Goal: Task Accomplishment & Management: Use online tool/utility

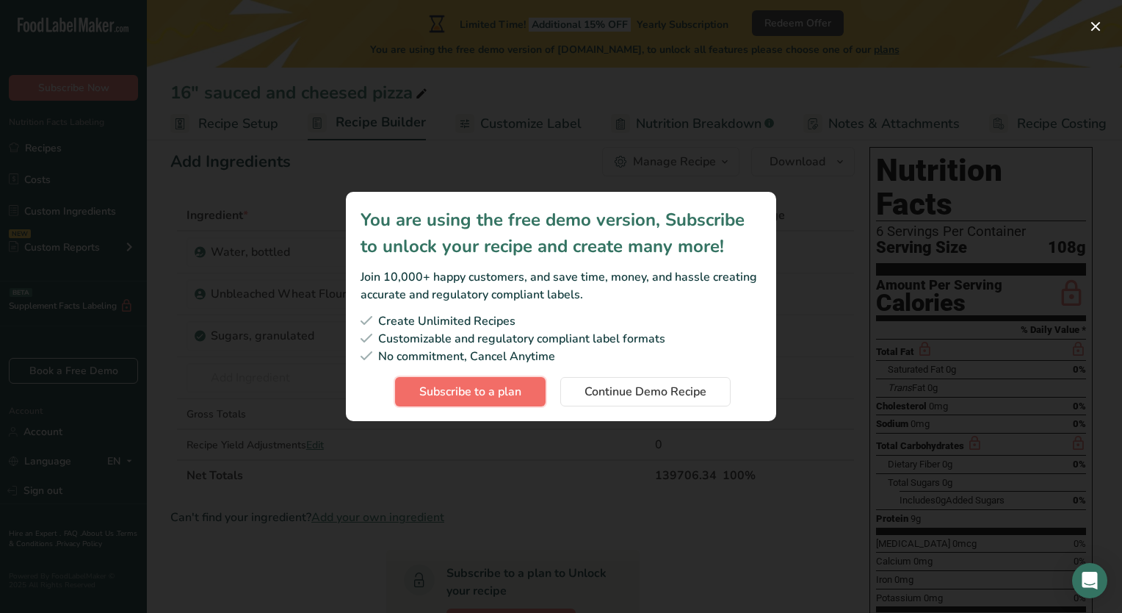
click at [523, 394] on button "Subscribe to a plan" at bounding box center [470, 391] width 151 height 29
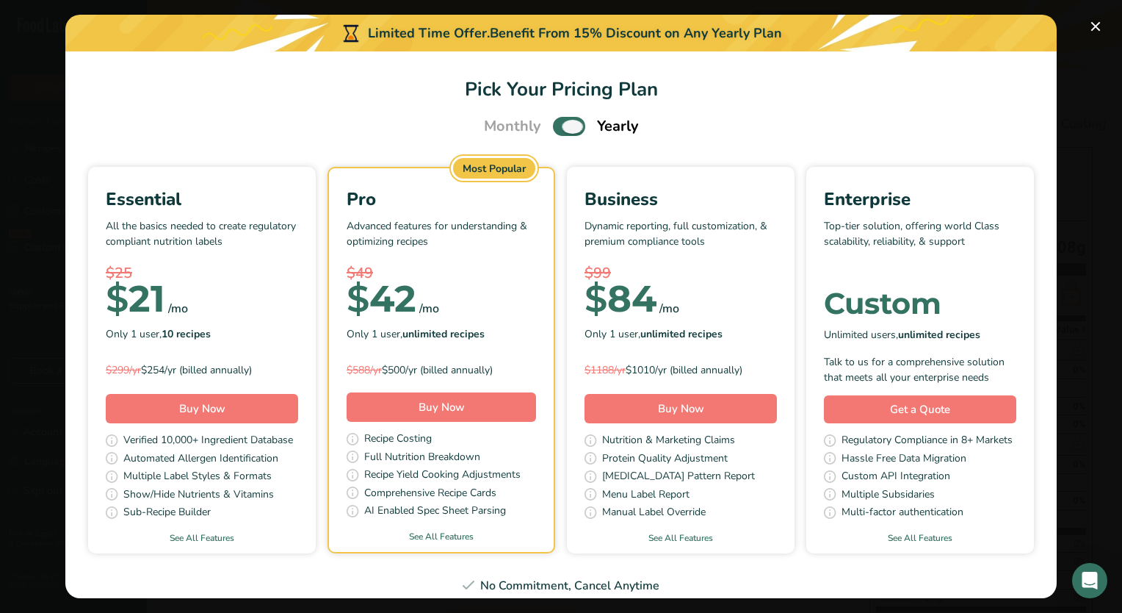
click at [564, 123] on span "Pick Your Pricing Plan Modal" at bounding box center [569, 126] width 32 height 18
click at [563, 123] on input "Pick Your Pricing Plan Modal" at bounding box center [558, 127] width 10 height 10
checkbox input "false"
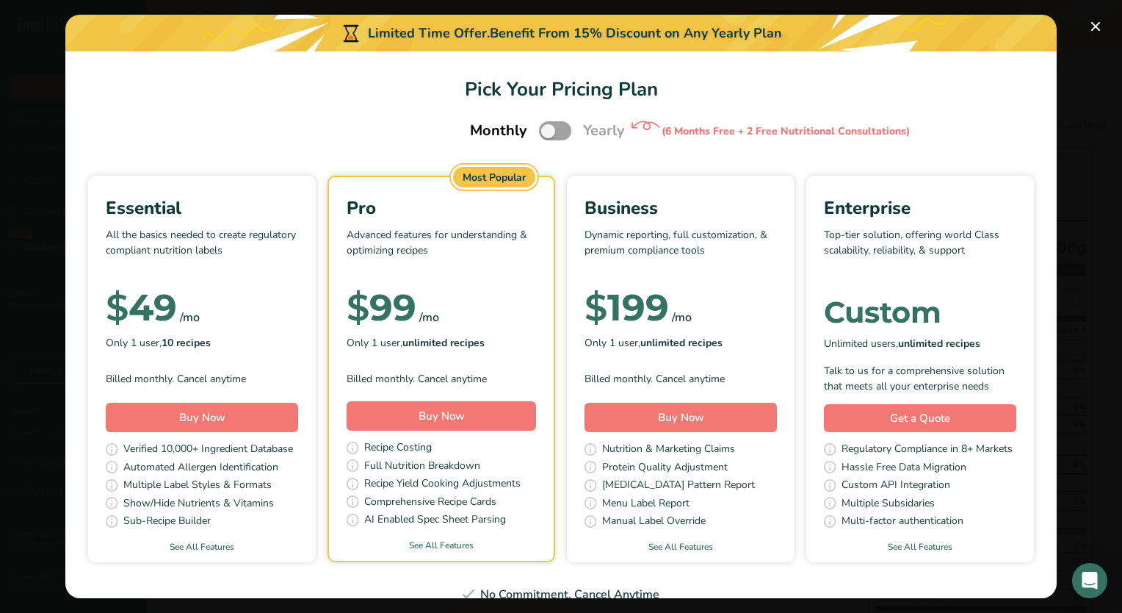
click at [1098, 24] on button "Pick Your Pricing Plan Modal" at bounding box center [1096, 27] width 24 height 24
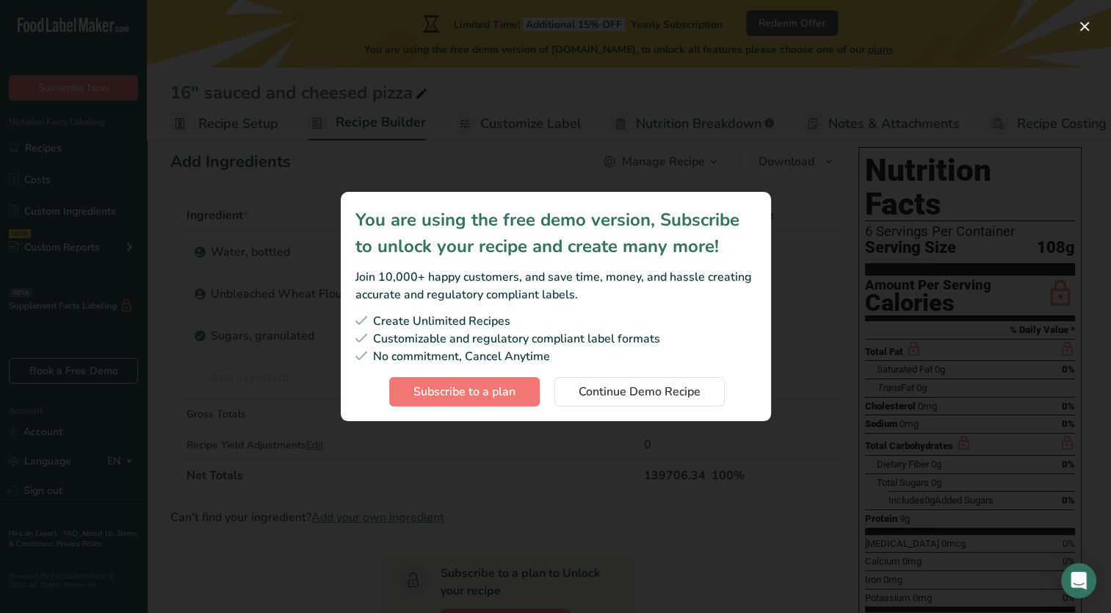
click at [837, 247] on div "Subscription modal" at bounding box center [555, 306] width 1111 height 613
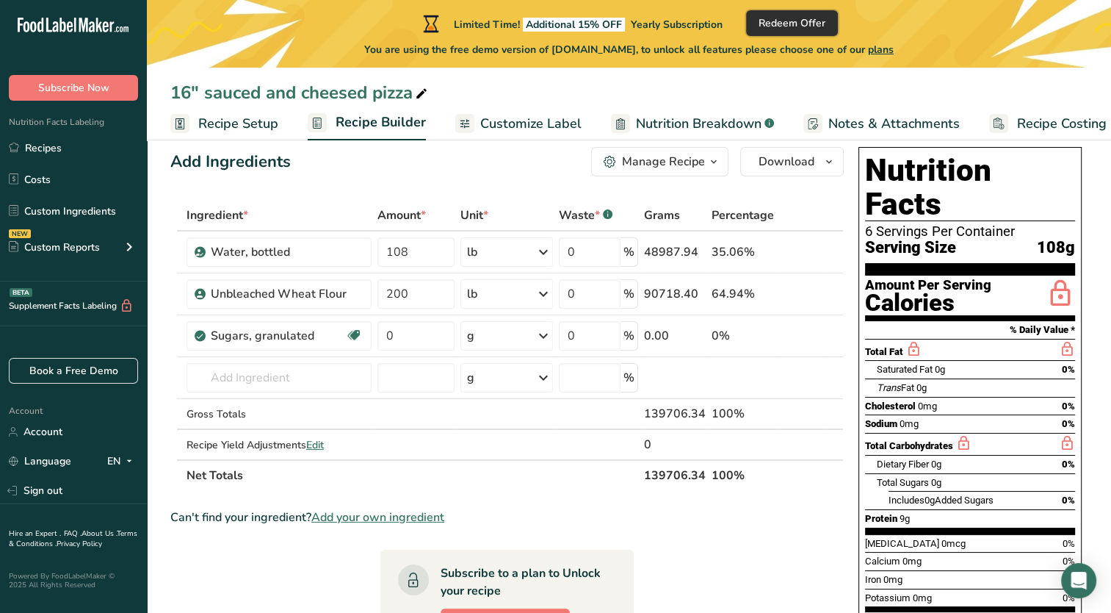
click at [787, 26] on span "Redeem Offer" at bounding box center [792, 22] width 67 height 15
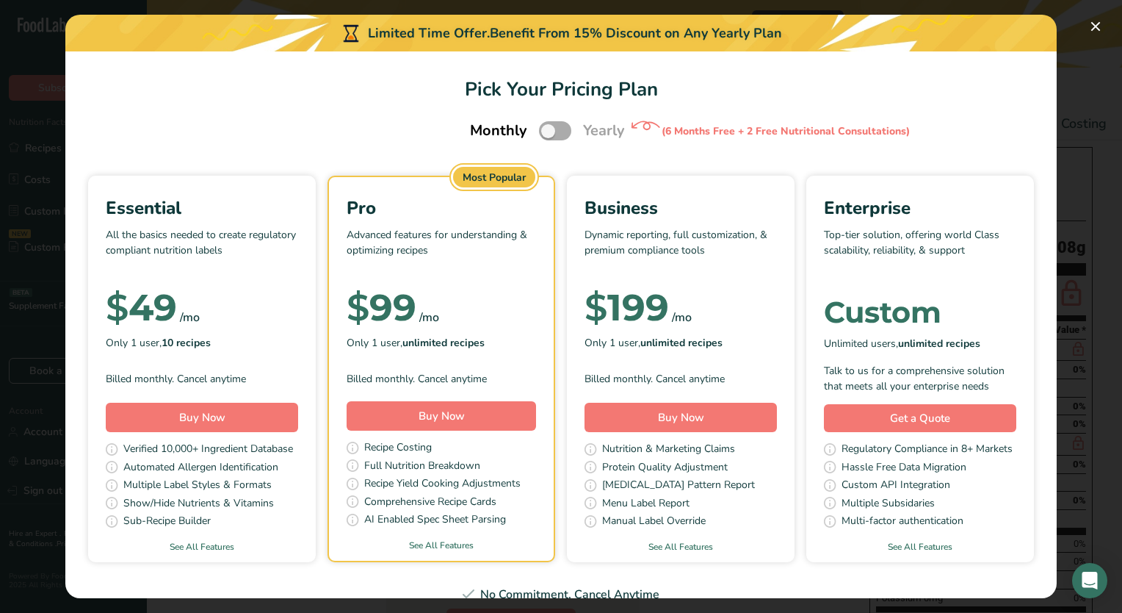
click at [559, 129] on span "Pick Your Pricing Plan Modal" at bounding box center [555, 130] width 32 height 18
click at [549, 129] on input "Pick Your Pricing Plan Modal" at bounding box center [544, 131] width 10 height 10
checkbox input "true"
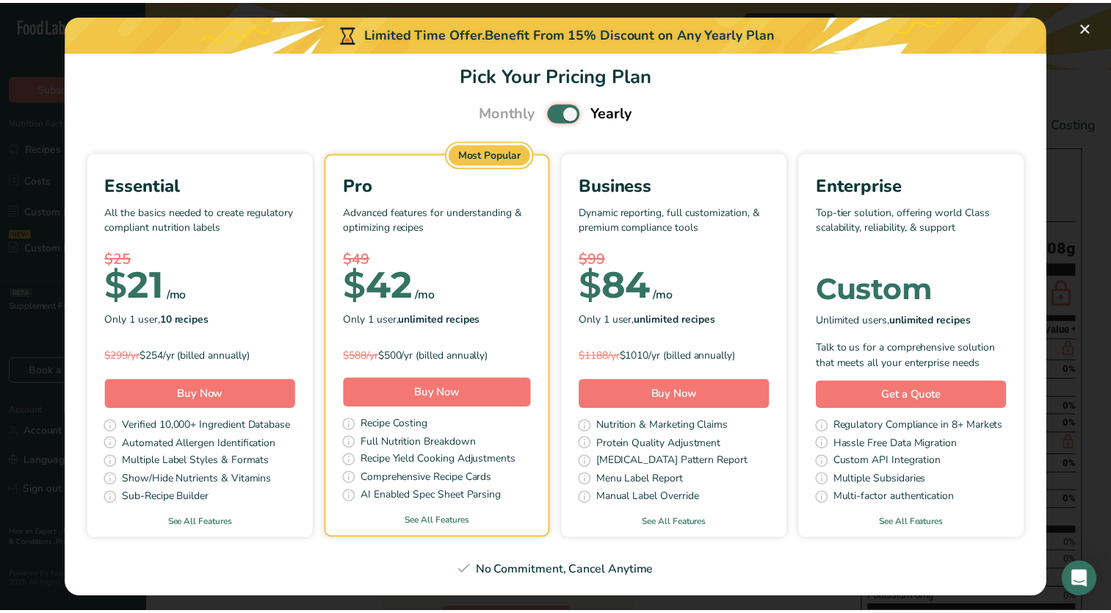
scroll to position [28, 0]
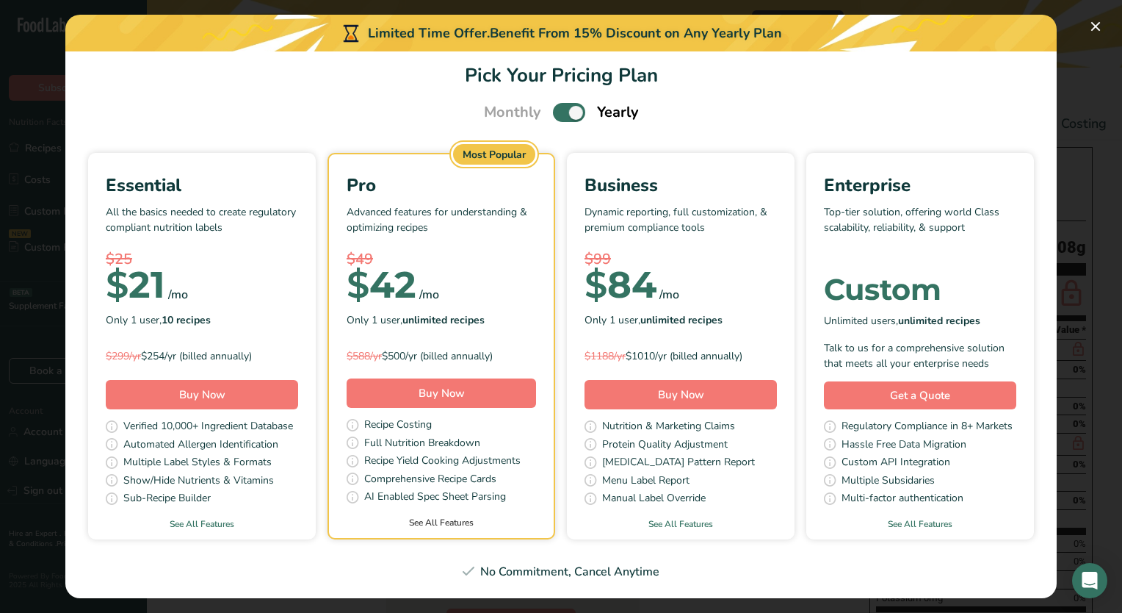
click at [554, 516] on link "See All Features" at bounding box center [441, 522] width 225 height 13
click at [1093, 16] on button "Pick Your Pricing Plan Modal" at bounding box center [1096, 27] width 24 height 24
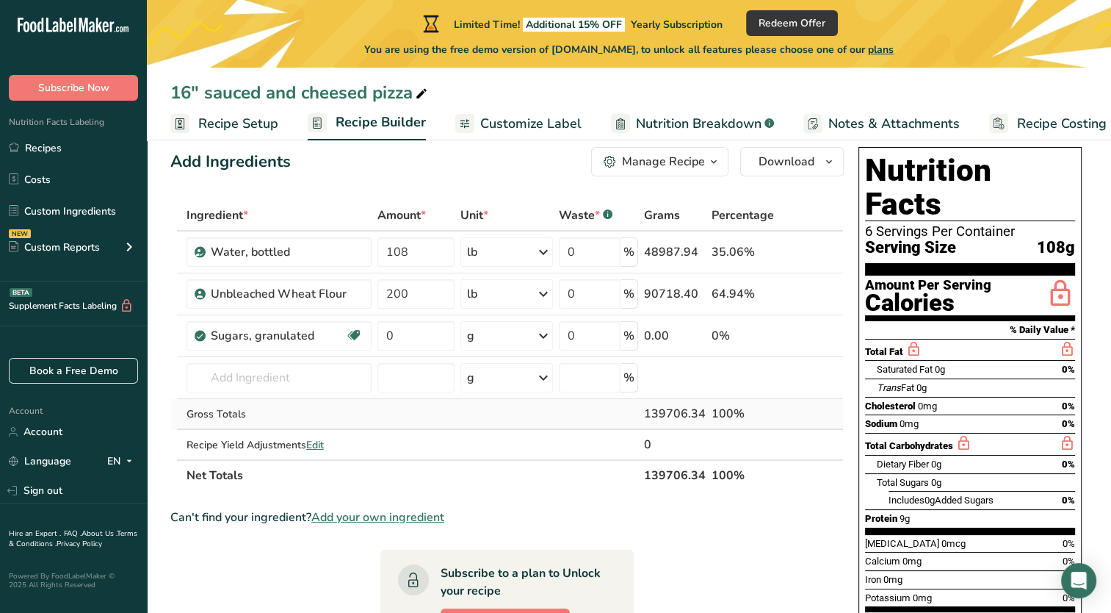
scroll to position [106, 0]
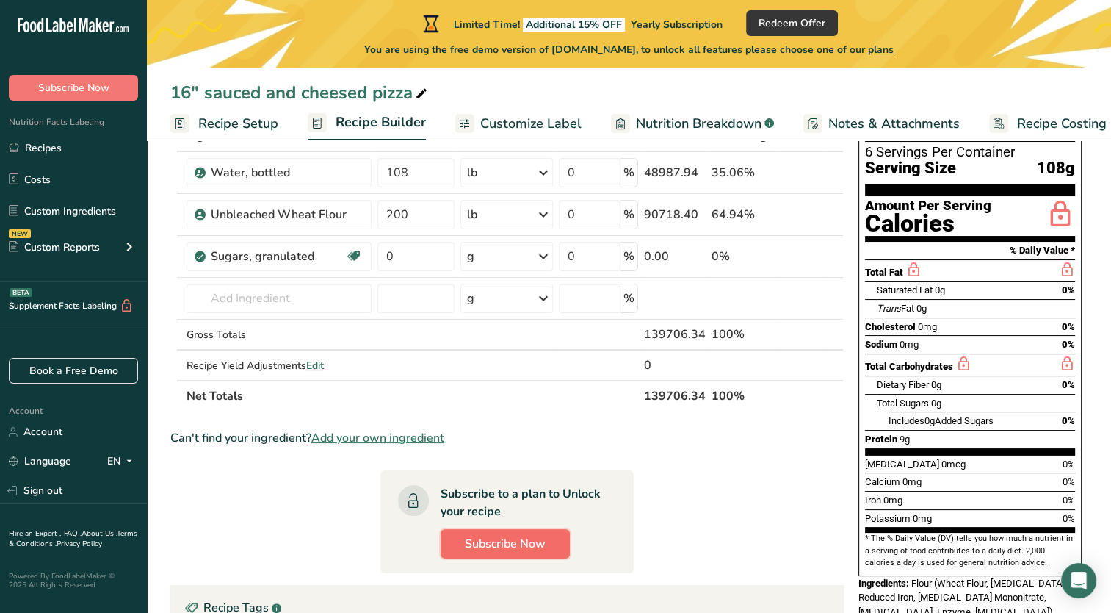
click at [485, 549] on span "Subscribe Now" at bounding box center [505, 544] width 81 height 18
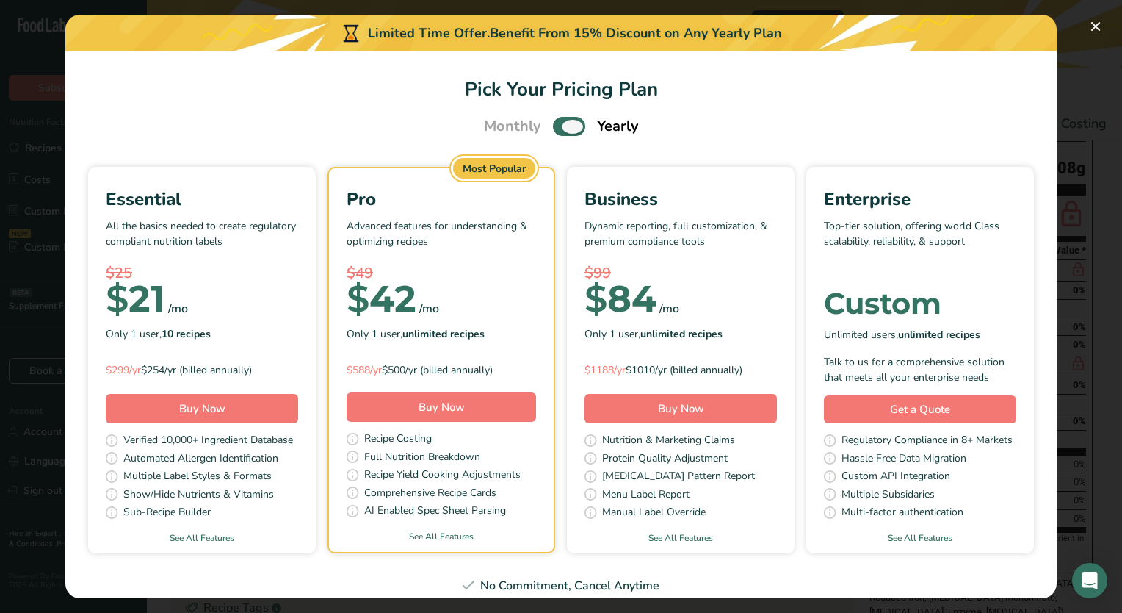
click at [560, 123] on span "Pick Your Pricing Plan Modal" at bounding box center [569, 126] width 32 height 18
click at [560, 123] on input "Pick Your Pricing Plan Modal" at bounding box center [558, 127] width 10 height 10
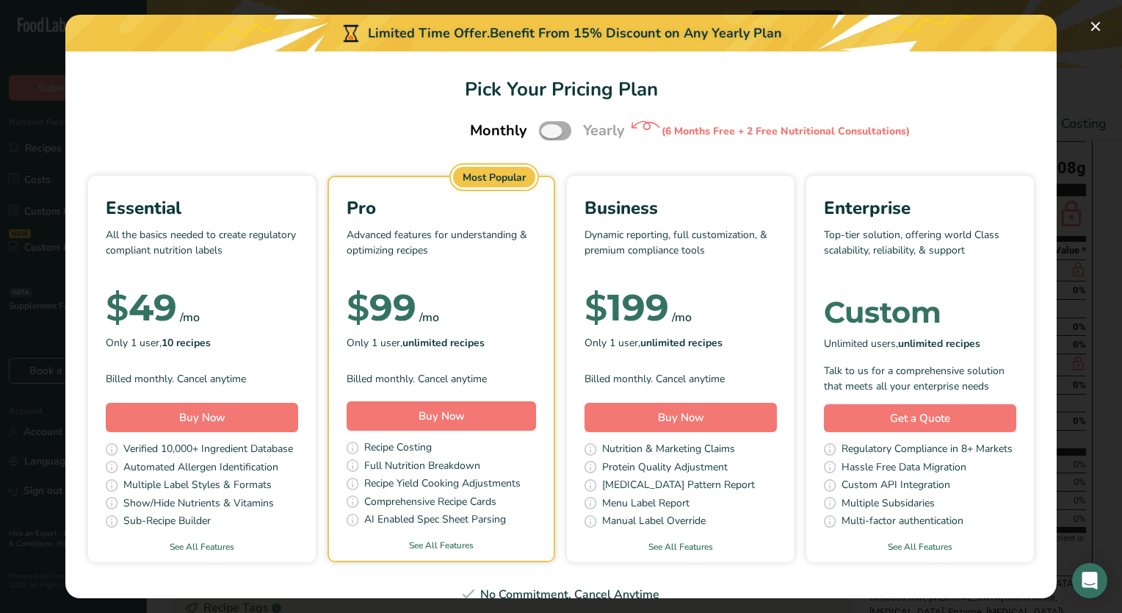
click at [558, 130] on span "Pick Your Pricing Plan Modal" at bounding box center [555, 130] width 32 height 18
click at [549, 130] on input "Pick Your Pricing Plan Modal" at bounding box center [544, 131] width 10 height 10
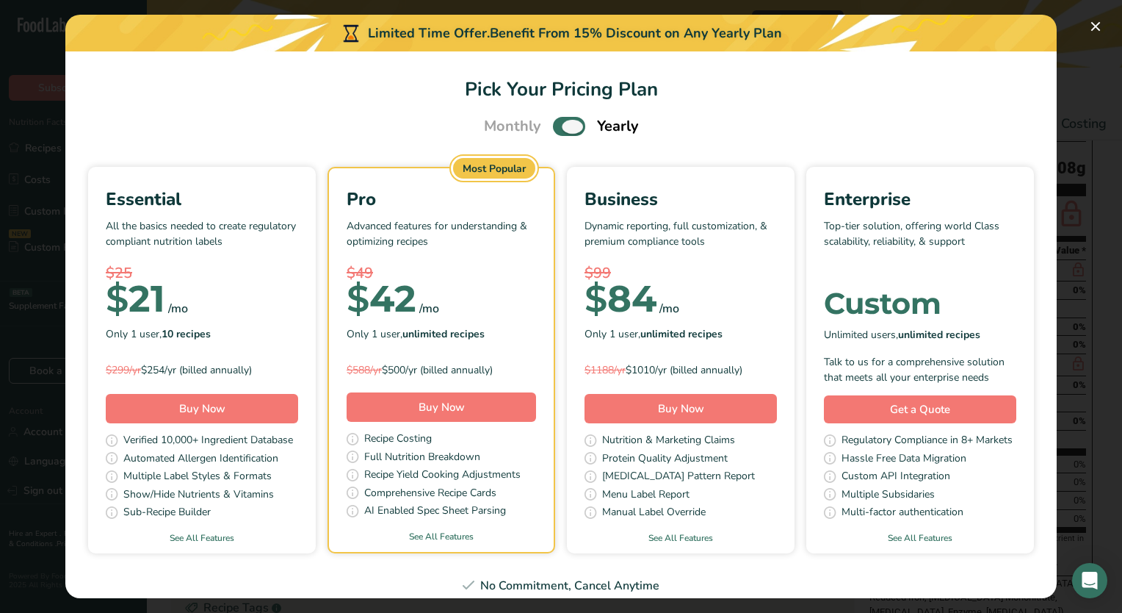
click at [555, 125] on span "Pick Your Pricing Plan Modal" at bounding box center [569, 126] width 32 height 18
click at [555, 125] on input "Pick Your Pricing Plan Modal" at bounding box center [558, 127] width 10 height 10
checkbox input "false"
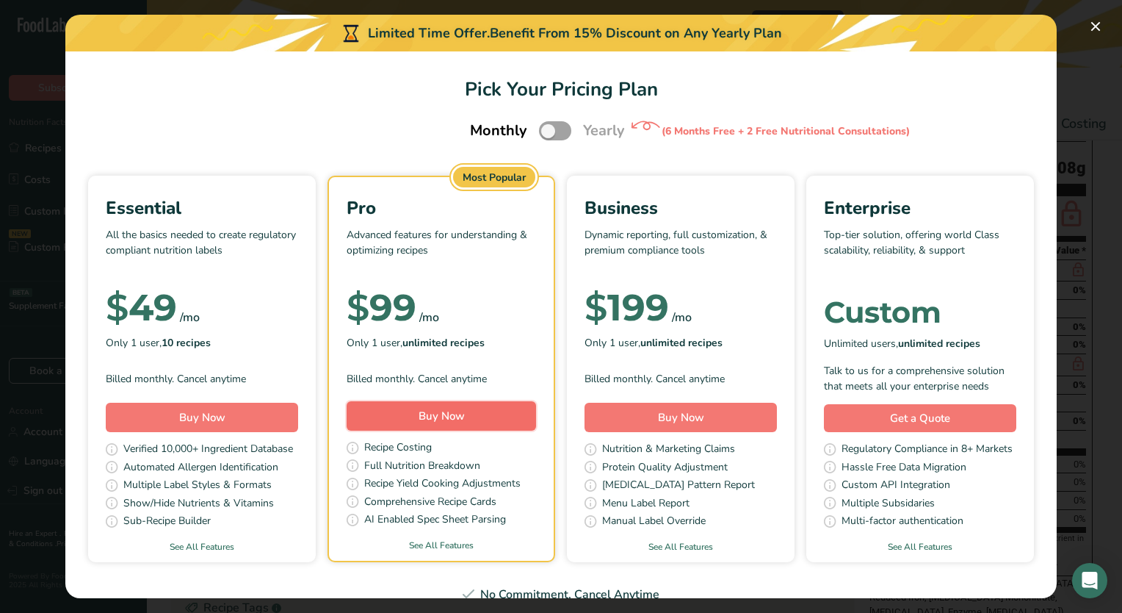
click at [465, 416] on span "Buy Now" at bounding box center [442, 415] width 46 height 15
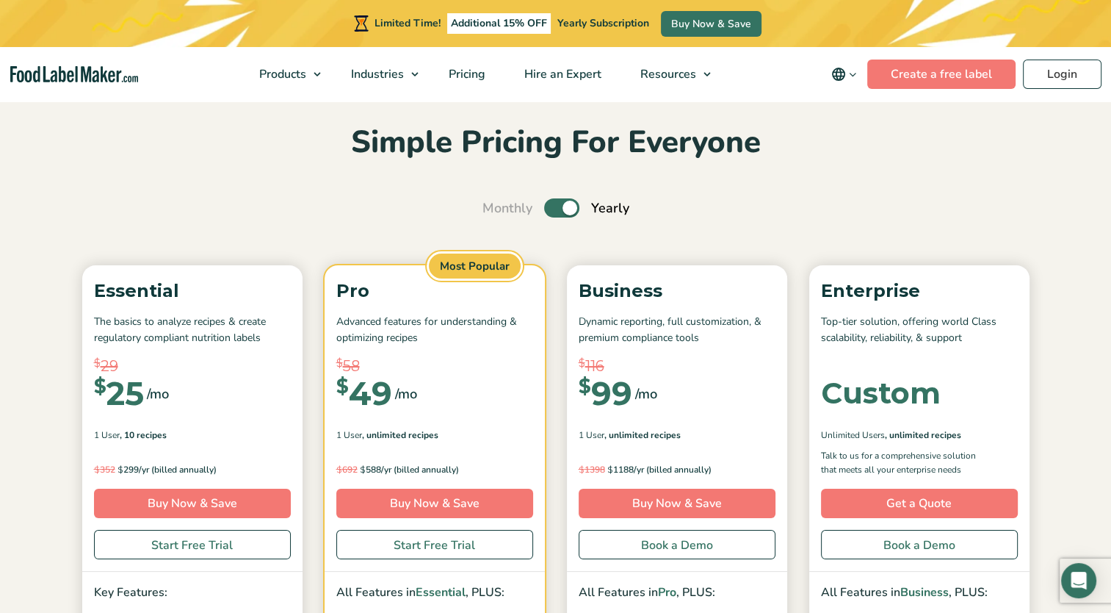
scroll to position [16, 0]
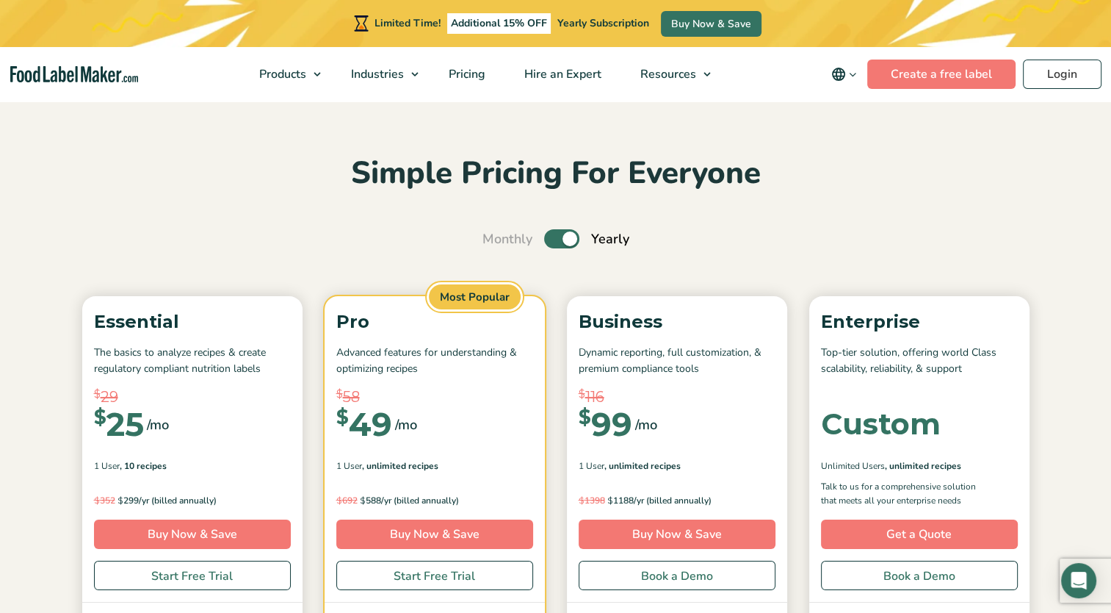
click at [564, 237] on label "Toggle" at bounding box center [561, 238] width 35 height 19
click at [495, 237] on input "Toggle" at bounding box center [491, 239] width 10 height 10
checkbox input "false"
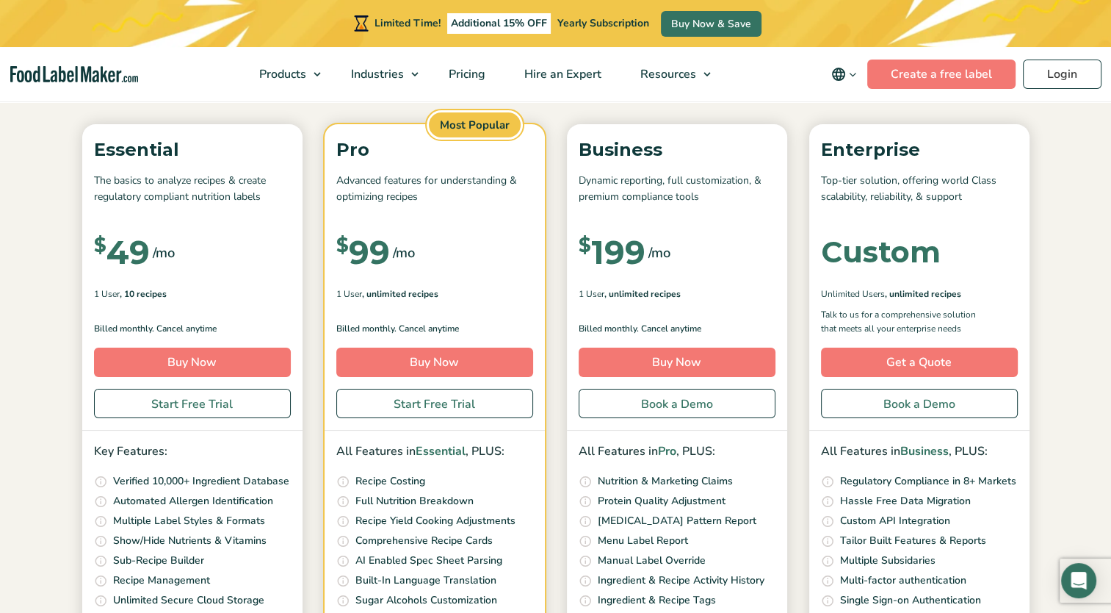
scroll to position [190, 0]
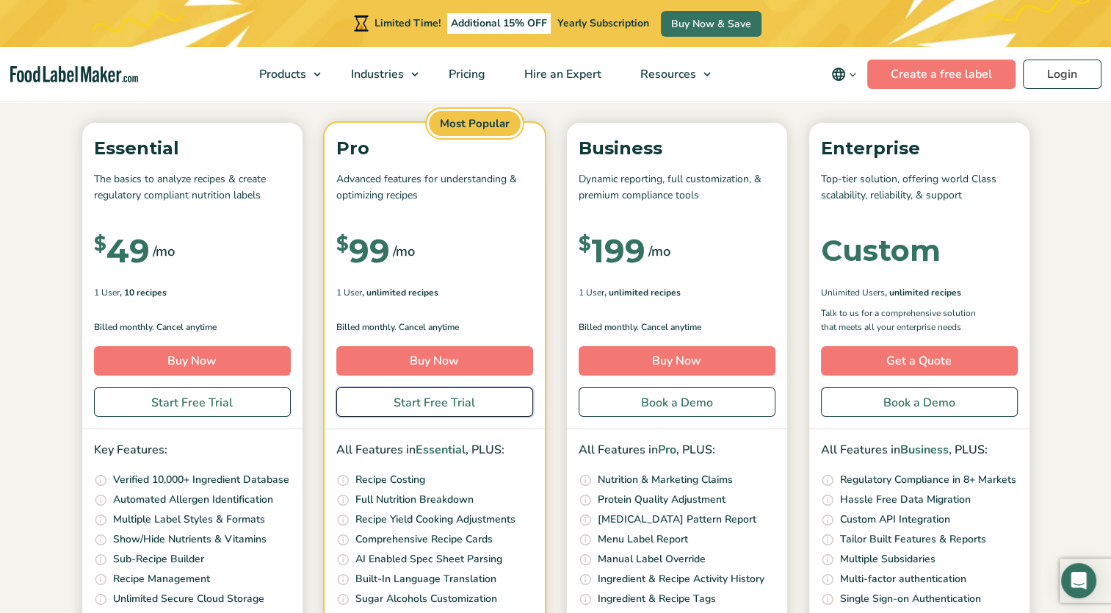
click at [472, 404] on link "Start Free Trial" at bounding box center [434, 401] width 197 height 29
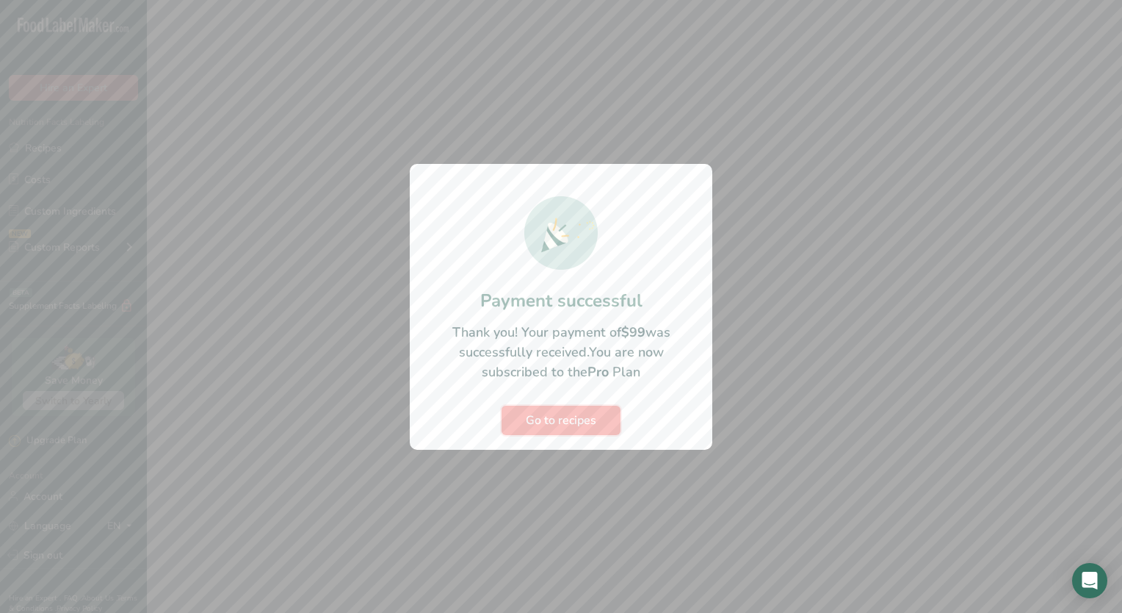
click at [573, 418] on span "Go to recipes" at bounding box center [561, 420] width 71 height 18
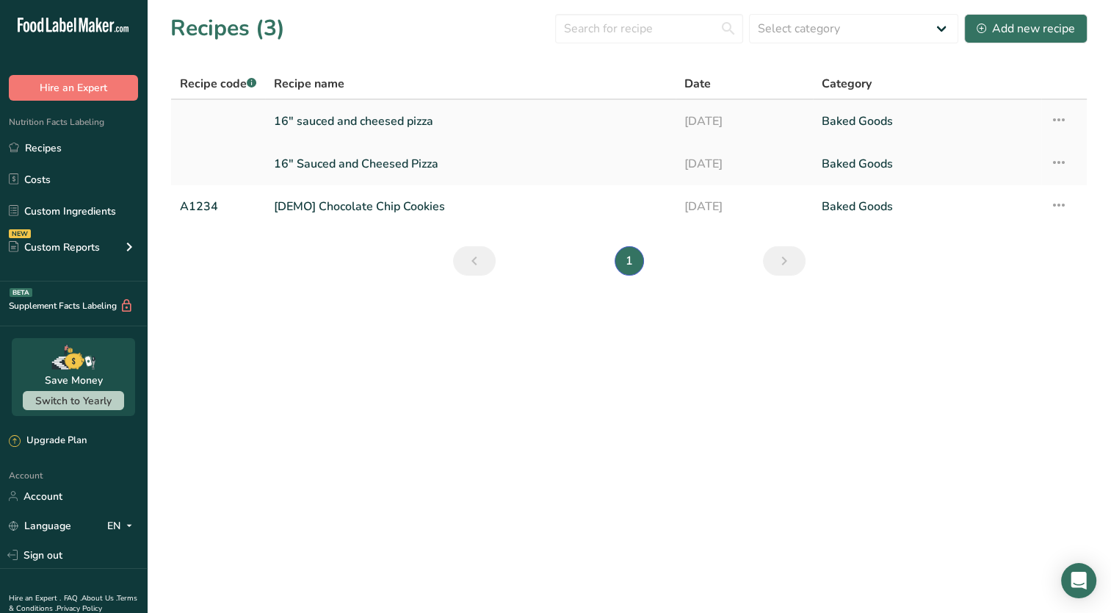
click at [603, 115] on link "16" sauced and cheesed pizza" at bounding box center [470, 121] width 393 height 31
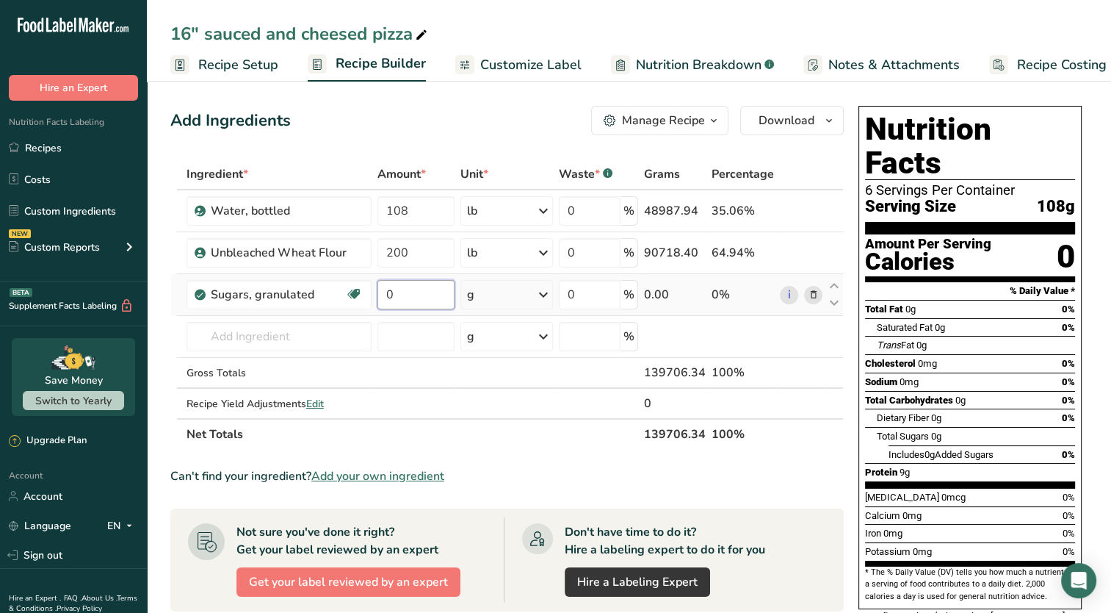
click at [410, 295] on input "0" at bounding box center [416, 294] width 77 height 29
type input "8"
type input "9.8"
click at [532, 299] on div "Ingredient * Amount * Unit * Waste * .a-a{fill:#347362;}.b-a{fill:#fff;} Grams …" at bounding box center [507, 304] width 674 height 291
click at [548, 292] on icon at bounding box center [544, 294] width 18 height 26
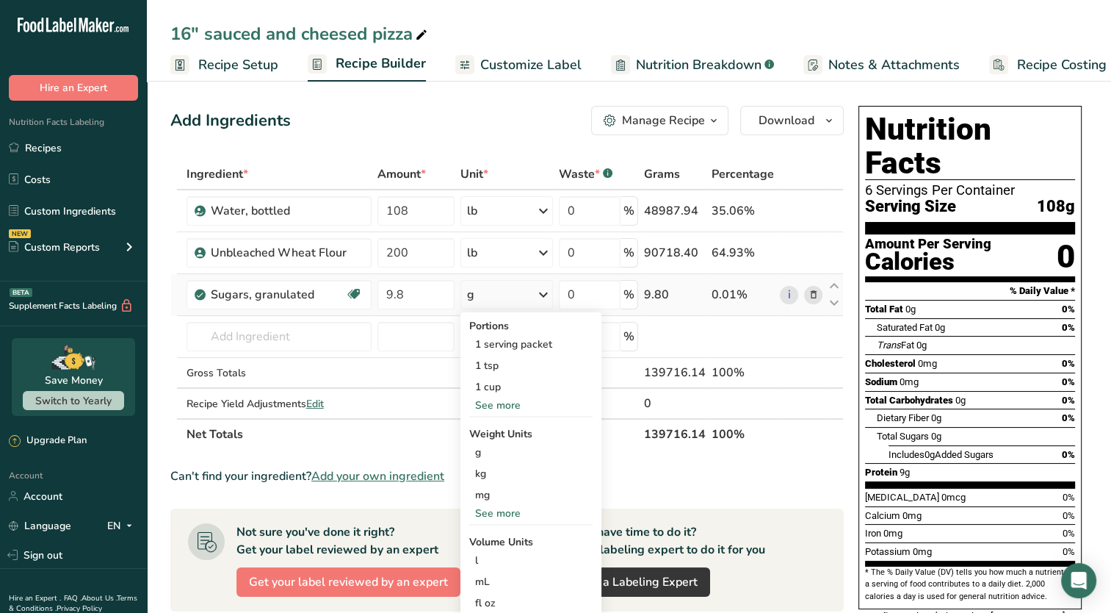
click at [496, 519] on div "See more" at bounding box center [530, 512] width 123 height 15
click at [491, 542] on div "lb" at bounding box center [530, 537] width 123 height 21
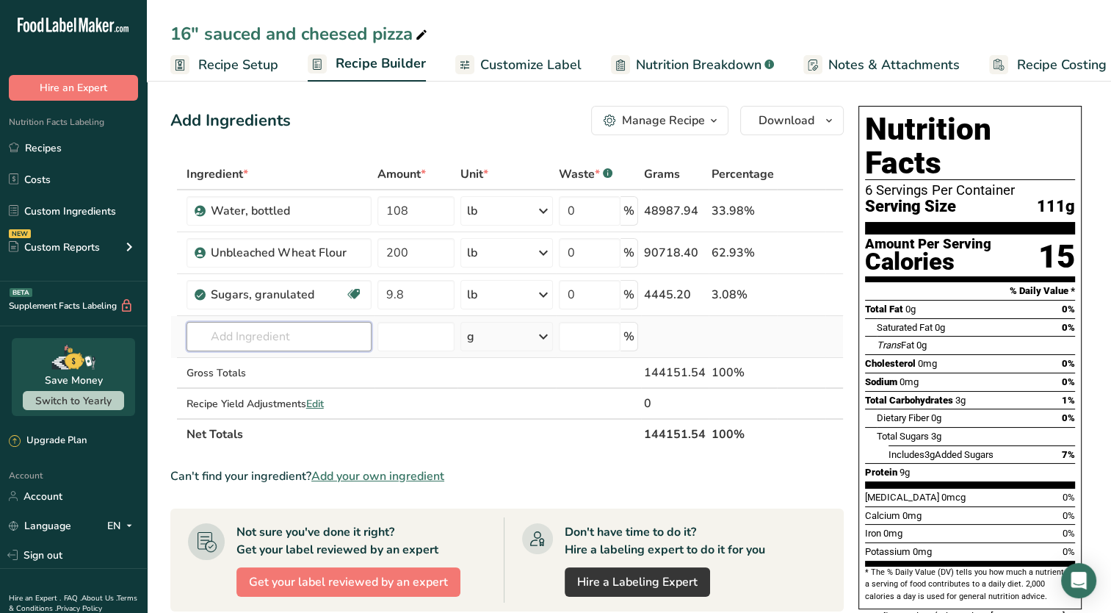
click at [267, 338] on input "text" at bounding box center [279, 336] width 185 height 29
type input "iod"
click at [275, 361] on div "Iodized Salt" at bounding box center [267, 365] width 138 height 15
type input "Iodized Salt"
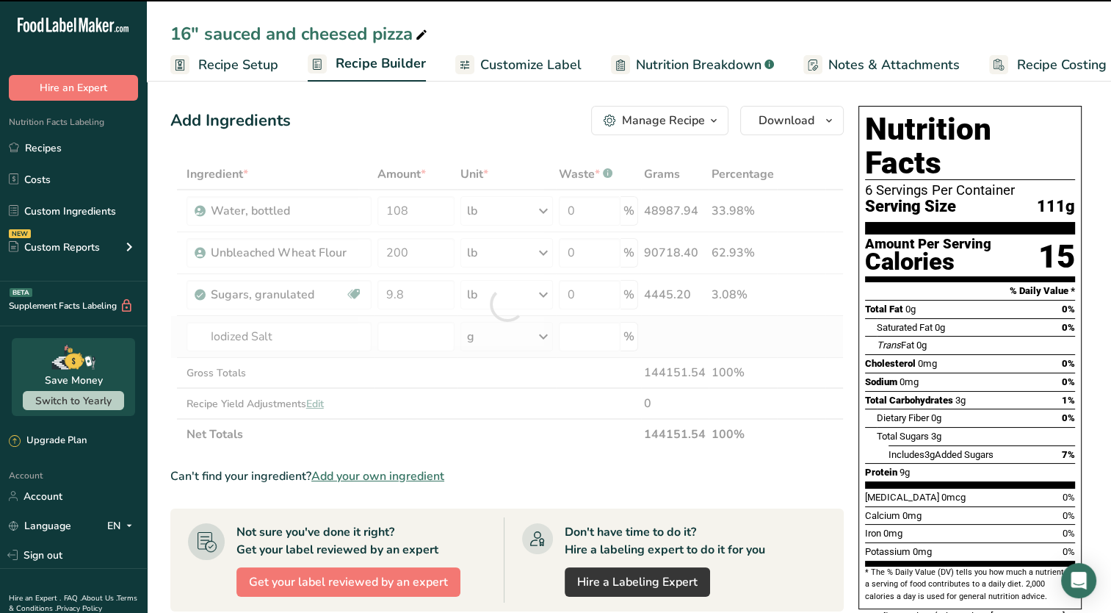
type input "0"
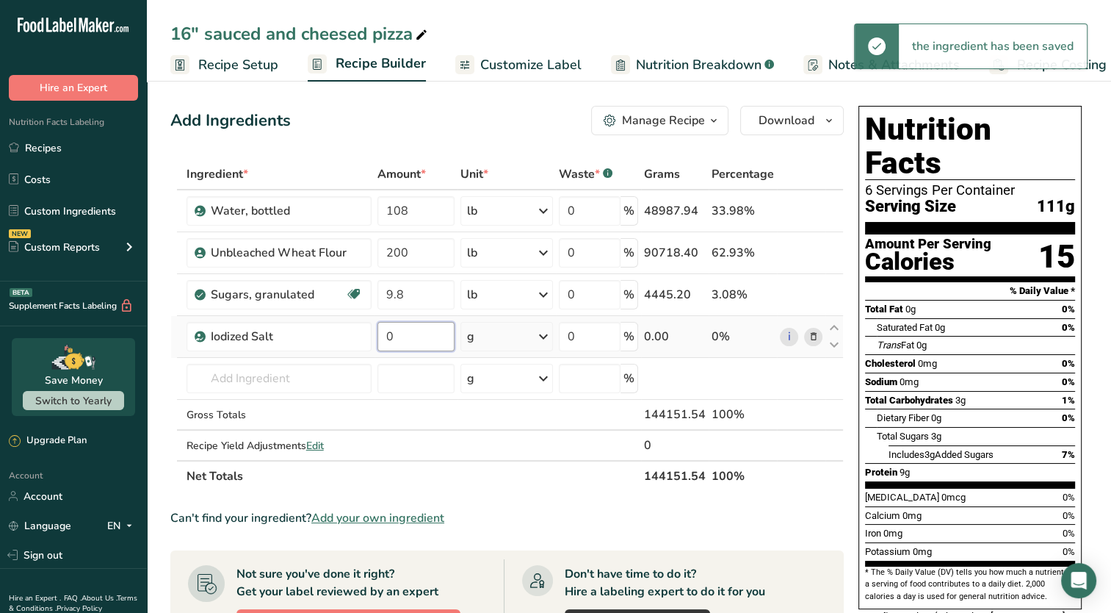
click at [419, 327] on input "0" at bounding box center [416, 336] width 77 height 29
type input "4.8"
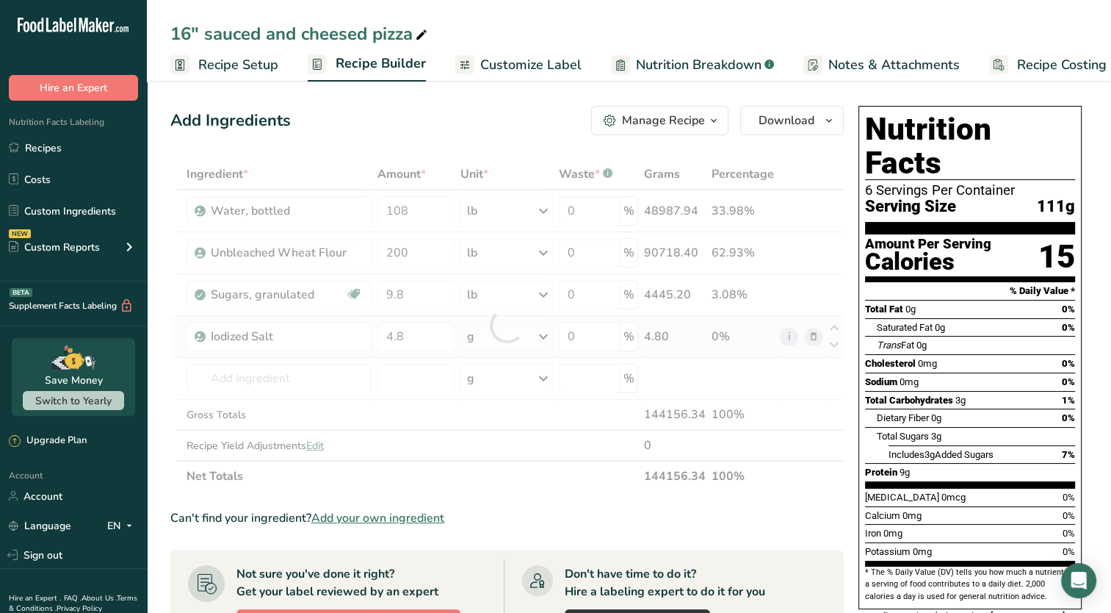
click at [519, 336] on div "Ingredient * Amount * Unit * Waste * .a-a{fill:#347362;}.b-a{fill:#fff;} Grams …" at bounding box center [507, 325] width 674 height 333
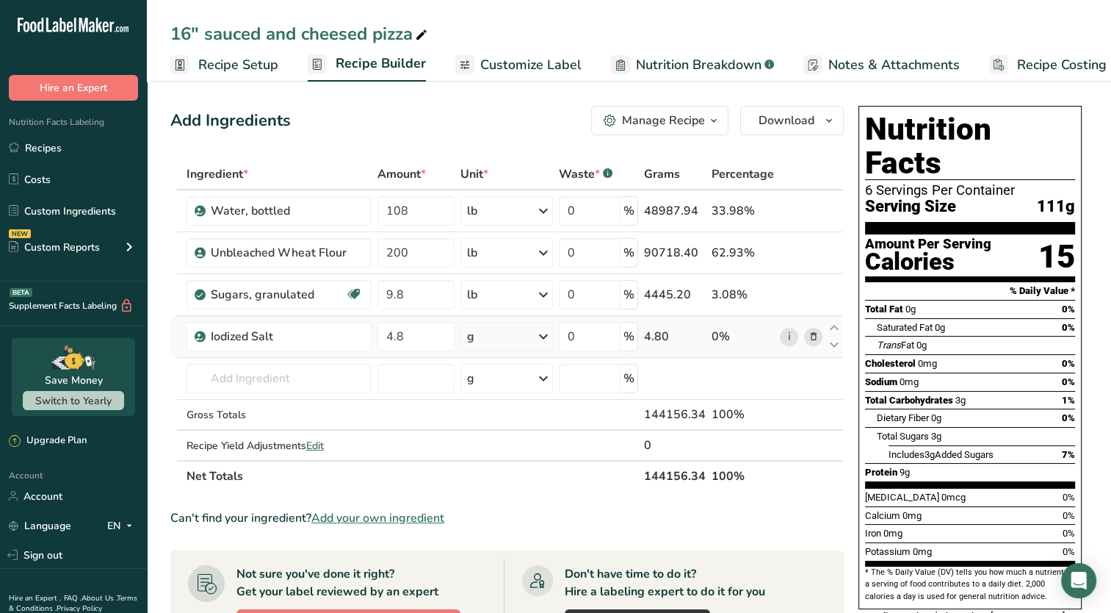
click at [536, 337] on div "g" at bounding box center [507, 336] width 93 height 29
click at [502, 452] on div "See more" at bounding box center [530, 452] width 123 height 15
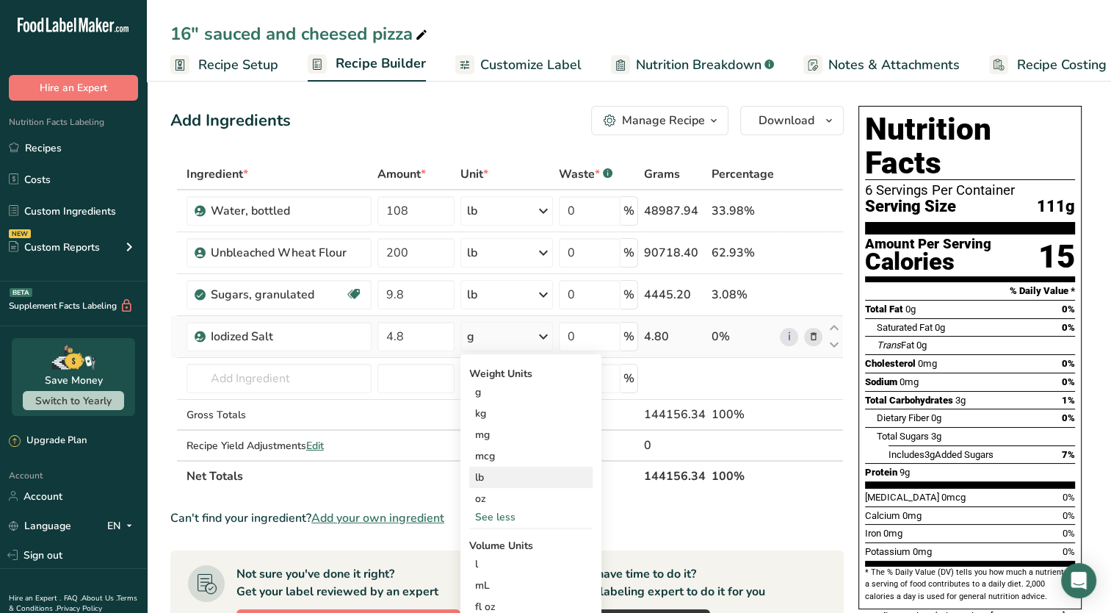
click at [499, 477] on div "lb" at bounding box center [530, 476] width 123 height 21
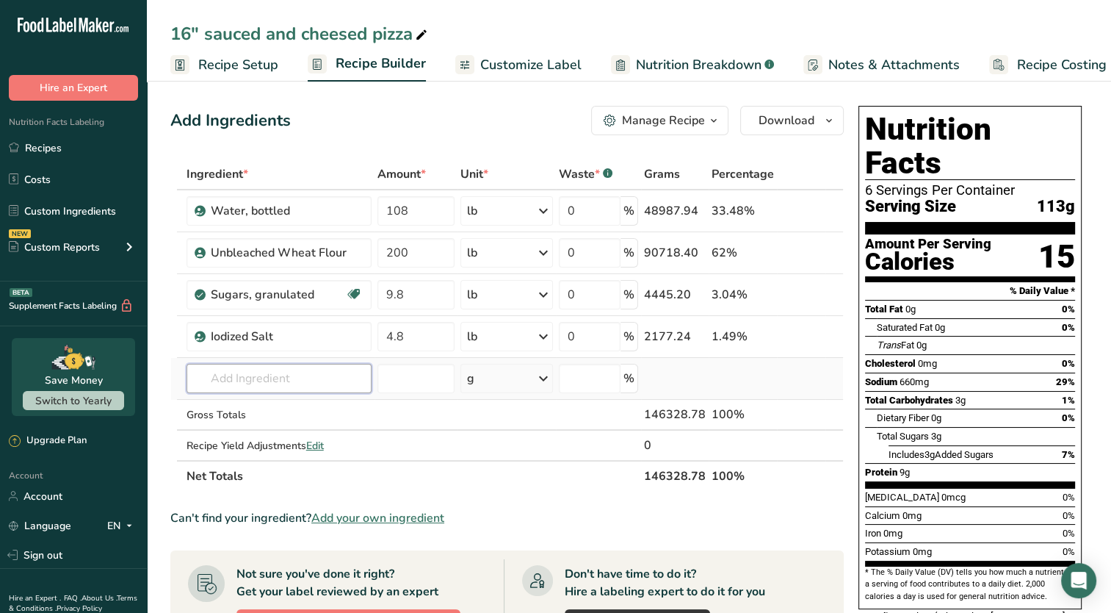
click at [275, 372] on input "text" at bounding box center [279, 378] width 185 height 29
type input "s"
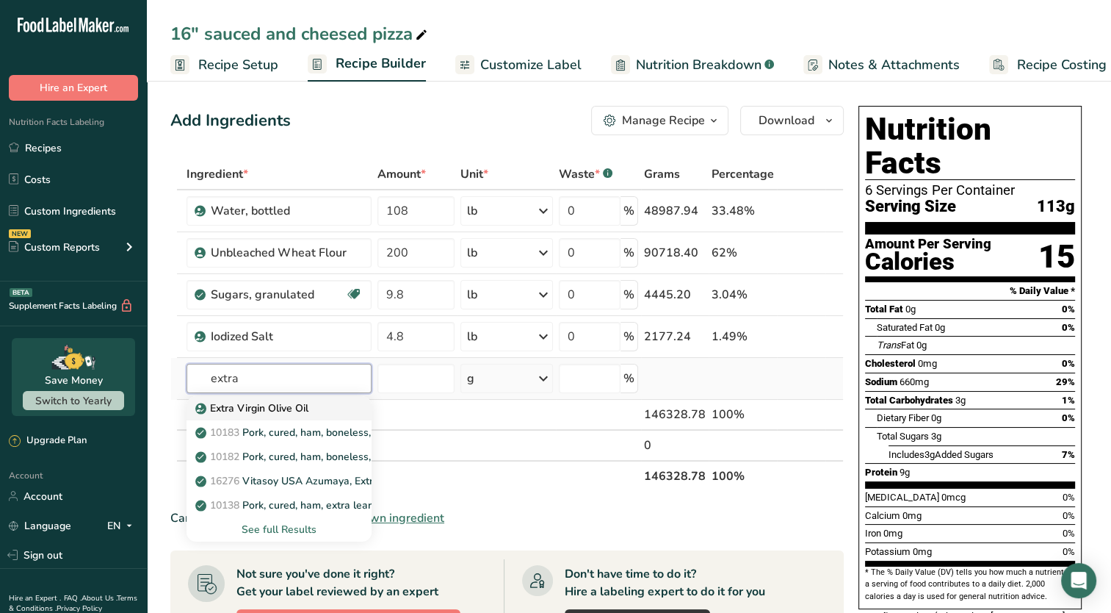
type input "extra"
click at [268, 405] on p "Extra Virgin Olive Oil" at bounding box center [253, 407] width 110 height 15
type input "Extra Virgin Olive Oil"
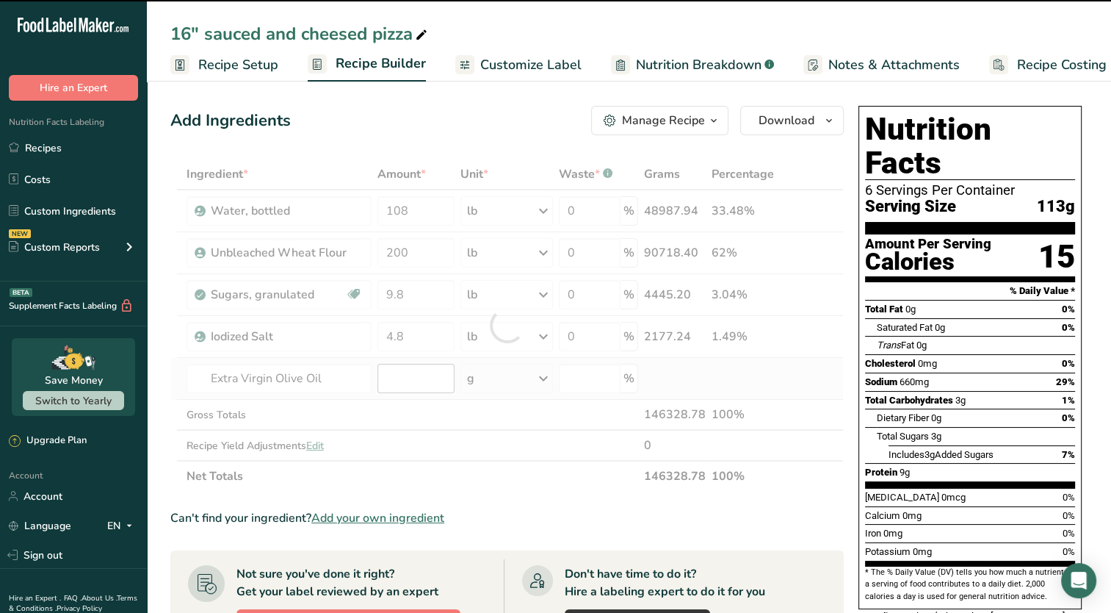
type input "0"
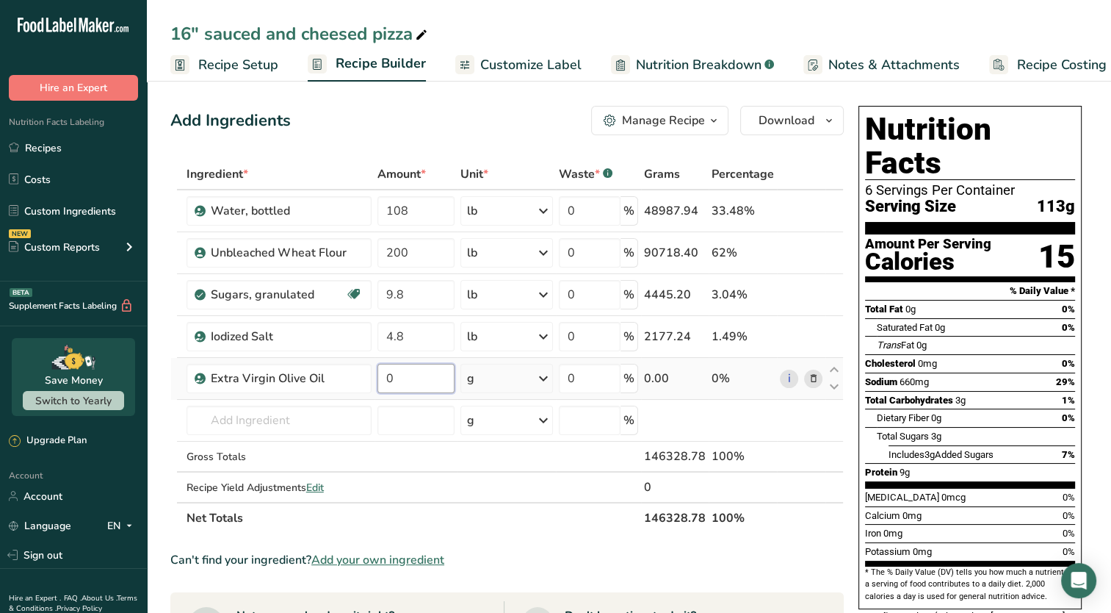
click at [435, 374] on input "0" at bounding box center [416, 378] width 77 height 29
type input "64"
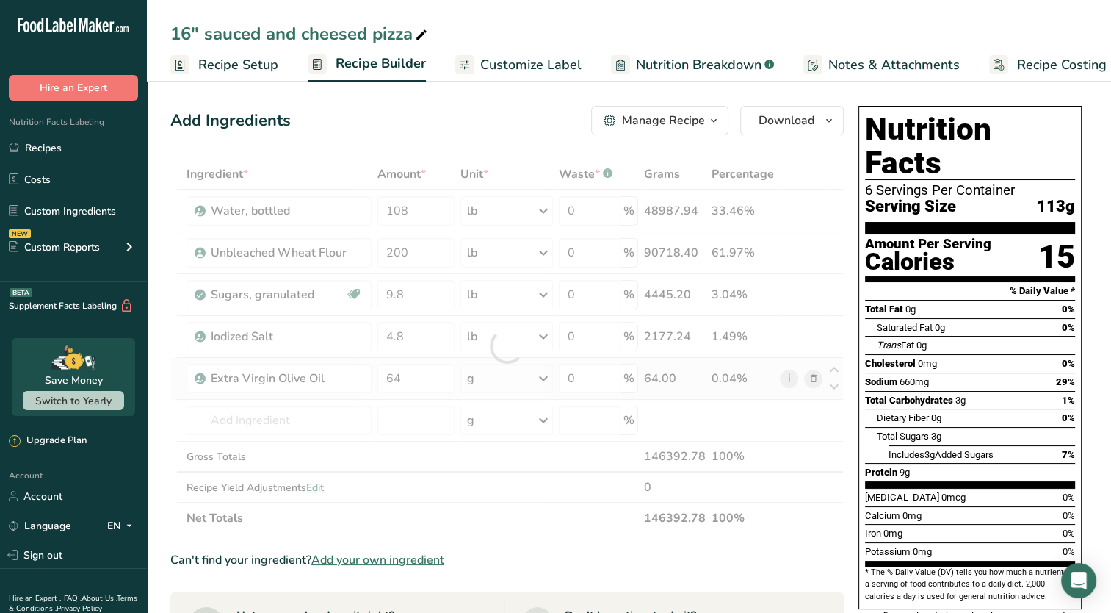
click at [526, 380] on div "Ingredient * Amount * Unit * Waste * .a-a{fill:#347362;}.b-a{fill:#fff;} Grams …" at bounding box center [507, 346] width 674 height 375
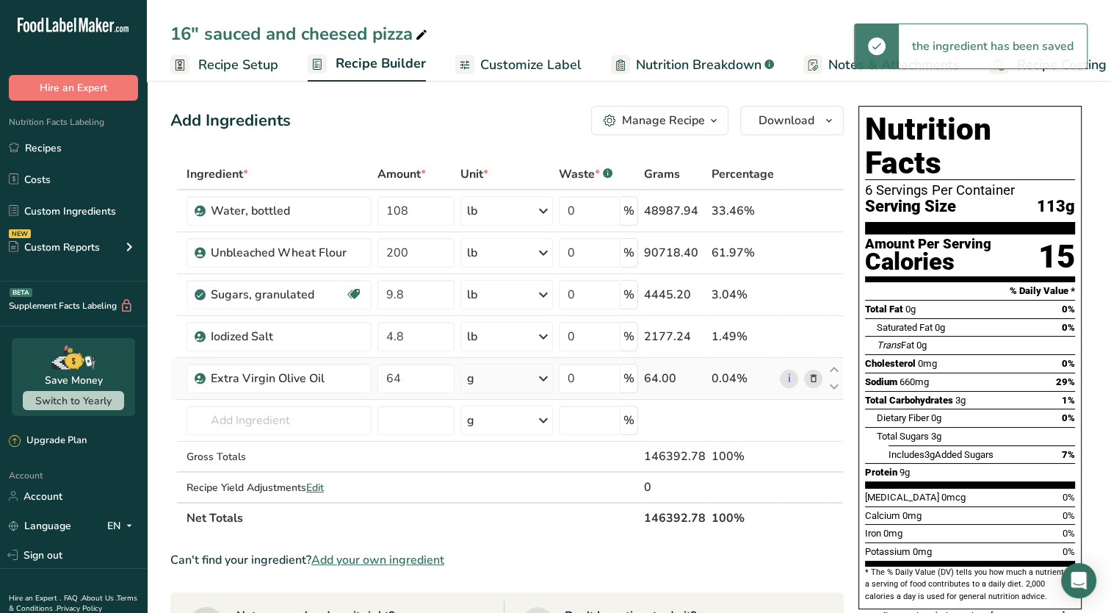
drag, startPoint x: 556, startPoint y: 375, endPoint x: 545, endPoint y: 378, distance: 11.4
click at [545, 378] on td "g Weight Units g kg mg See more Volume Units l Volume units require a density c…" at bounding box center [507, 379] width 98 height 42
click at [545, 378] on icon at bounding box center [544, 378] width 18 height 26
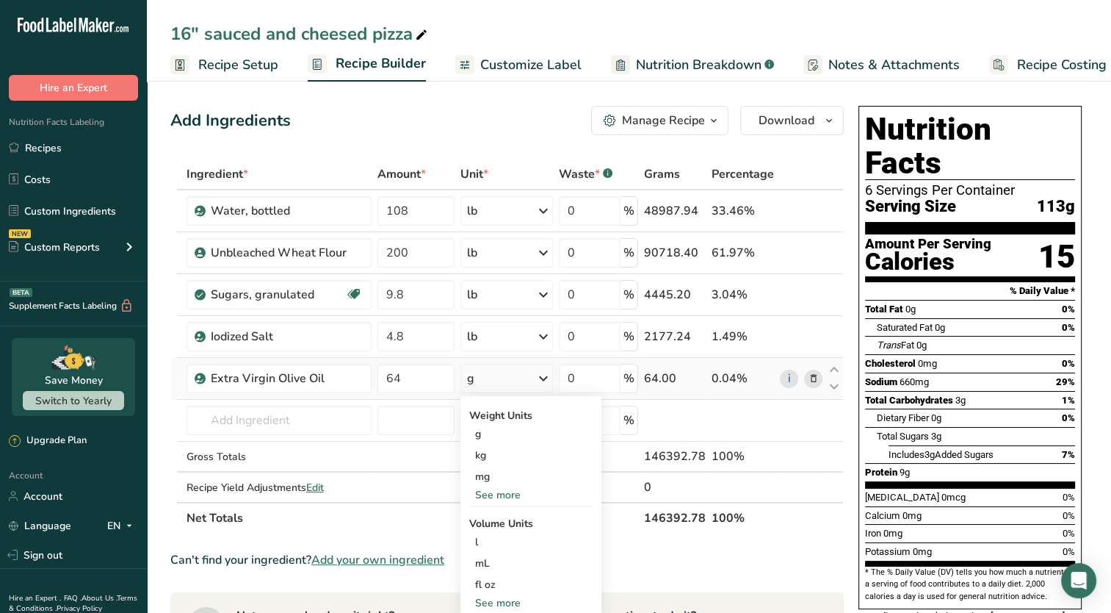
click at [509, 492] on div "See more" at bounding box center [530, 494] width 123 height 15
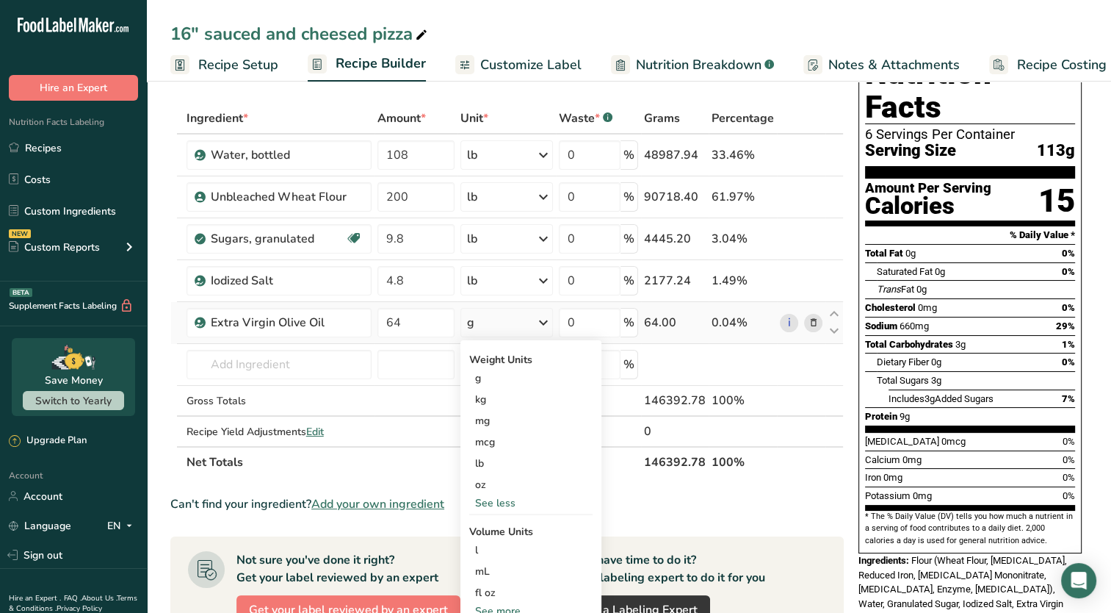
scroll to position [59, 0]
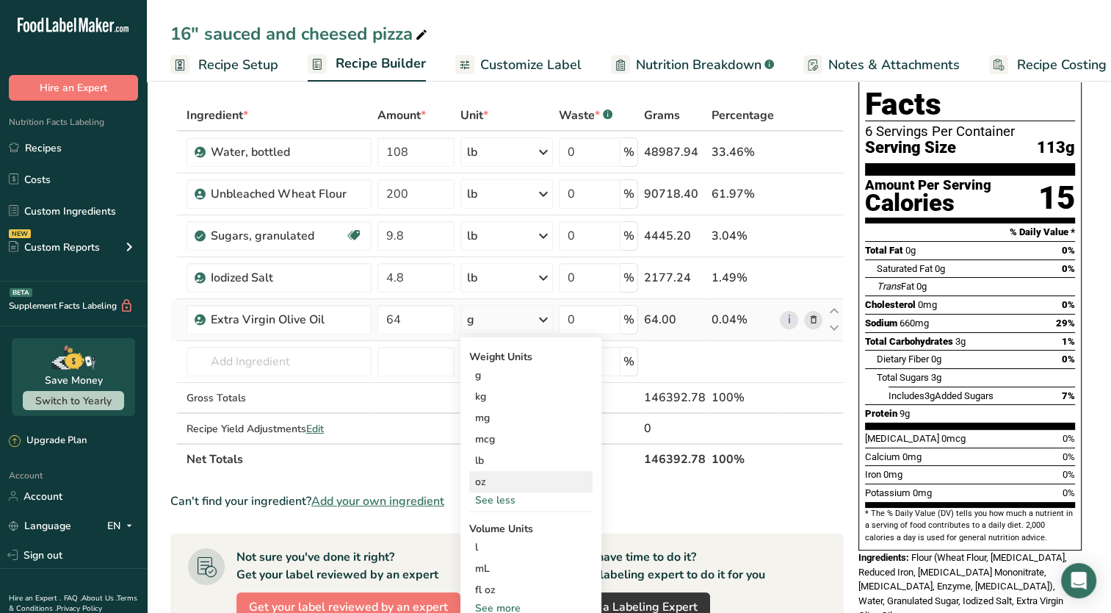
click at [483, 477] on div "oz" at bounding box center [530, 481] width 123 height 21
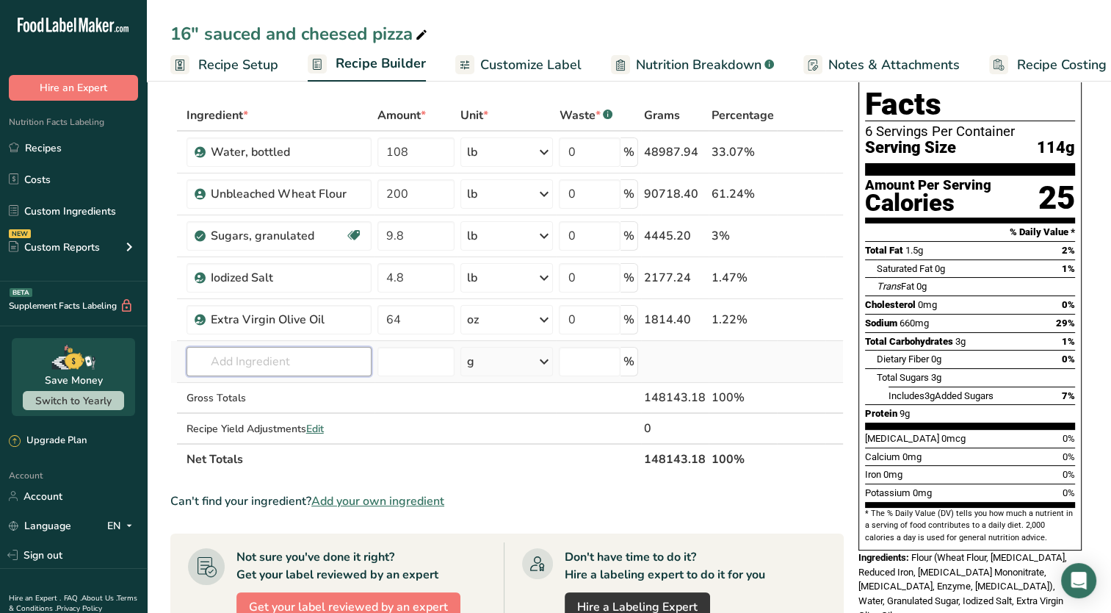
click at [323, 348] on input "text" at bounding box center [279, 361] width 185 height 29
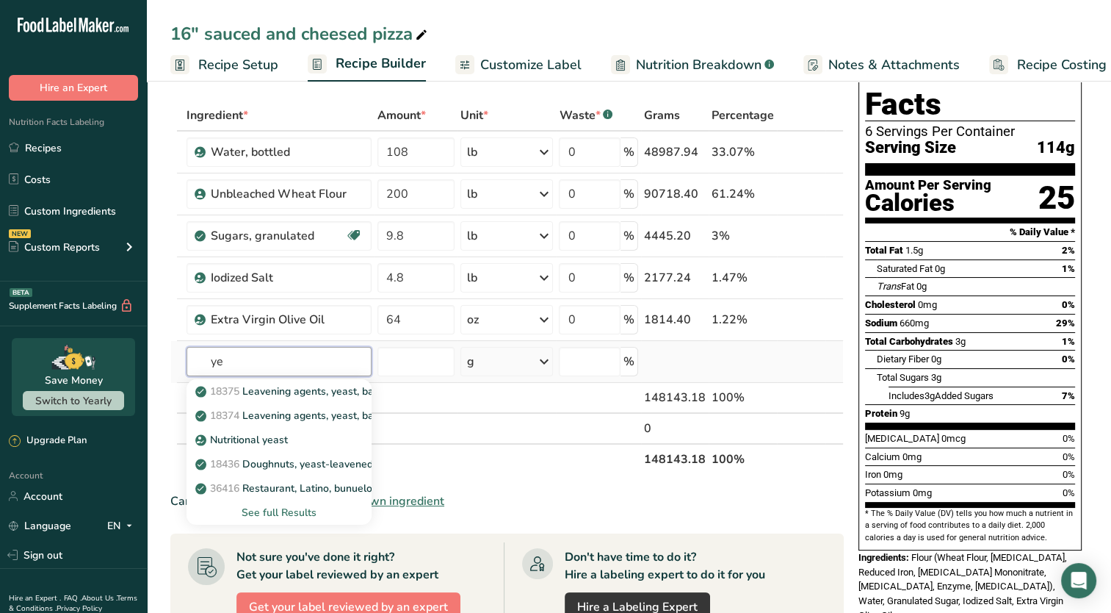
type input "y"
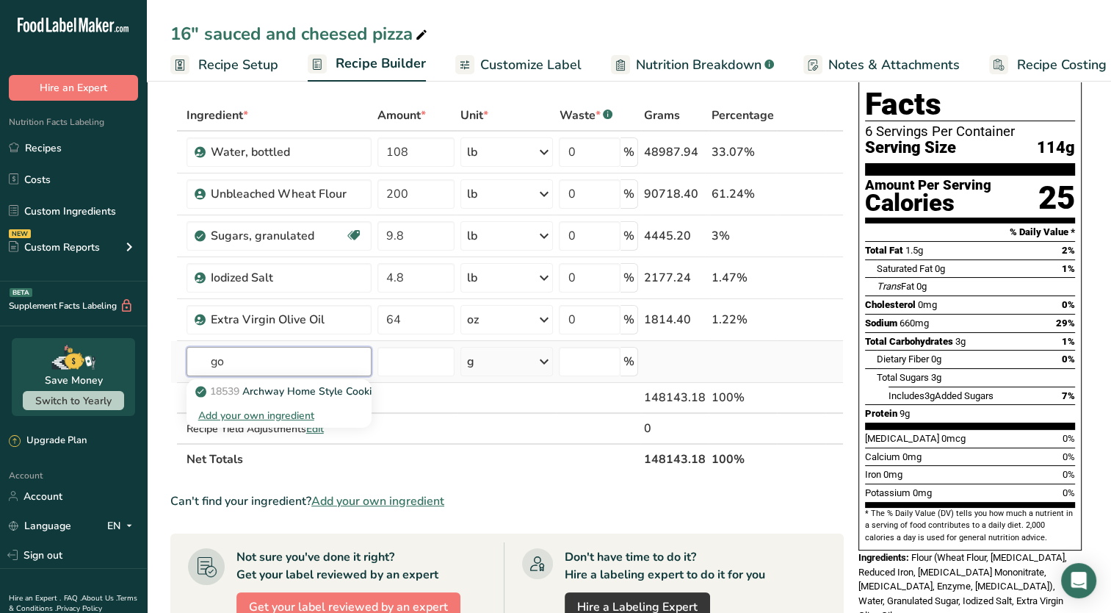
type input "g"
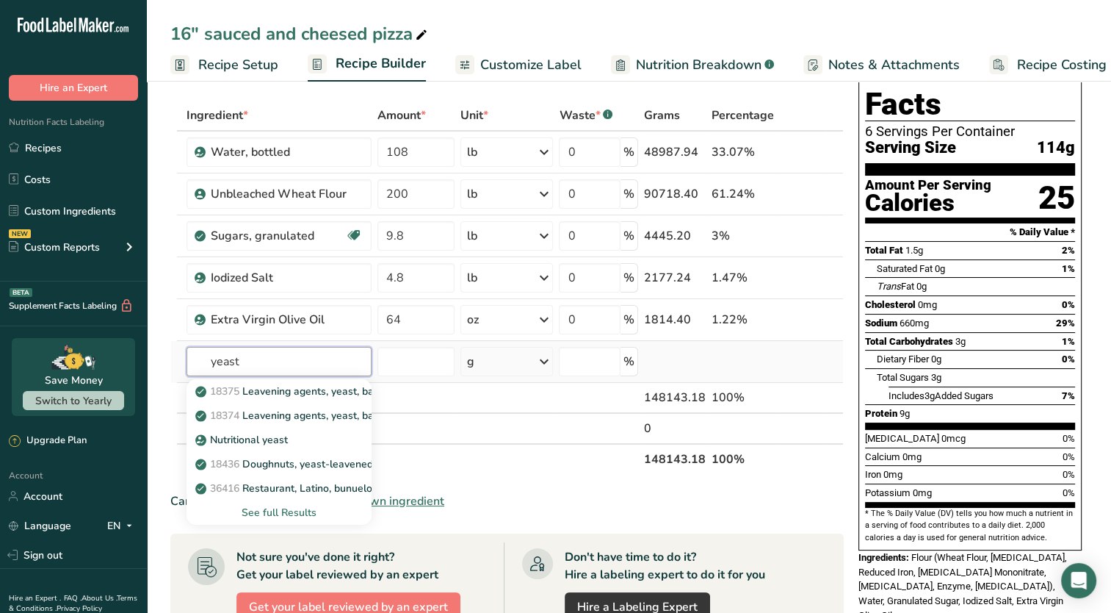
type input "yeast"
click at [282, 508] on div "See full Results" at bounding box center [279, 512] width 162 height 15
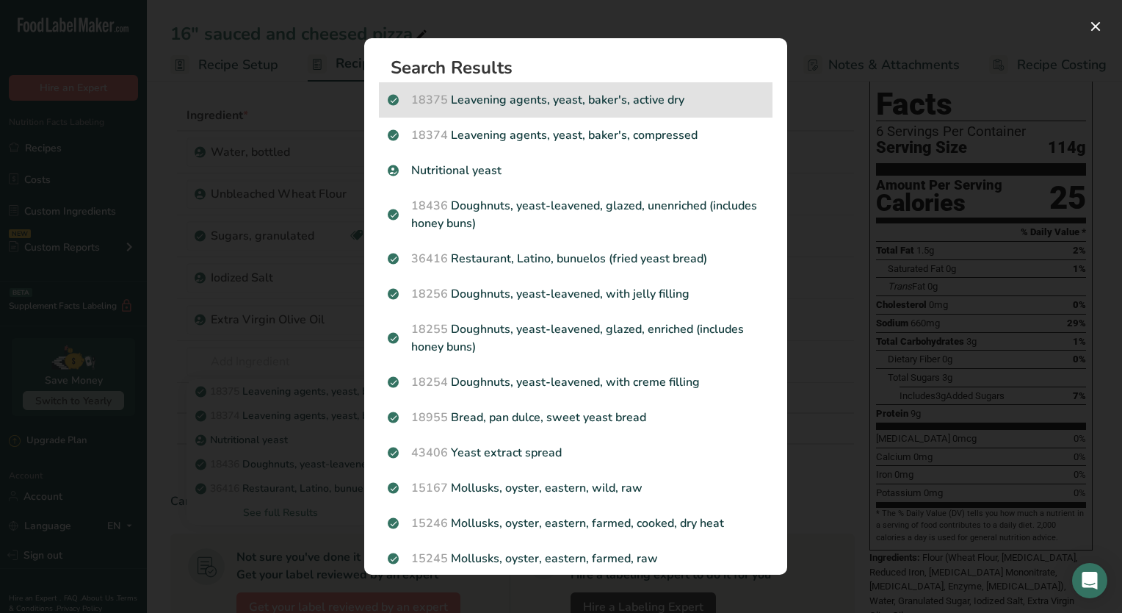
click at [510, 104] on p "18375 Leavening agents, yeast, baker's, active dry" at bounding box center [576, 100] width 376 height 18
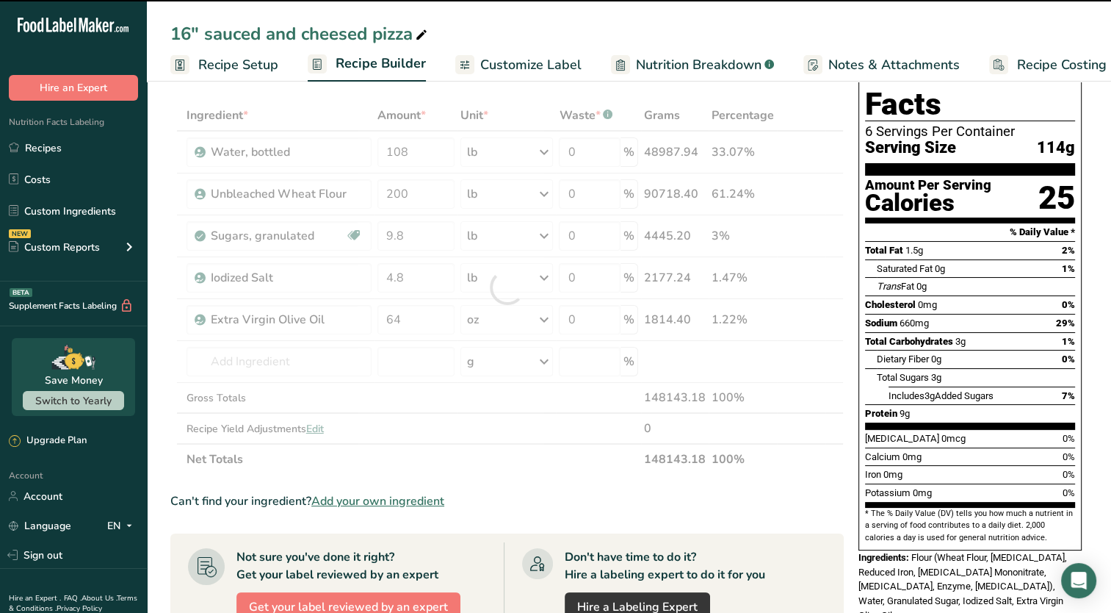
type input "0"
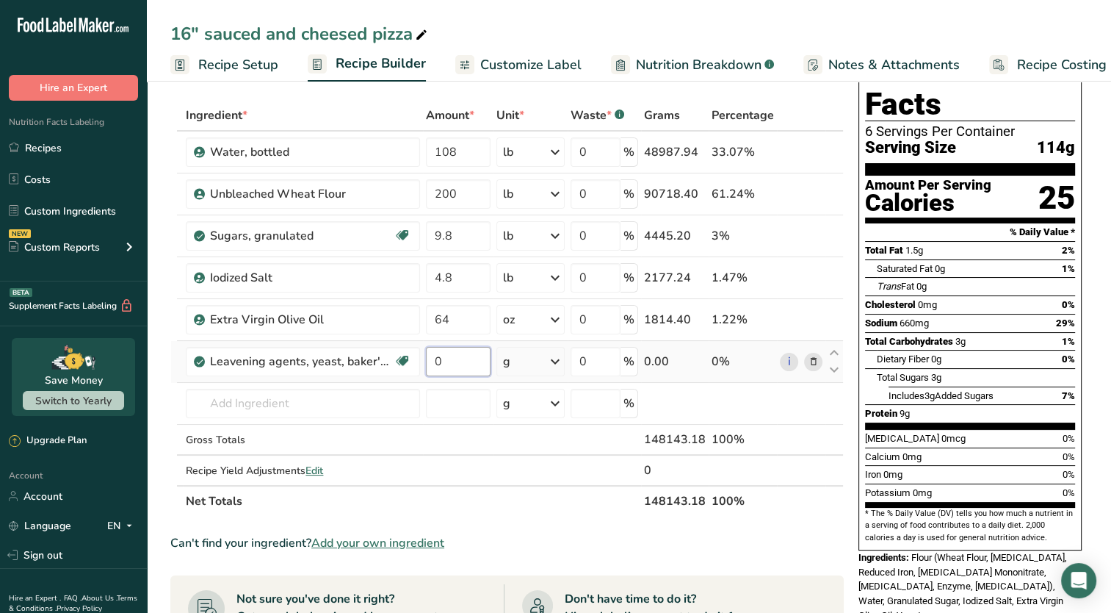
click at [452, 359] on input "0" at bounding box center [458, 361] width 65 height 29
type input "4"
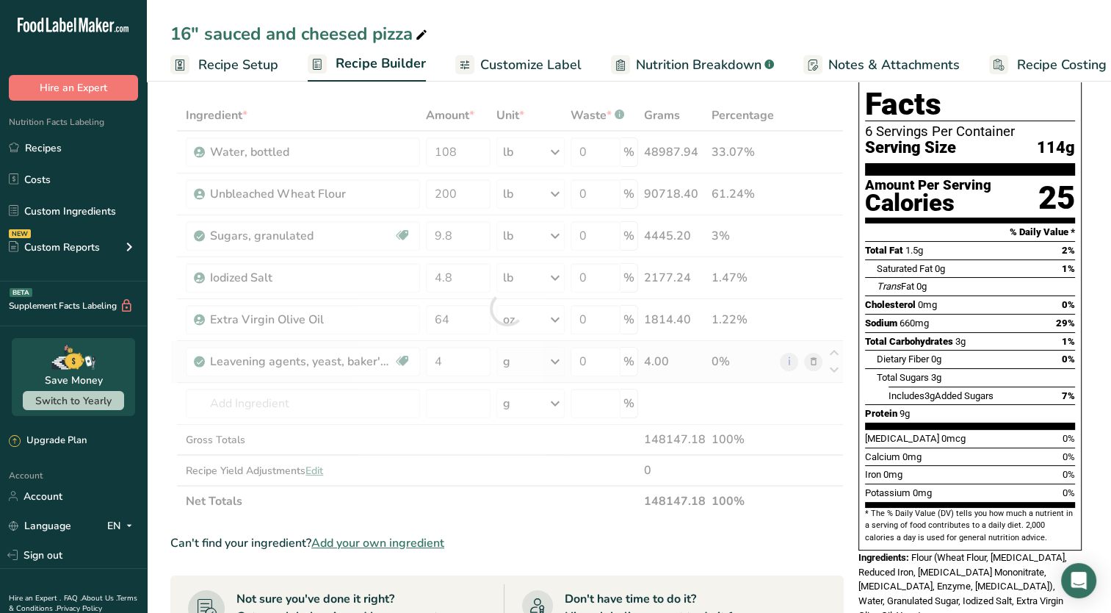
click at [557, 366] on div "Ingredient * Amount * Unit * Waste * .a-a{fill:#347362;}.b-a{fill:#fff;} Grams …" at bounding box center [507, 308] width 674 height 416
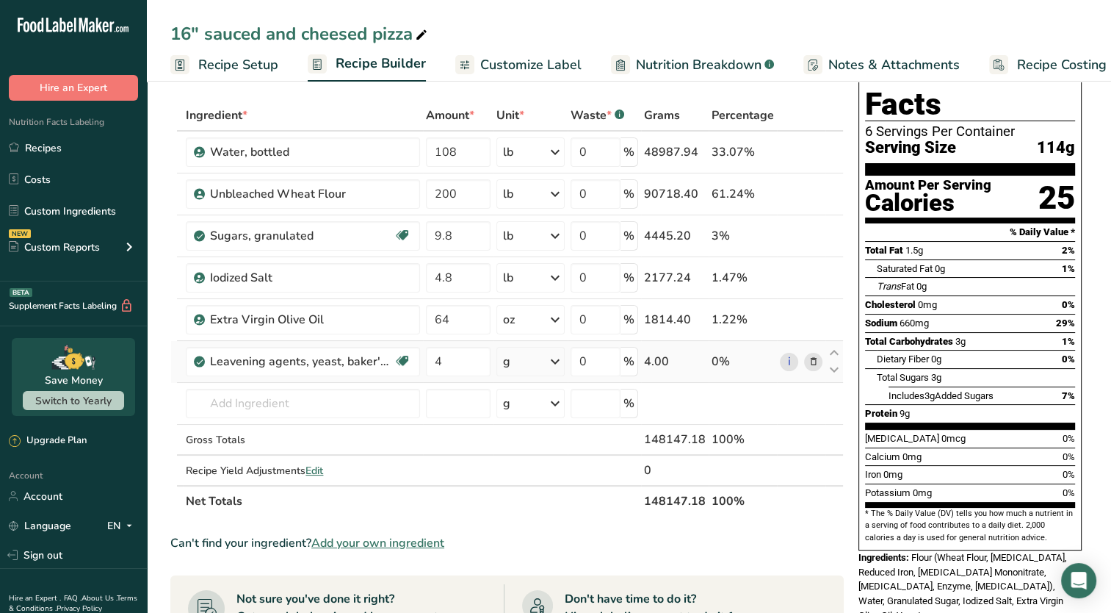
click at [557, 354] on icon at bounding box center [555, 361] width 18 height 26
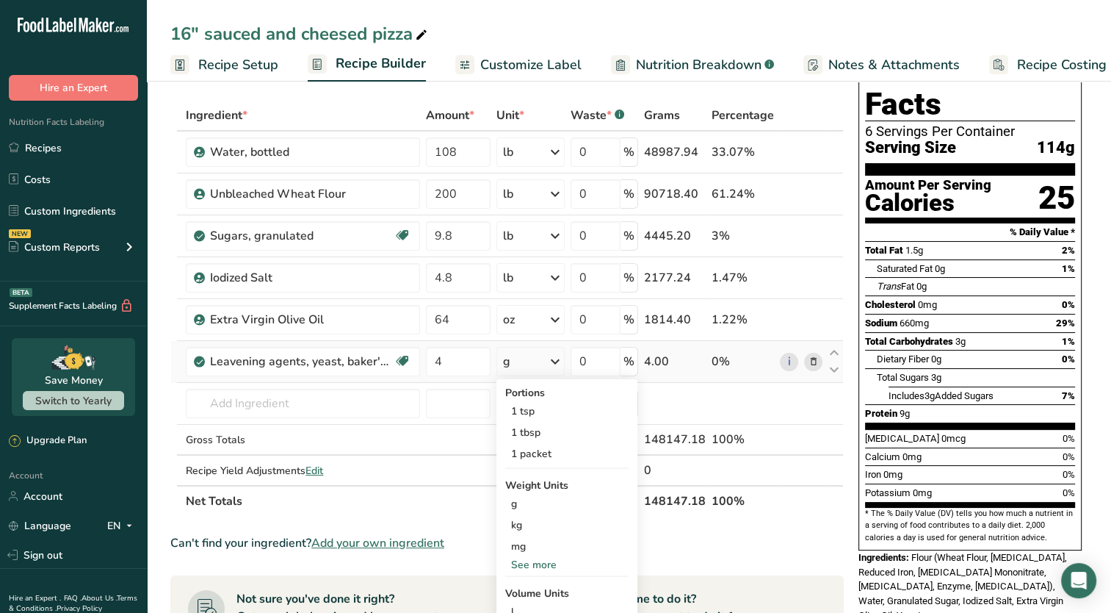
click at [537, 563] on div "See more" at bounding box center [566, 564] width 123 height 15
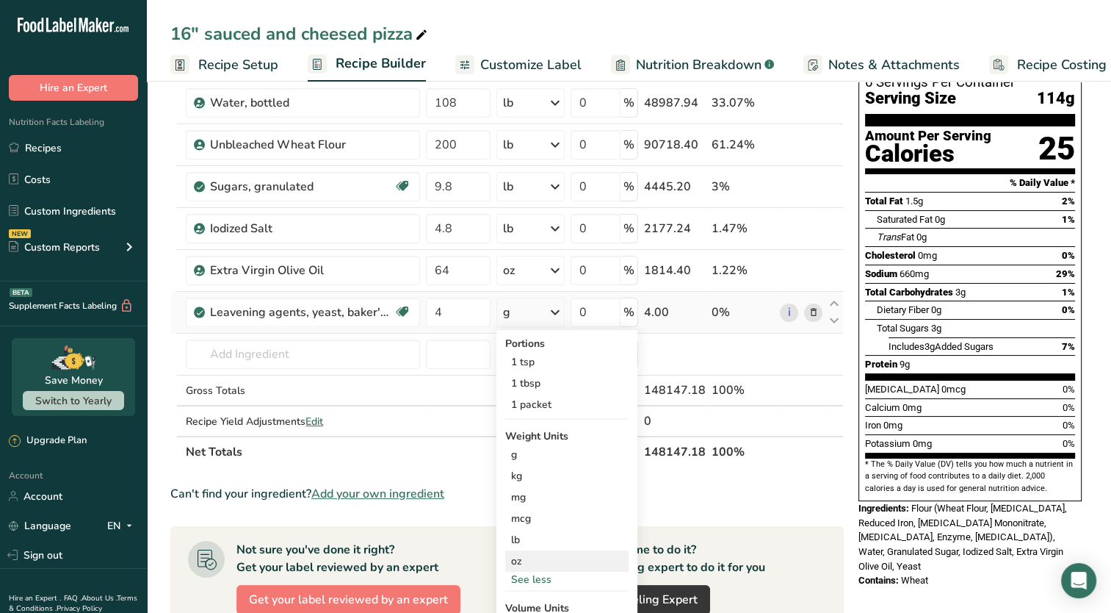
click at [523, 560] on div "oz" at bounding box center [566, 560] width 123 height 21
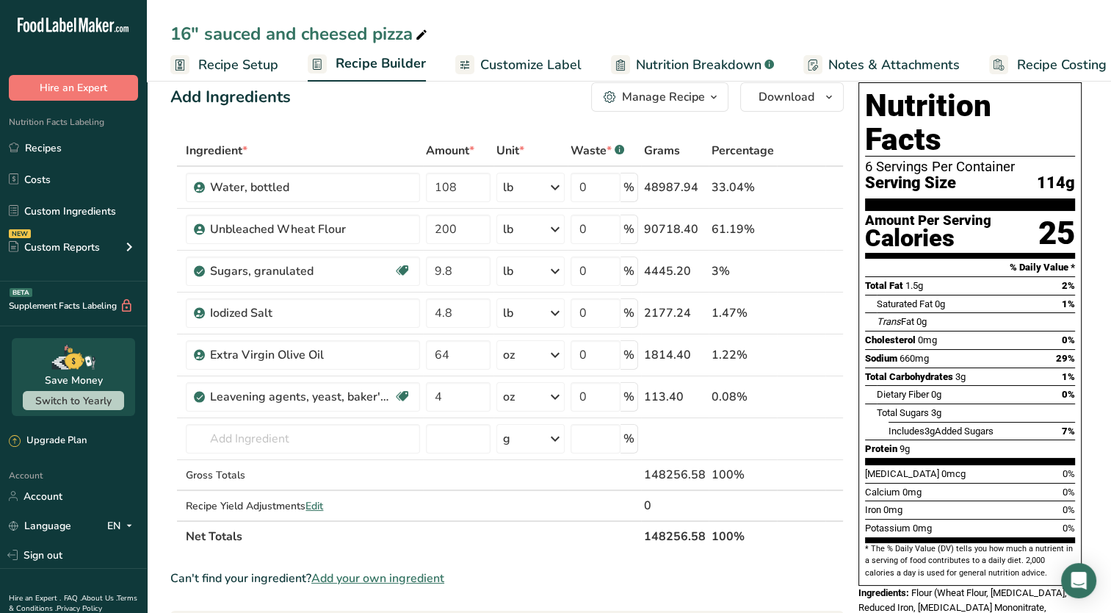
scroll to position [0, 0]
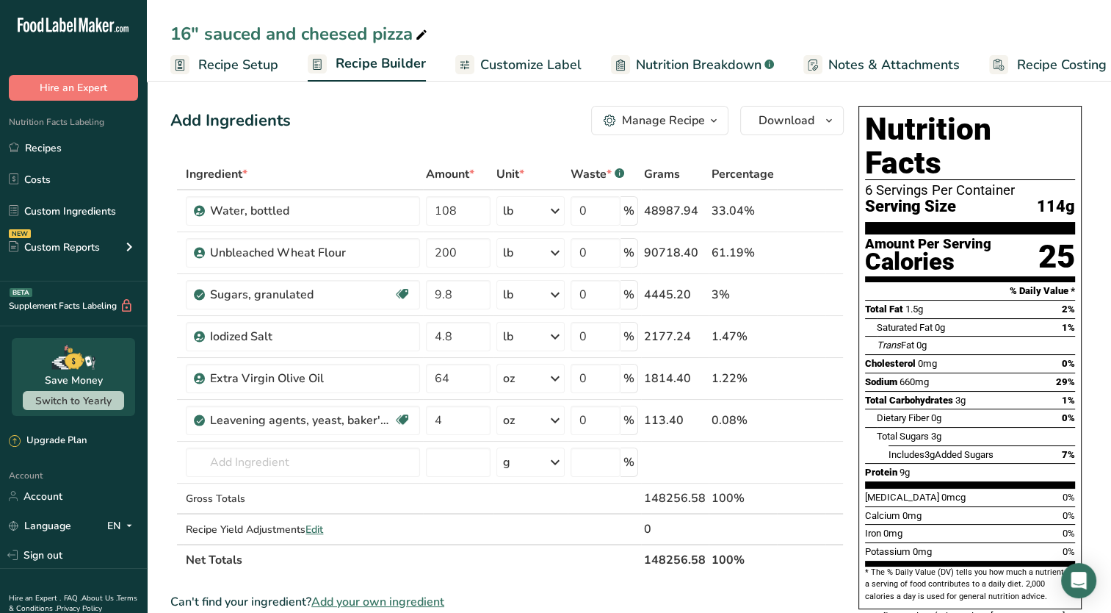
click at [643, 116] on div "Manage Recipe" at bounding box center [663, 121] width 83 height 18
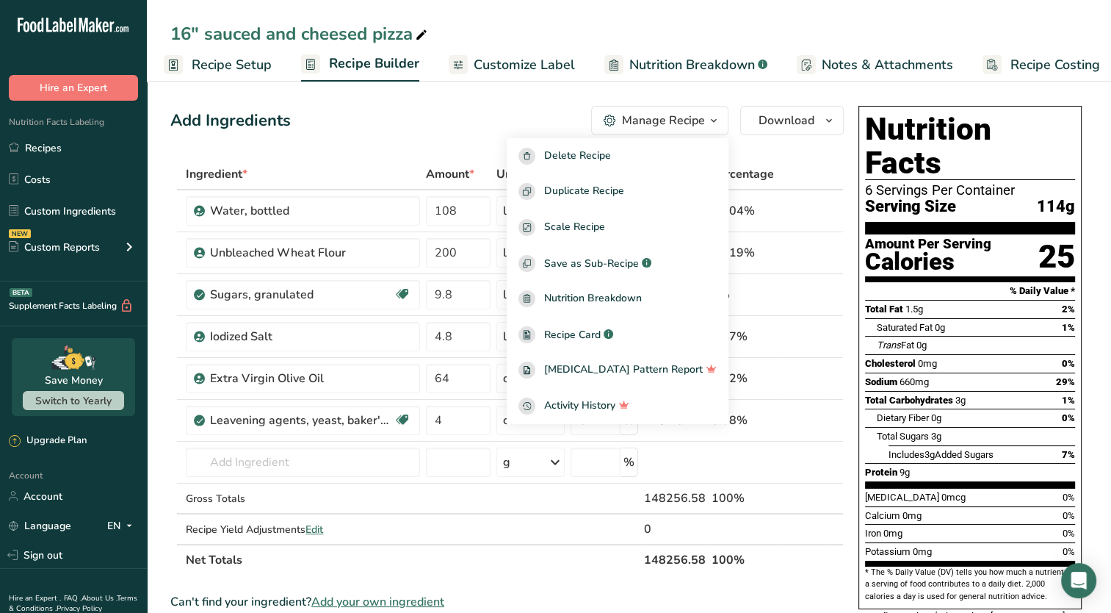
click at [237, 62] on span "Recipe Setup" at bounding box center [232, 65] width 80 height 20
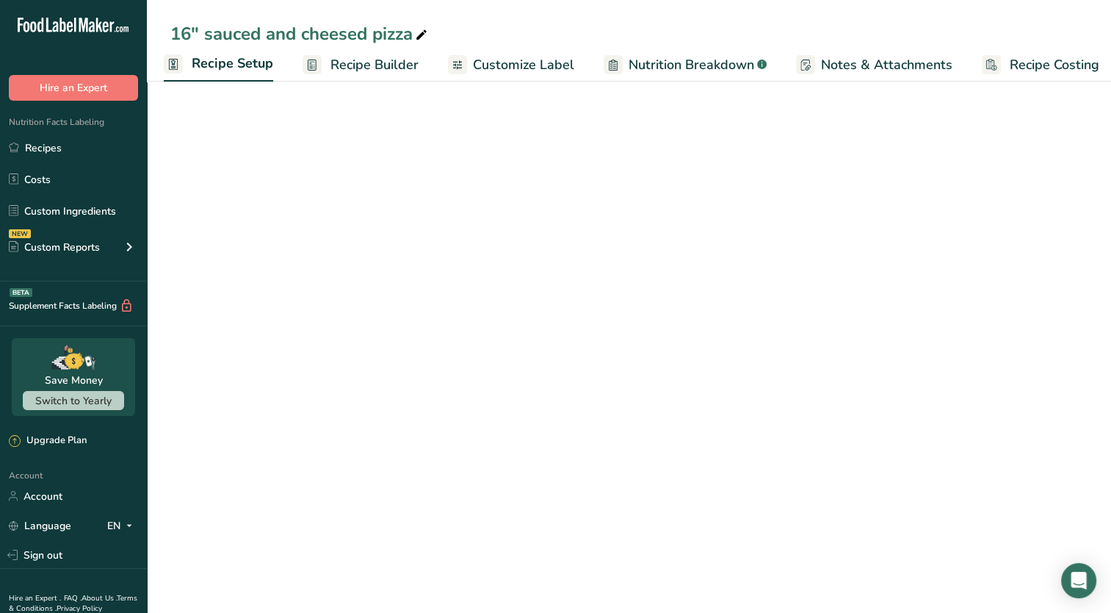
scroll to position [0, 5]
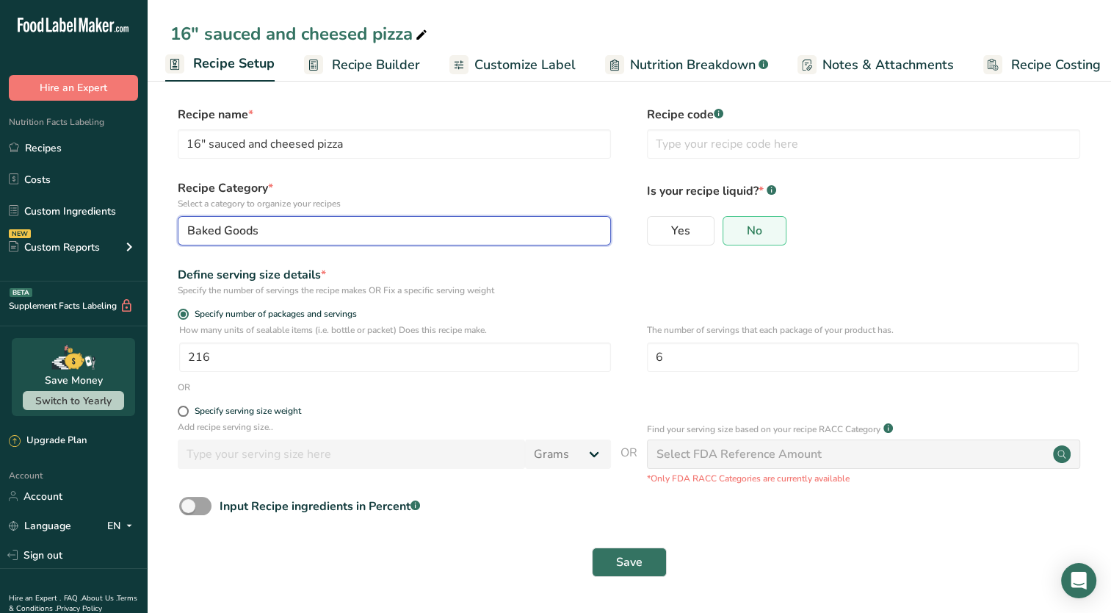
click at [394, 233] on div "Baked Goods" at bounding box center [389, 231] width 405 height 18
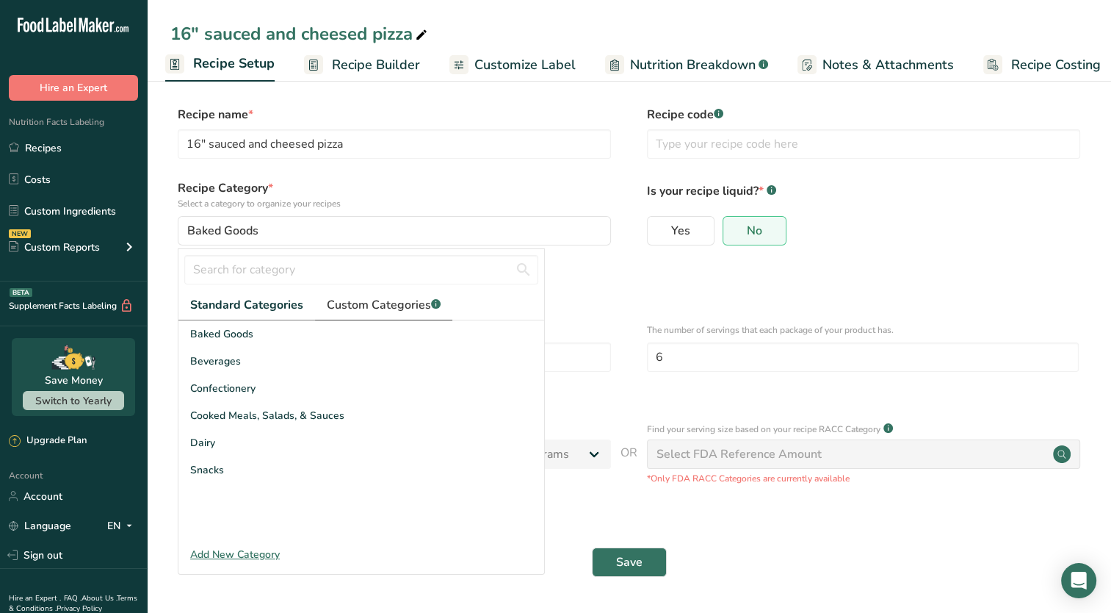
click at [376, 313] on span "Custom Categories .a-a{fill:#347362;}.b-a{fill:#fff;}" at bounding box center [384, 305] width 114 height 18
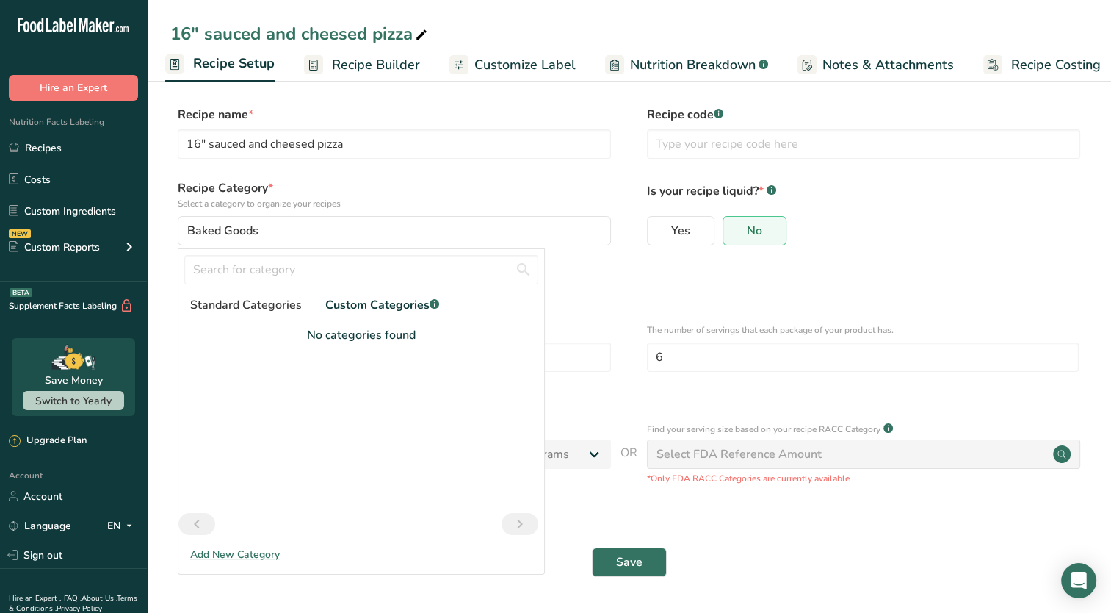
click at [247, 301] on span "Standard Categories" at bounding box center [246, 305] width 112 height 18
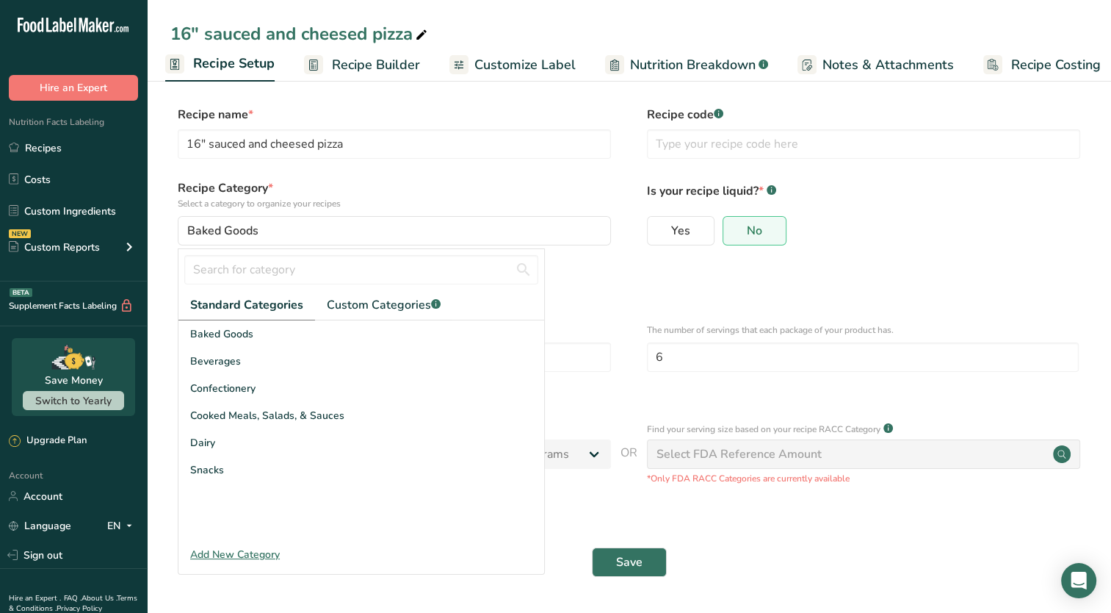
click at [586, 203] on p "Select a category to organize your recipes" at bounding box center [394, 203] width 433 height 13
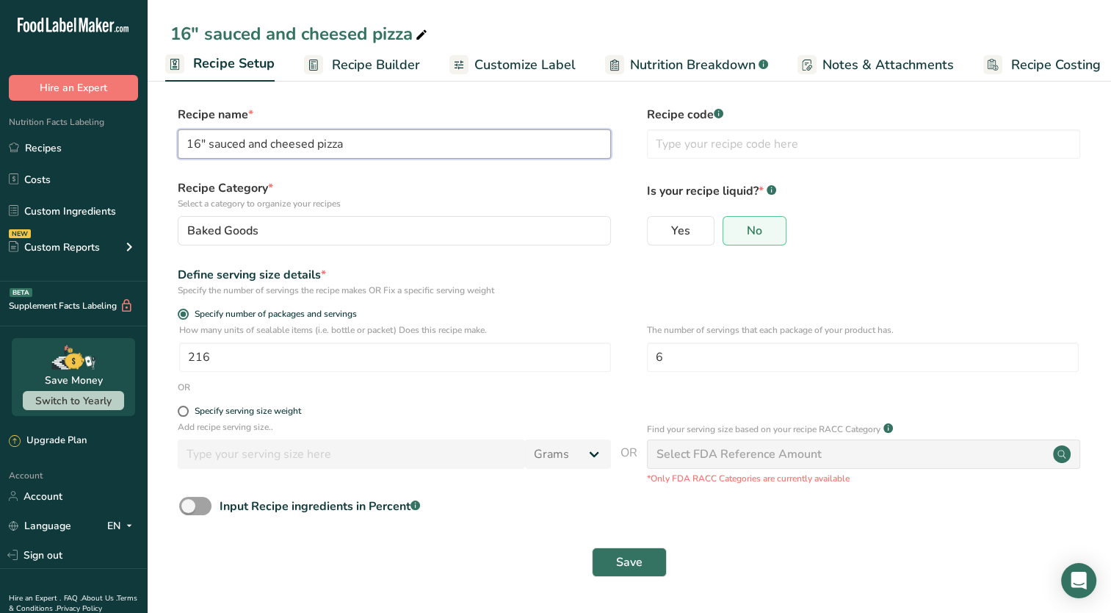
click at [217, 142] on input "16" sauced and cheesed pizza" at bounding box center [394, 143] width 433 height 29
click at [278, 142] on input "16" Sauced and cheesed pizza" at bounding box center [394, 143] width 433 height 29
drag, startPoint x: 370, startPoint y: 146, endPoint x: 316, endPoint y: 142, distance: 54.5
click at [316, 142] on input "16" Sauced and Cheesed pizza" at bounding box center [394, 143] width 433 height 29
type input "16" Sauced and Cheesed"
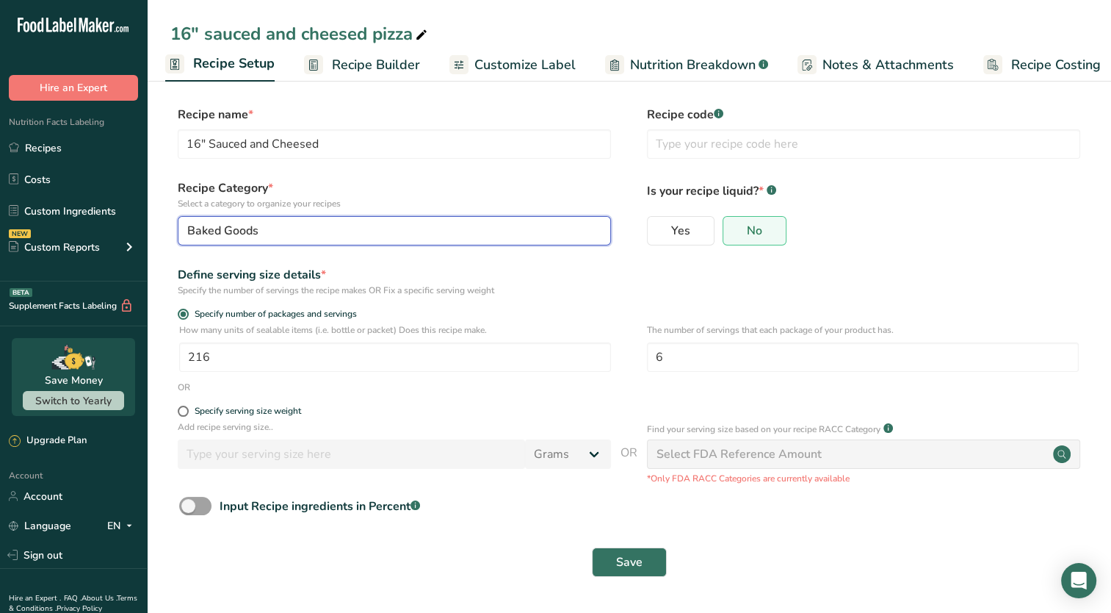
click at [271, 242] on button "Baked Goods" at bounding box center [394, 230] width 433 height 29
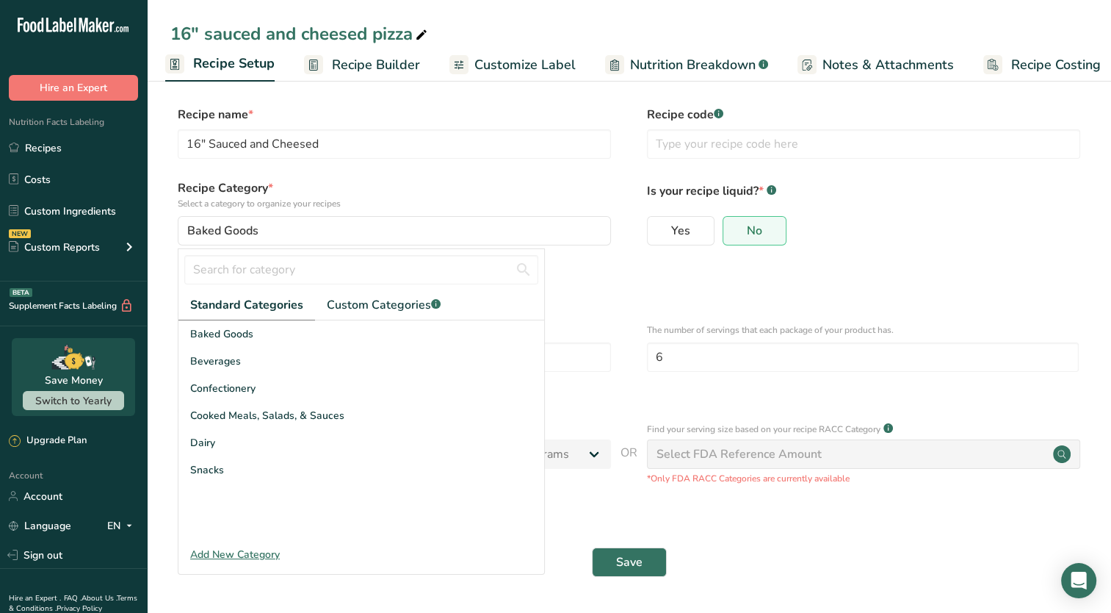
click at [225, 554] on div "Add New Category" at bounding box center [361, 553] width 366 height 15
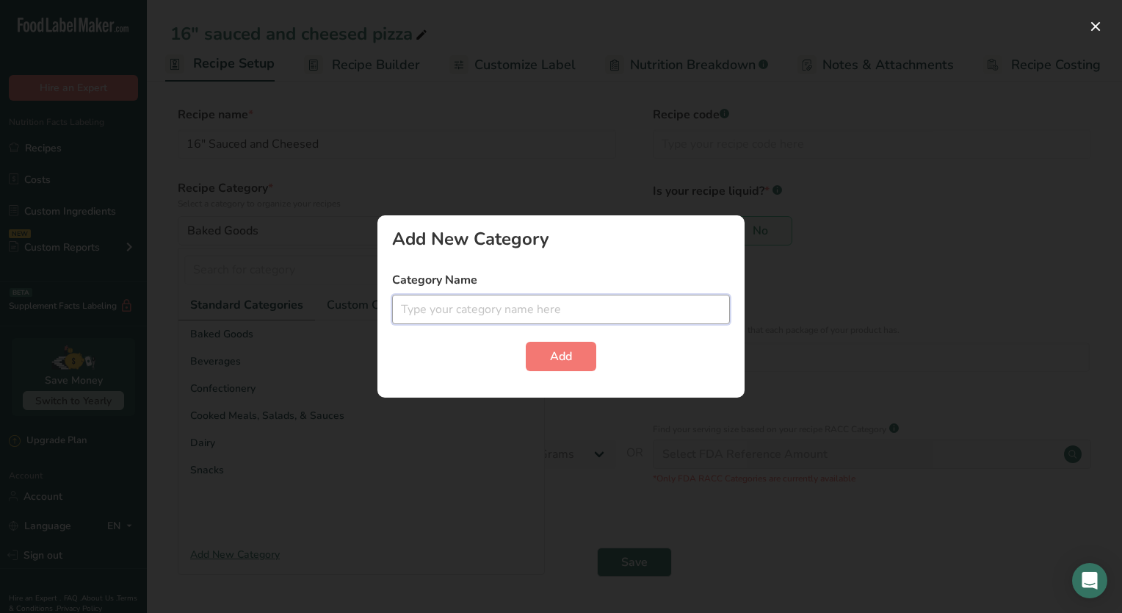
click at [450, 310] on input "text" at bounding box center [561, 309] width 338 height 29
type input "Pizza"
click at [540, 350] on button "Add" at bounding box center [561, 356] width 71 height 29
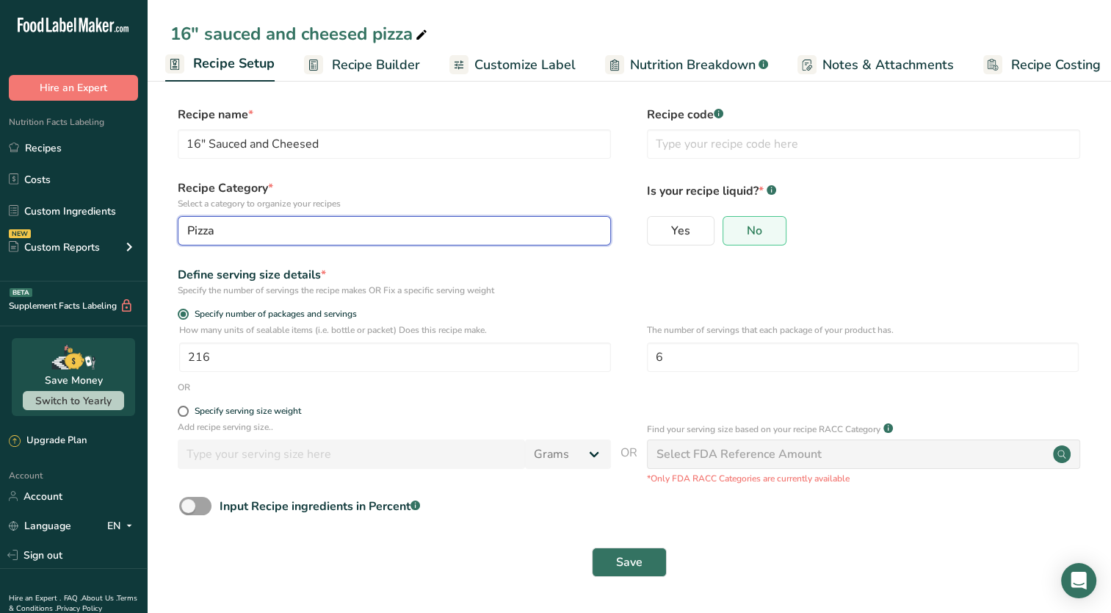
click at [299, 231] on div "Pizza" at bounding box center [389, 231] width 405 height 18
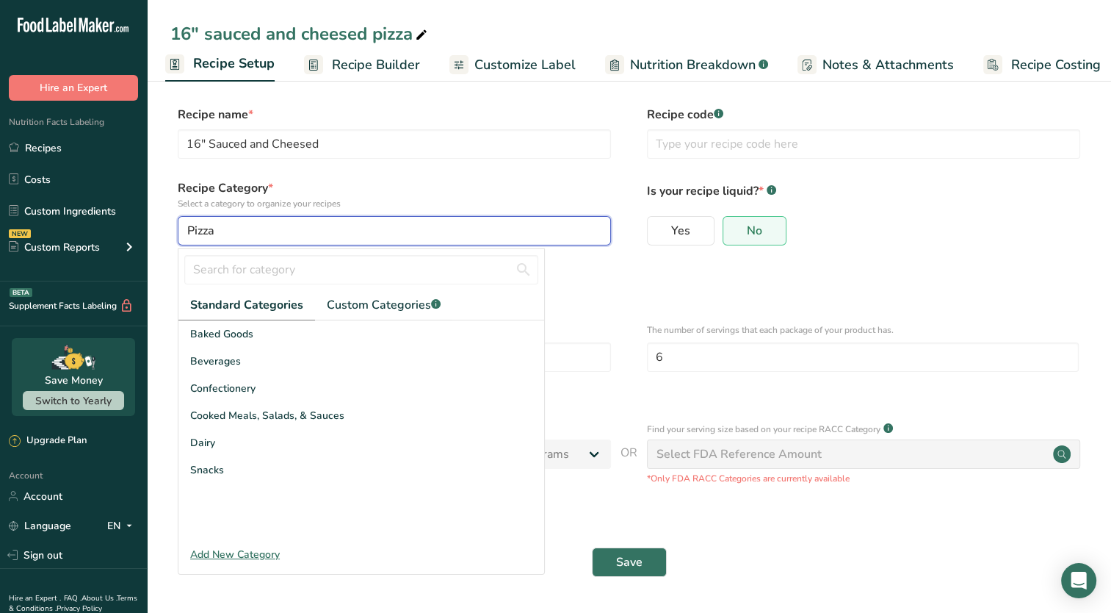
click at [299, 231] on div "Pizza" at bounding box center [389, 231] width 405 height 18
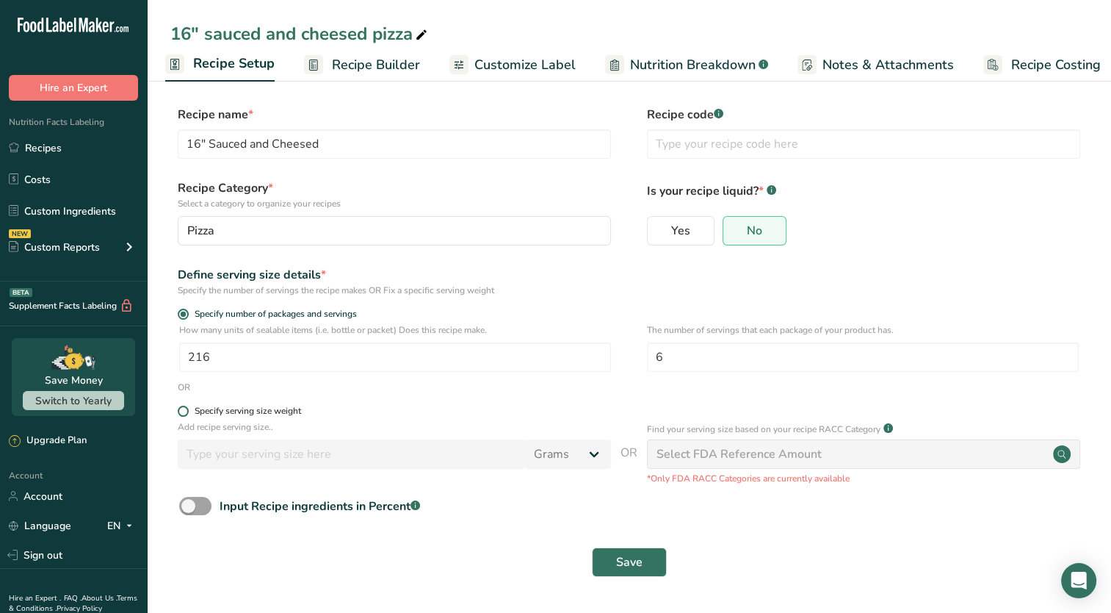
click at [244, 413] on div "Specify serving size weight" at bounding box center [248, 410] width 107 height 11
click at [187, 413] on input "Specify serving size weight" at bounding box center [183, 411] width 10 height 10
radio input "true"
radio input "false"
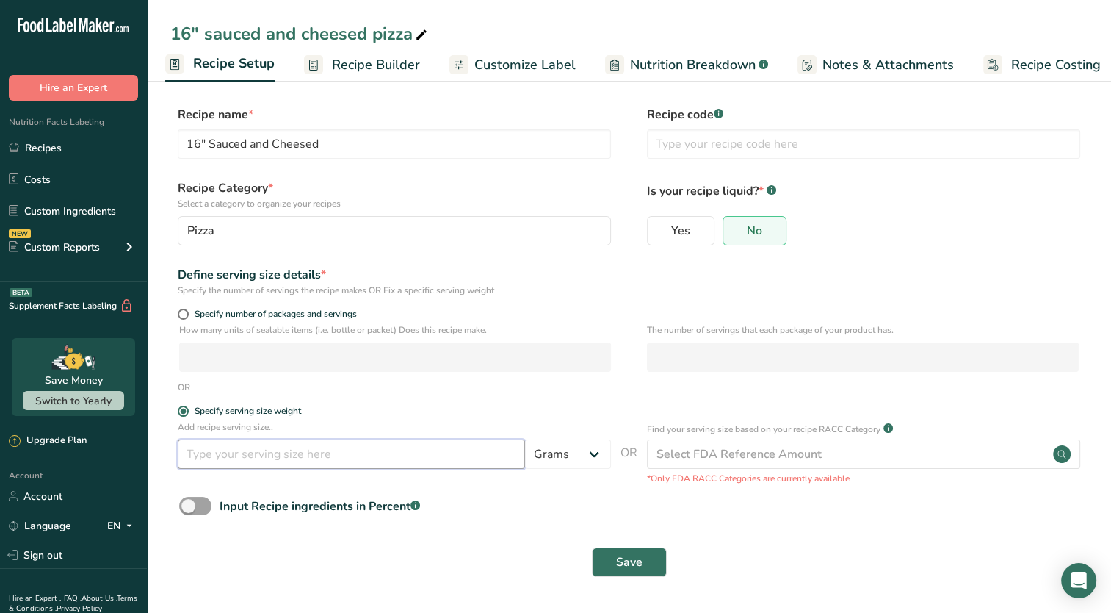
click at [263, 458] on input "number" at bounding box center [351, 453] width 347 height 29
type input "24"
click at [570, 451] on select "Grams kg mg mcg lb oz l mL fl oz tbsp tsp cup qt gallon" at bounding box center [568, 453] width 86 height 29
select select "5"
click at [525, 439] on select "Grams kg mg mcg lb oz l mL fl oz tbsp tsp cup qt gallon" at bounding box center [568, 453] width 86 height 29
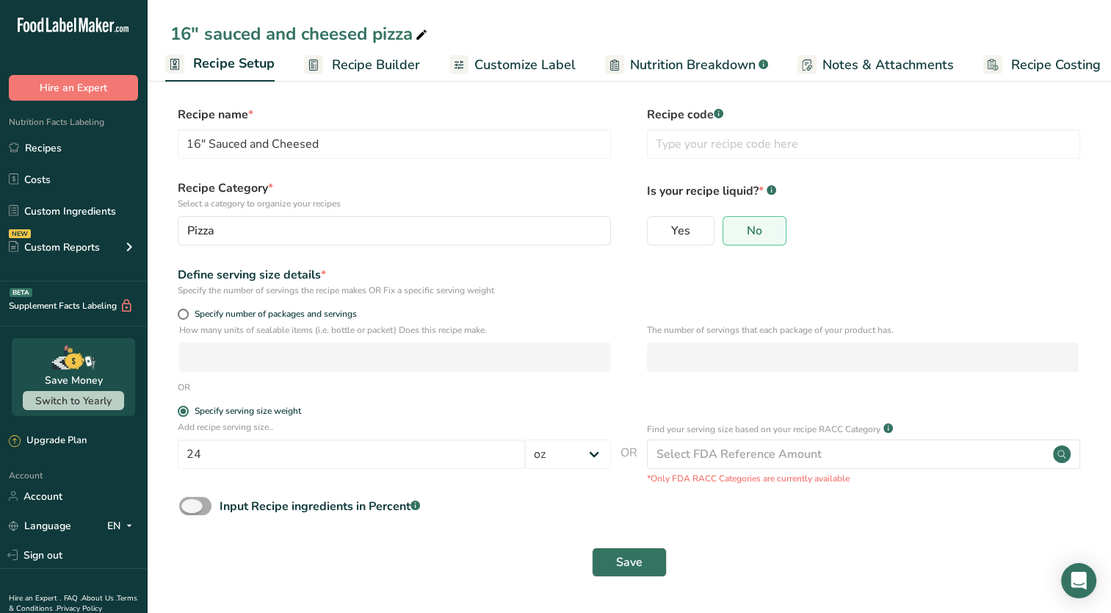
click at [189, 505] on span at bounding box center [195, 506] width 32 height 18
click at [189, 505] on input "Input Recipe ingredients in Percent .a-a{fill:#347362;}.b-a{fill:#fff;}" at bounding box center [184, 506] width 10 height 10
checkbox input "true"
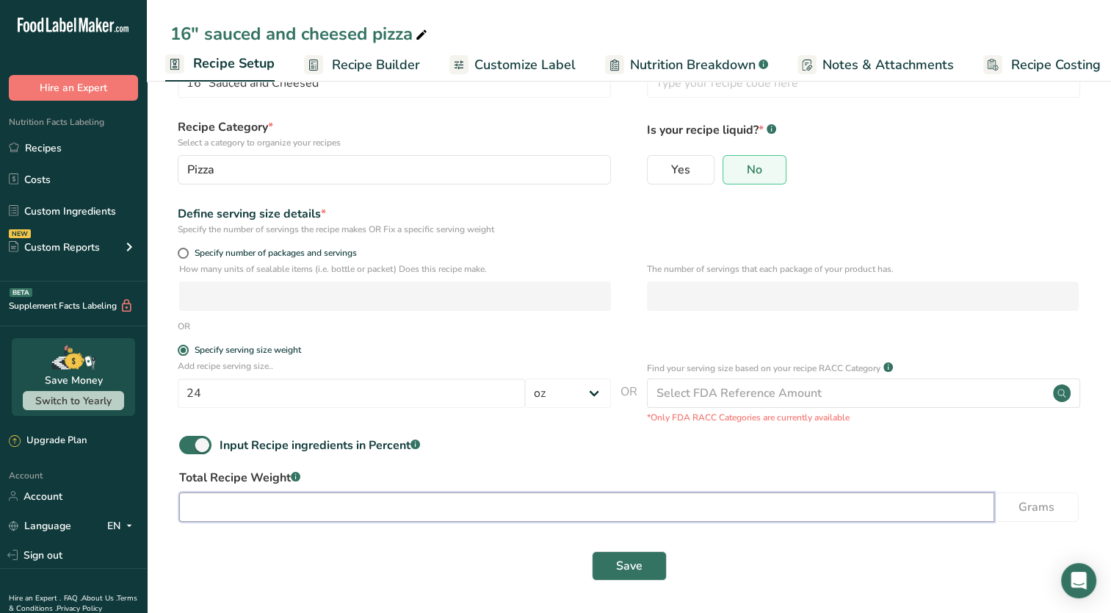
click at [335, 504] on input "number" at bounding box center [586, 506] width 815 height 29
type input "5184"
click at [939, 510] on input "5184" at bounding box center [586, 506] width 815 height 29
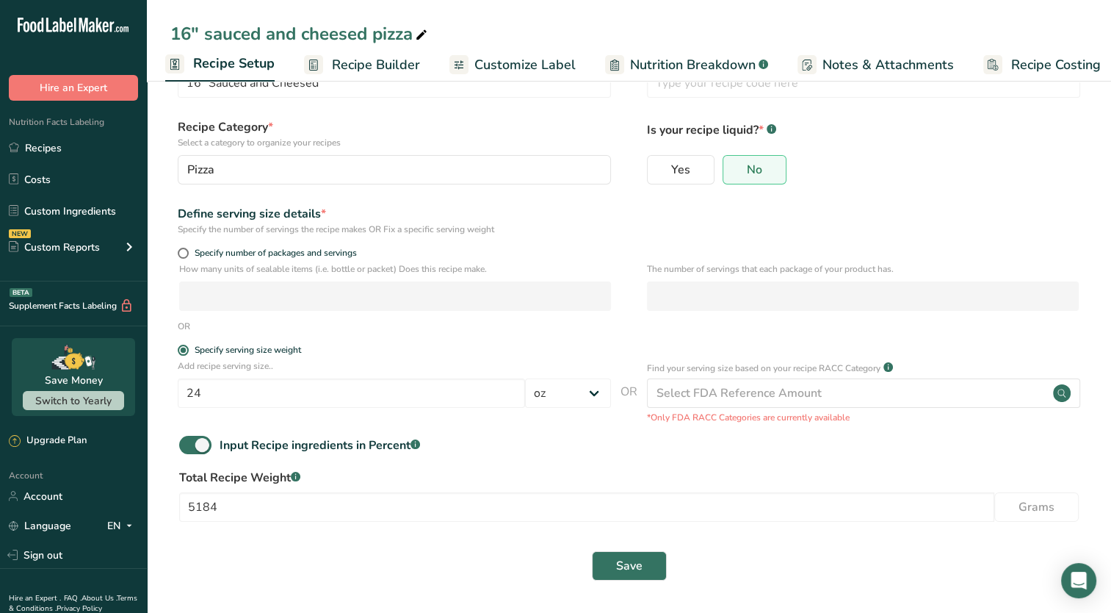
click at [961, 457] on div "Input Recipe ingredients in Percent .a-a{fill:#347362;}.b-a{fill:#fff;}" at bounding box center [628, 451] width 917 height 30
click at [228, 519] on input "5184" at bounding box center [586, 506] width 815 height 29
click at [187, 438] on span at bounding box center [195, 445] width 32 height 18
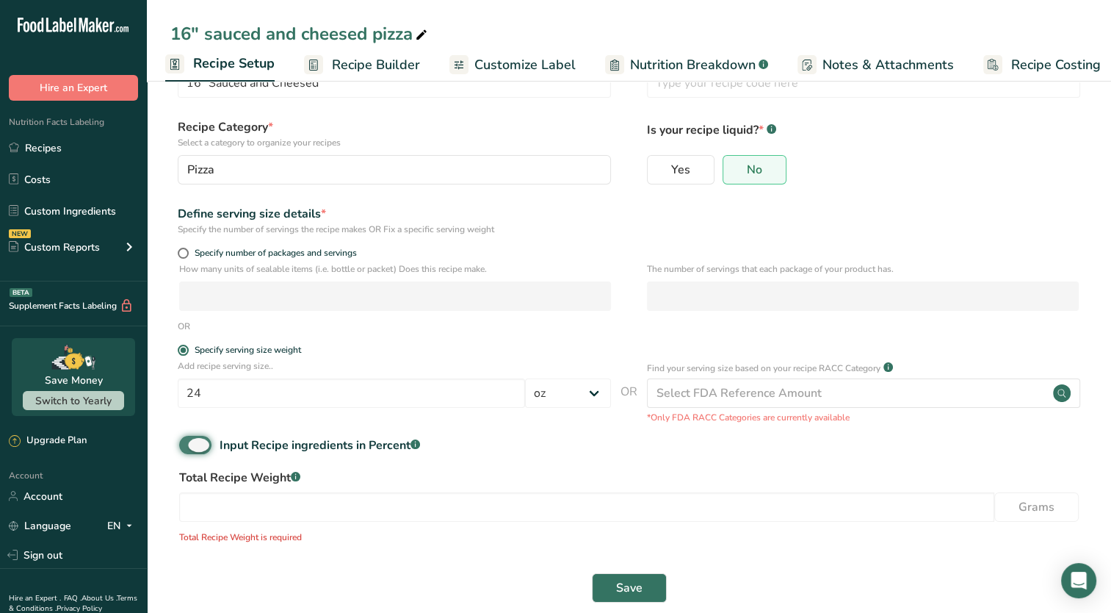
click at [187, 440] on input "Input Recipe ingredients in Percent .a-a{fill:#347362;}.b-a{fill:#fff;}" at bounding box center [184, 445] width 10 height 10
checkbox input "false"
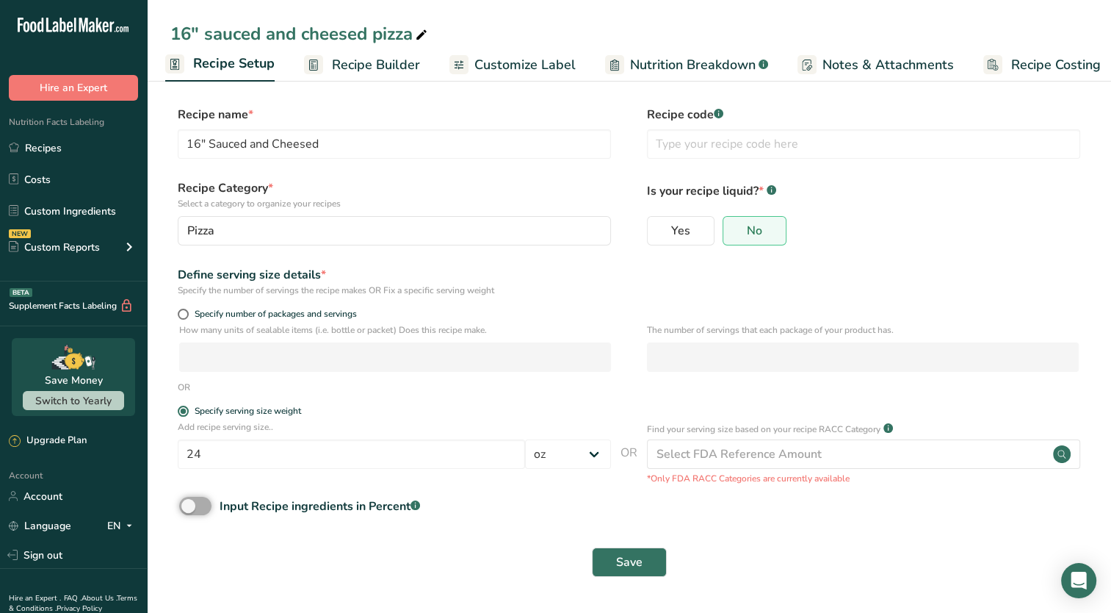
scroll to position [0, 0]
click at [635, 566] on span "Save" at bounding box center [629, 562] width 26 height 18
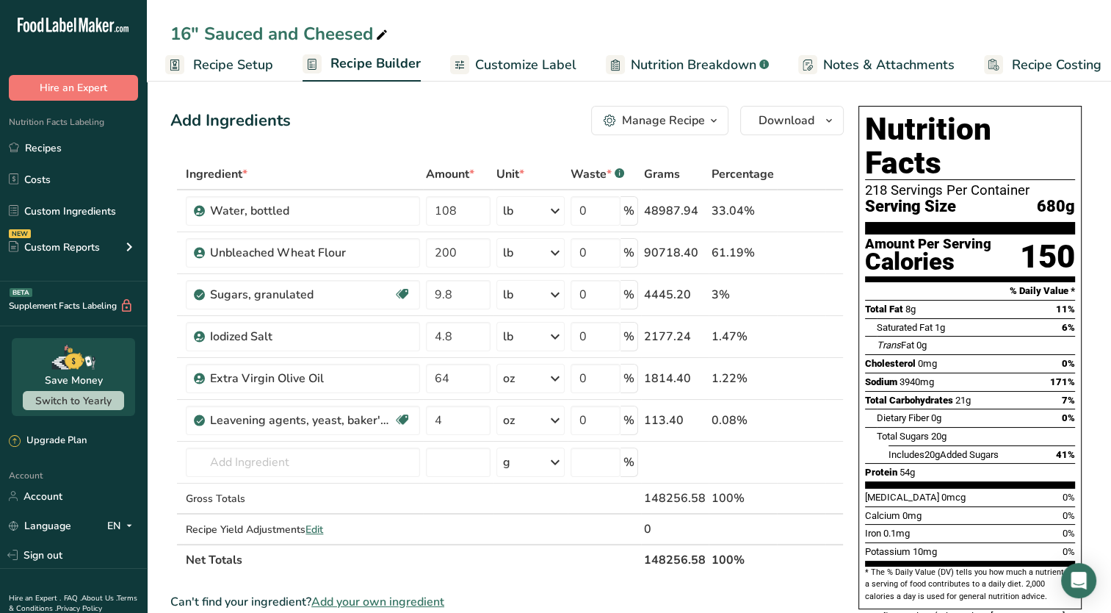
click at [505, 61] on span "Customize Label" at bounding box center [525, 65] width 101 height 20
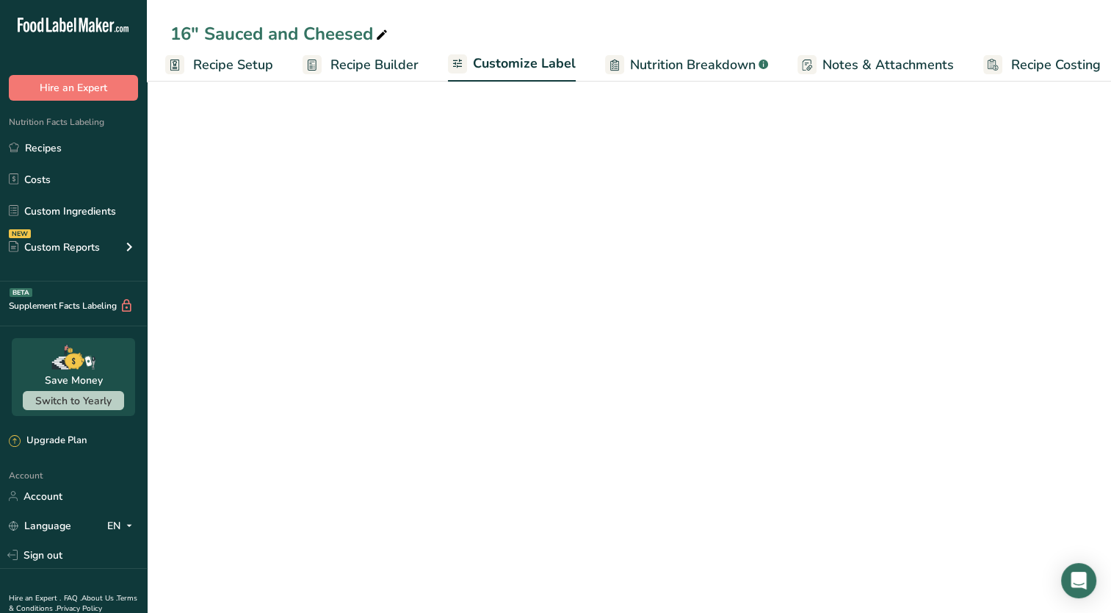
scroll to position [0, 18]
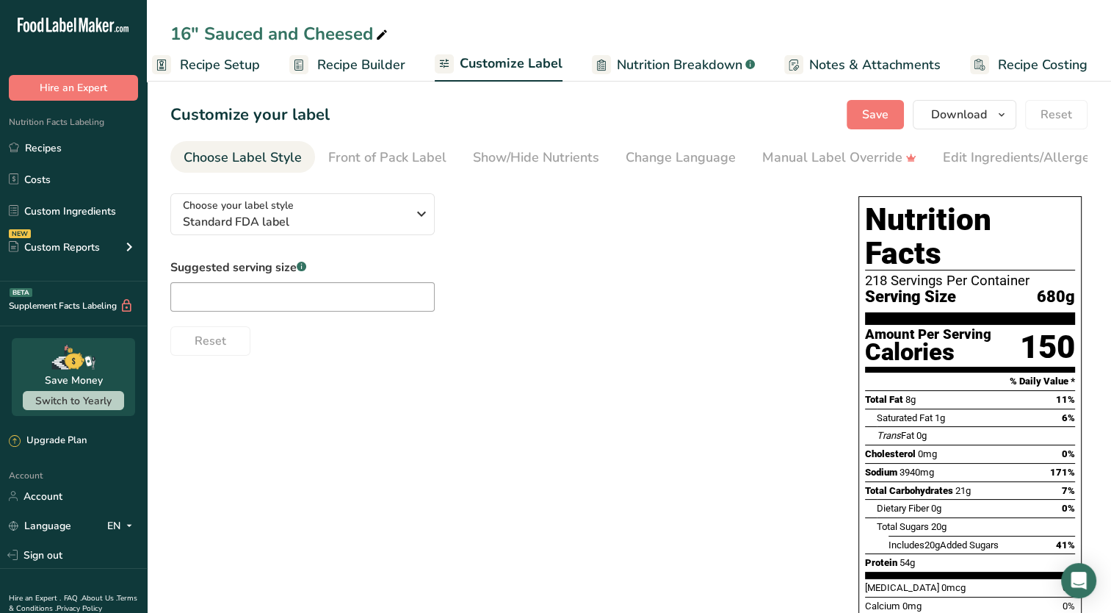
click at [220, 69] on span "Recipe Setup" at bounding box center [220, 65] width 80 height 20
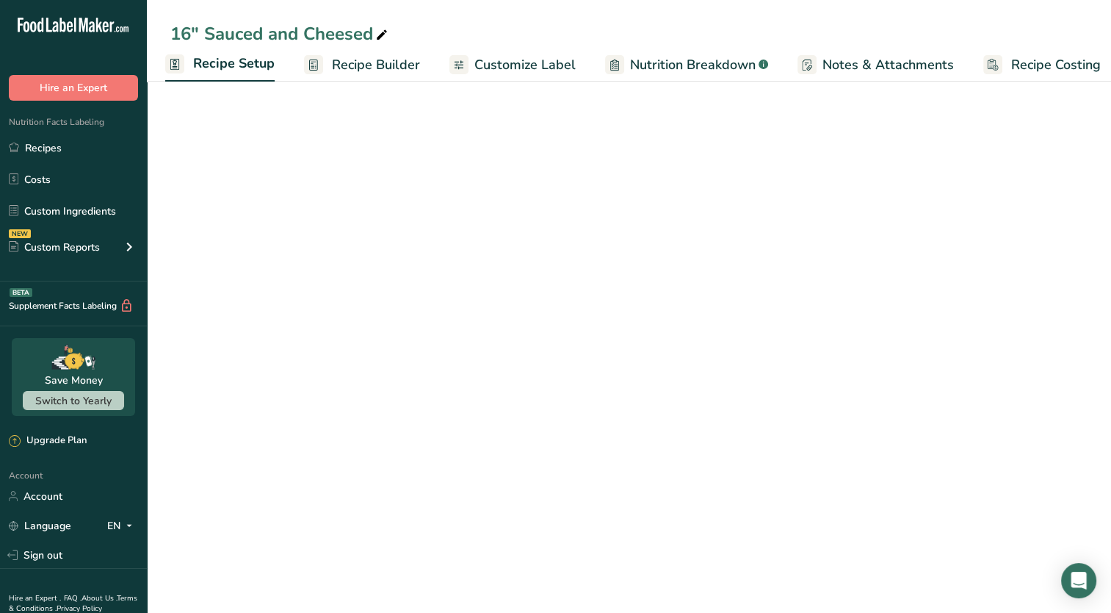
select select "5"
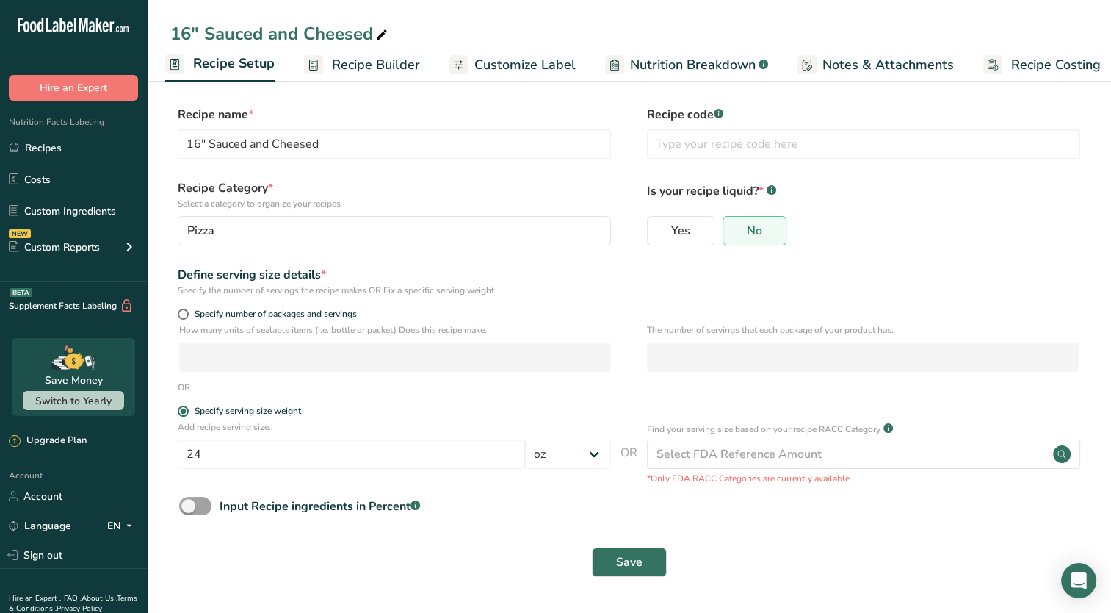
click at [688, 51] on link "Nutrition Breakdown .a-a{fill:#347362;}.b-a{fill:#fff;}" at bounding box center [686, 64] width 163 height 33
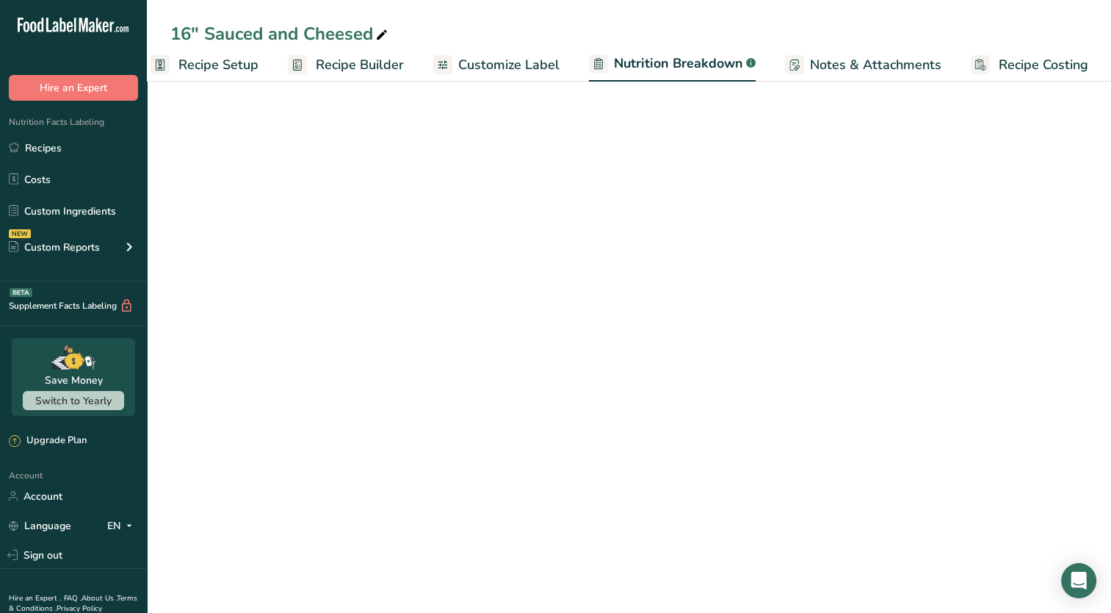
select select "Calories"
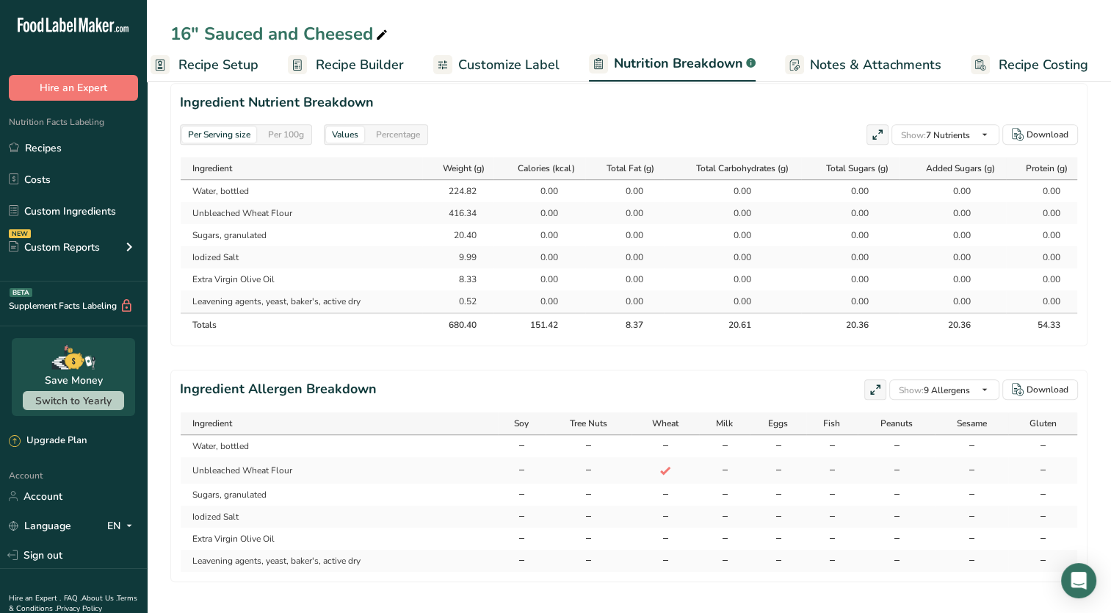
scroll to position [691, 0]
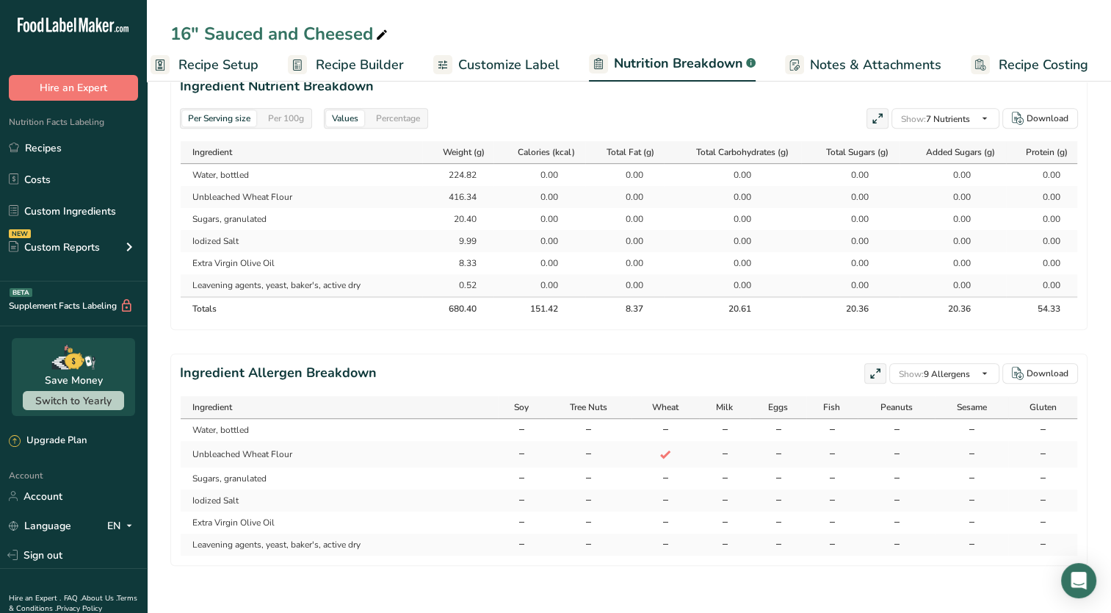
scroll to position [0, 18]
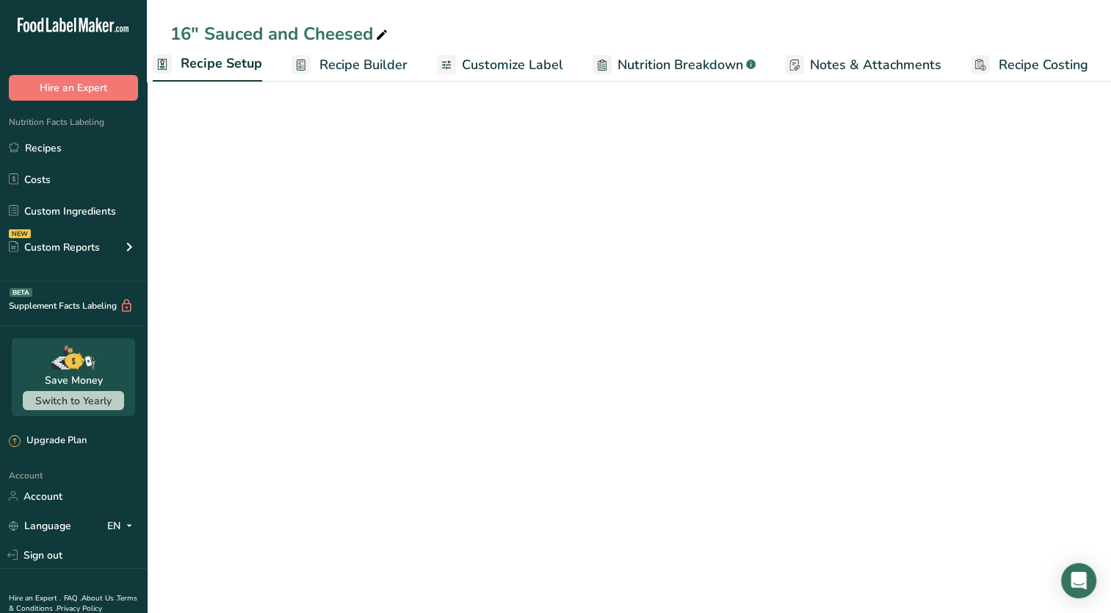
select select "5"
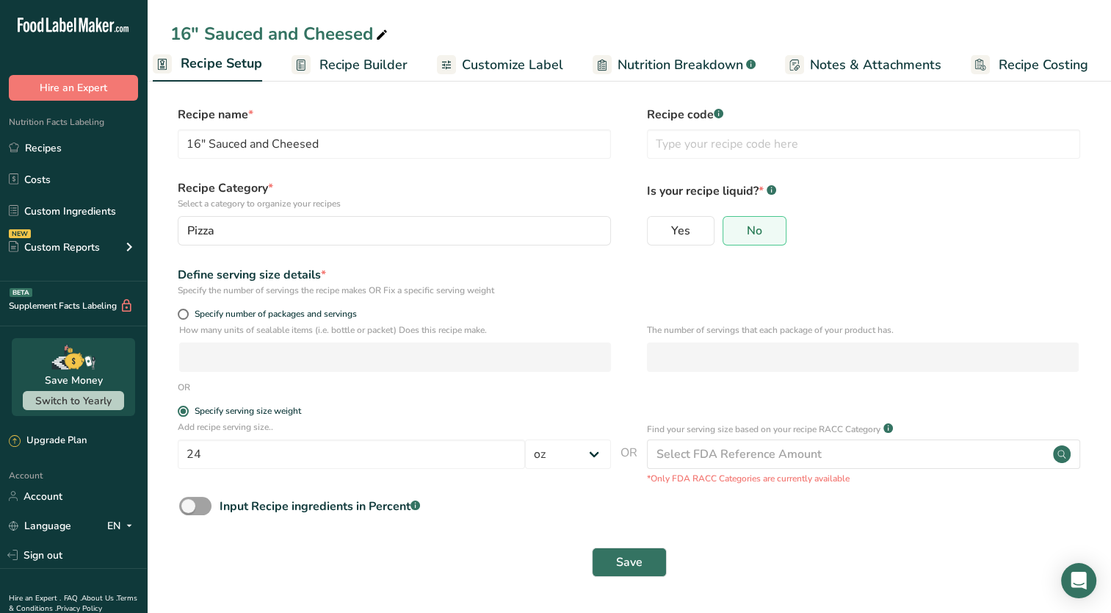
scroll to position [0, 0]
click at [324, 312] on span "Specify number of packages and servings" at bounding box center [273, 313] width 168 height 11
click at [187, 312] on input "Specify number of packages and servings" at bounding box center [183, 314] width 10 height 10
radio input "true"
radio input "false"
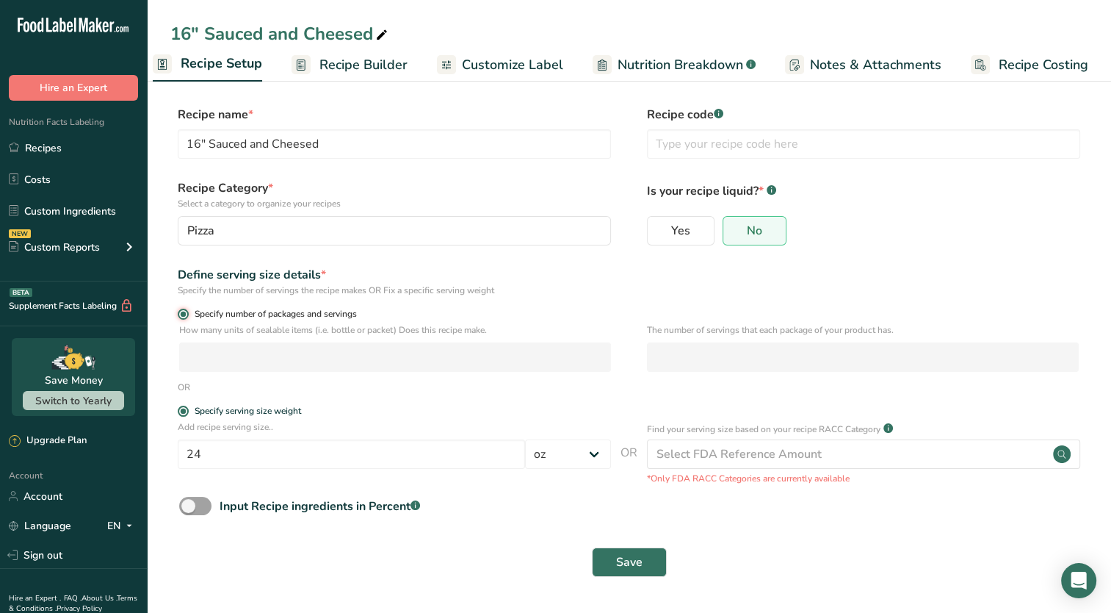
select select "0"
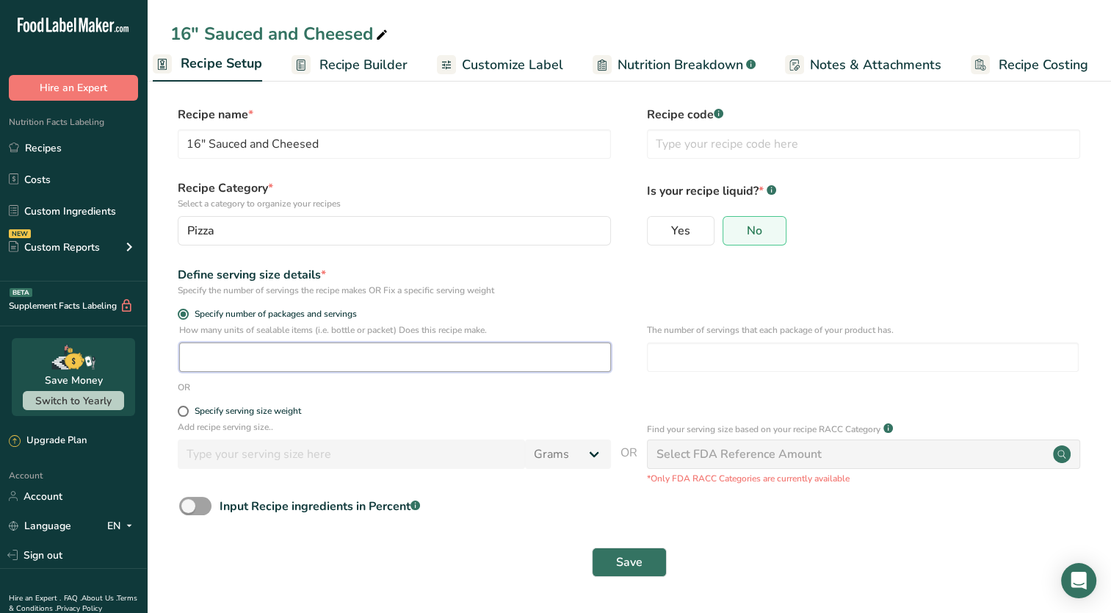
click at [293, 353] on input "number" at bounding box center [395, 356] width 432 height 29
type input "216"
click at [476, 295] on div "Specify the number of servings the recipe makes OR Fix a specific serving weight" at bounding box center [394, 290] width 433 height 13
click at [617, 555] on span "Save" at bounding box center [629, 562] width 26 height 18
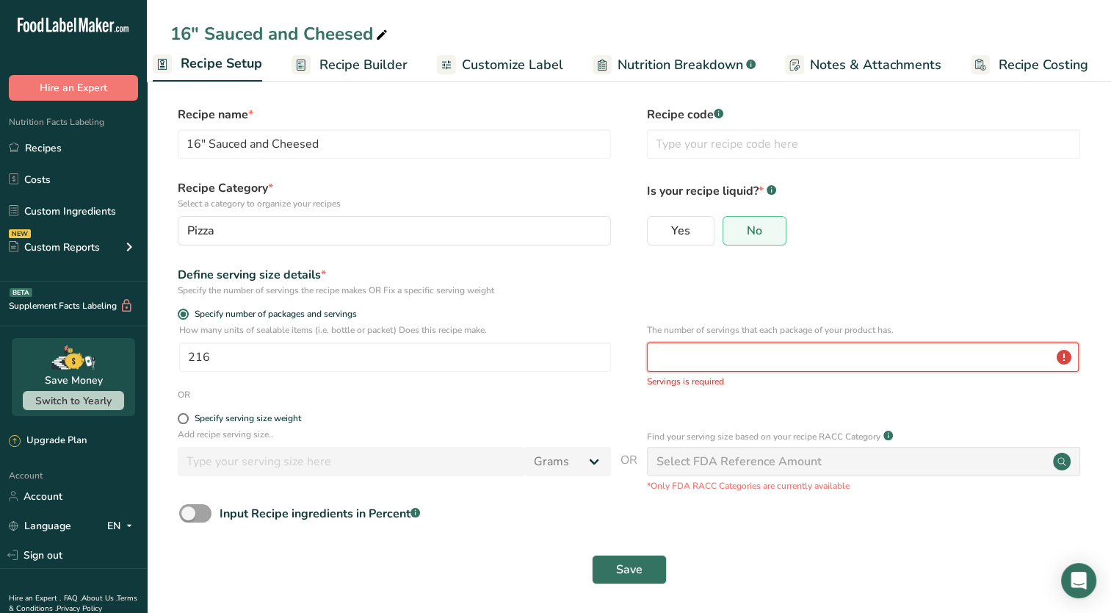
click at [746, 350] on input "number" at bounding box center [863, 356] width 432 height 29
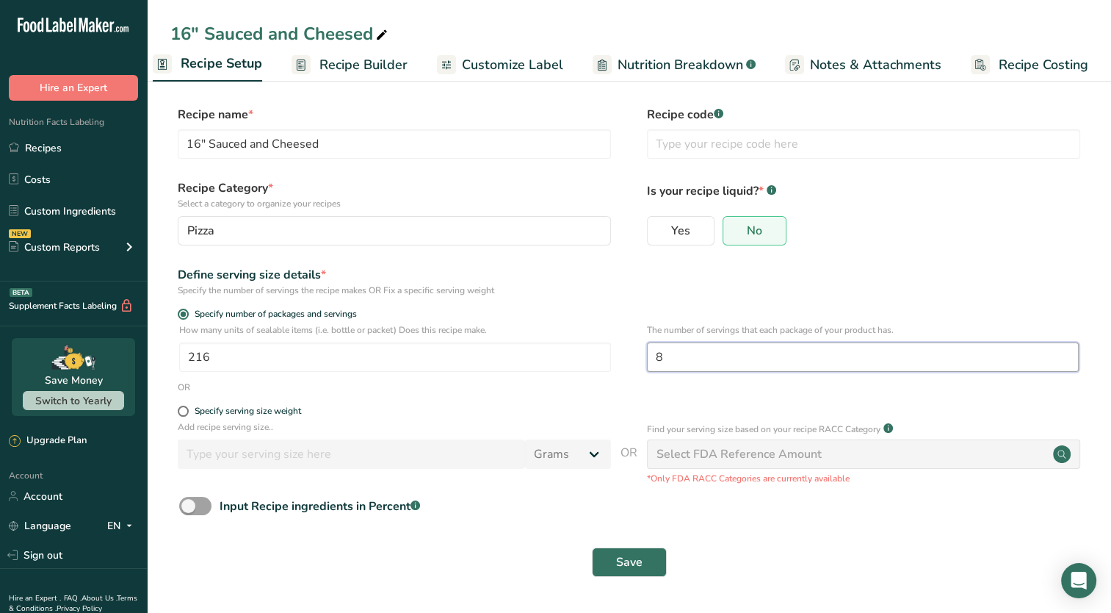
type input "8"
click at [592, 547] on button "Save" at bounding box center [629, 561] width 75 height 29
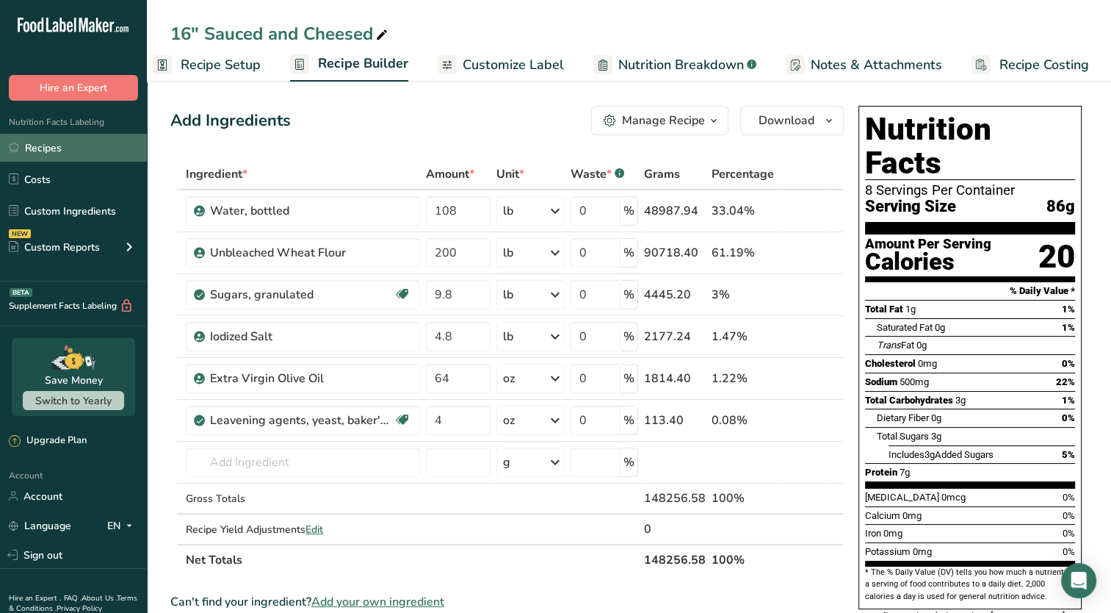
click at [71, 153] on link "Recipes" at bounding box center [73, 148] width 147 height 28
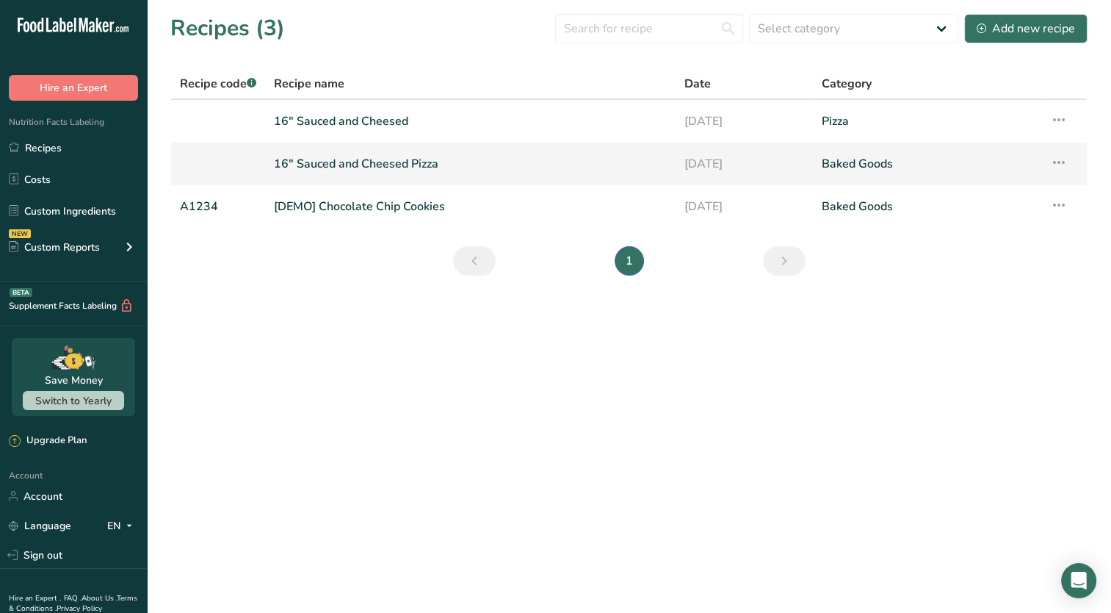
click at [538, 160] on link "16" Sauced and Cheesed Pizza" at bounding box center [470, 163] width 393 height 31
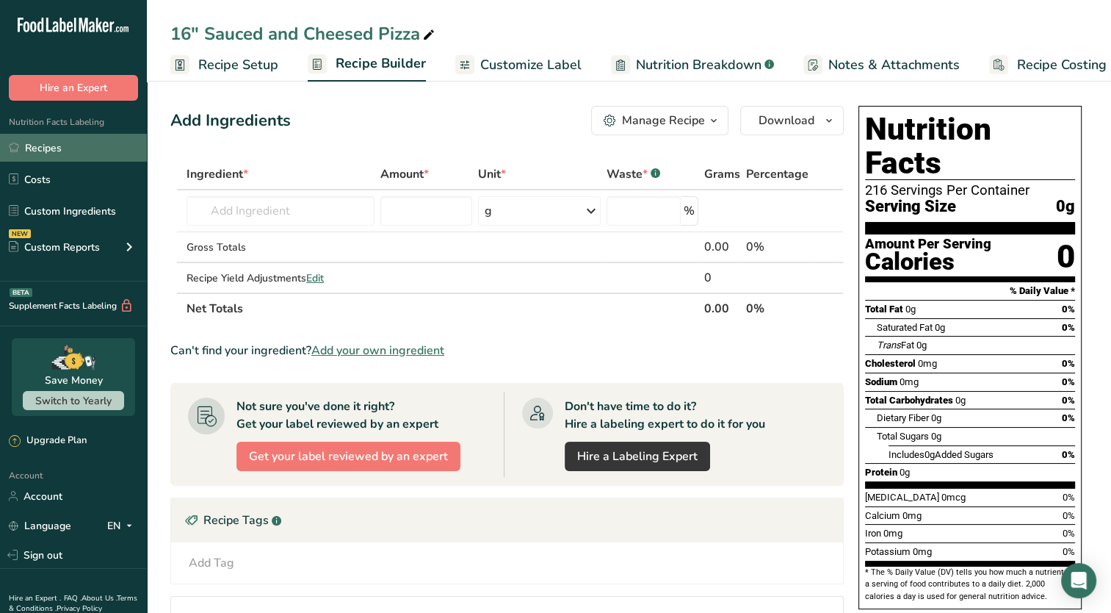
click at [43, 141] on link "Recipes" at bounding box center [73, 148] width 147 height 28
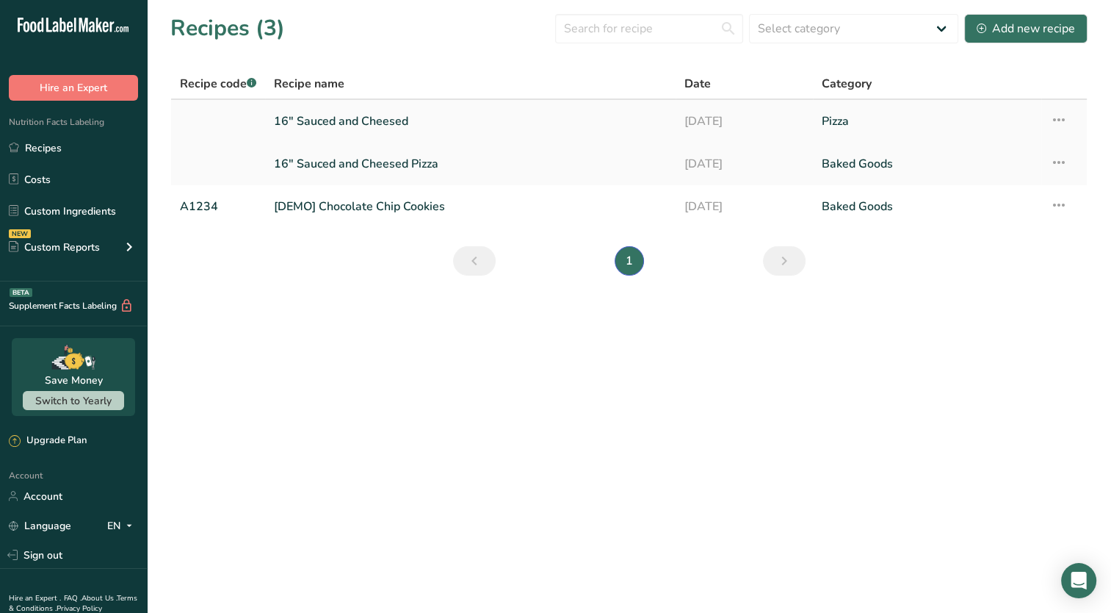
click at [389, 119] on link "16" Sauced and Cheesed" at bounding box center [470, 121] width 393 height 31
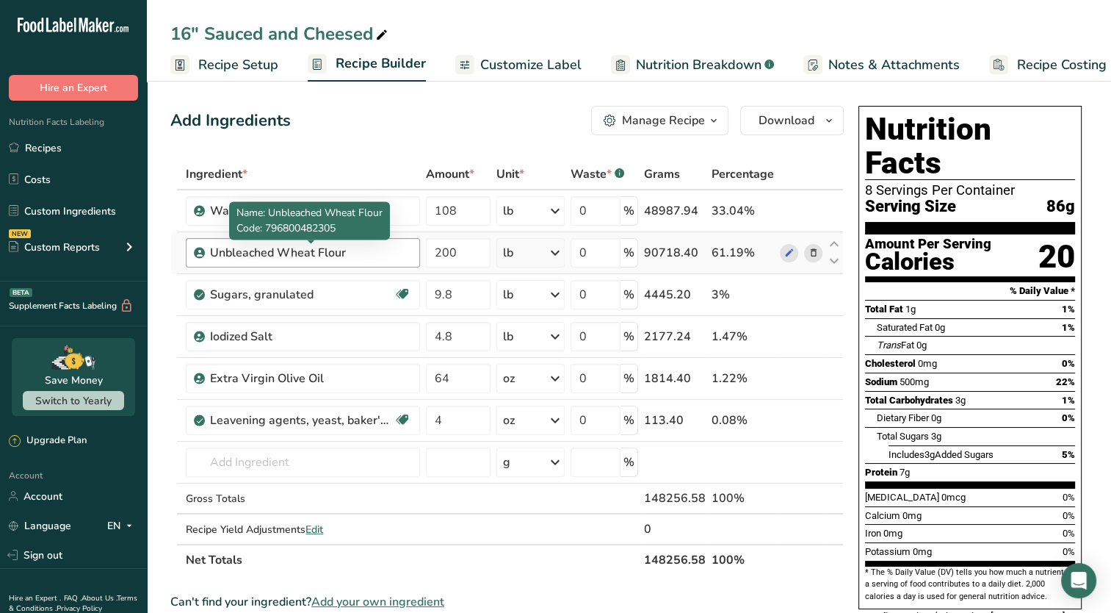
click at [391, 253] on div "Unbleached Wheat Flour" at bounding box center [302, 253] width 184 height 18
click at [317, 245] on div "Unbleached Wheat Flour" at bounding box center [302, 253] width 184 height 18
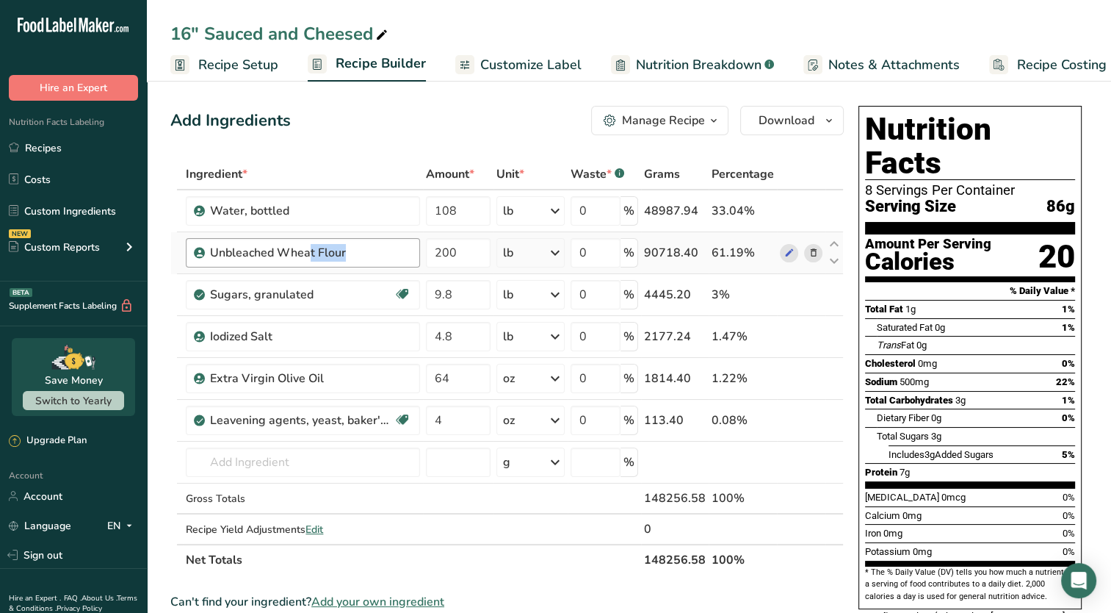
click at [317, 245] on div "Unbleached Wheat Flour" at bounding box center [302, 253] width 184 height 18
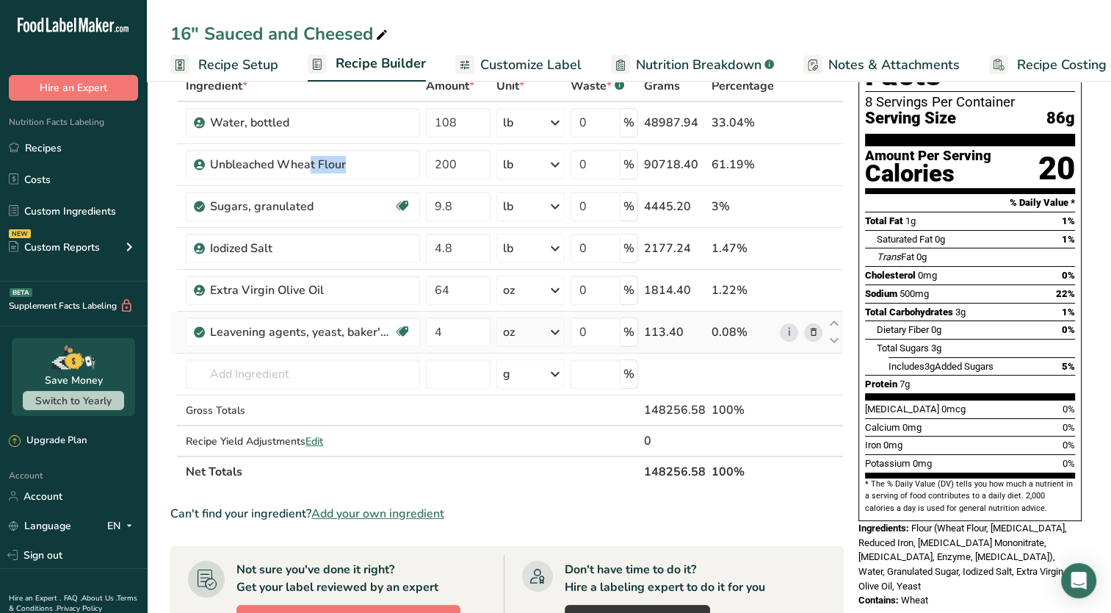
scroll to position [91, 0]
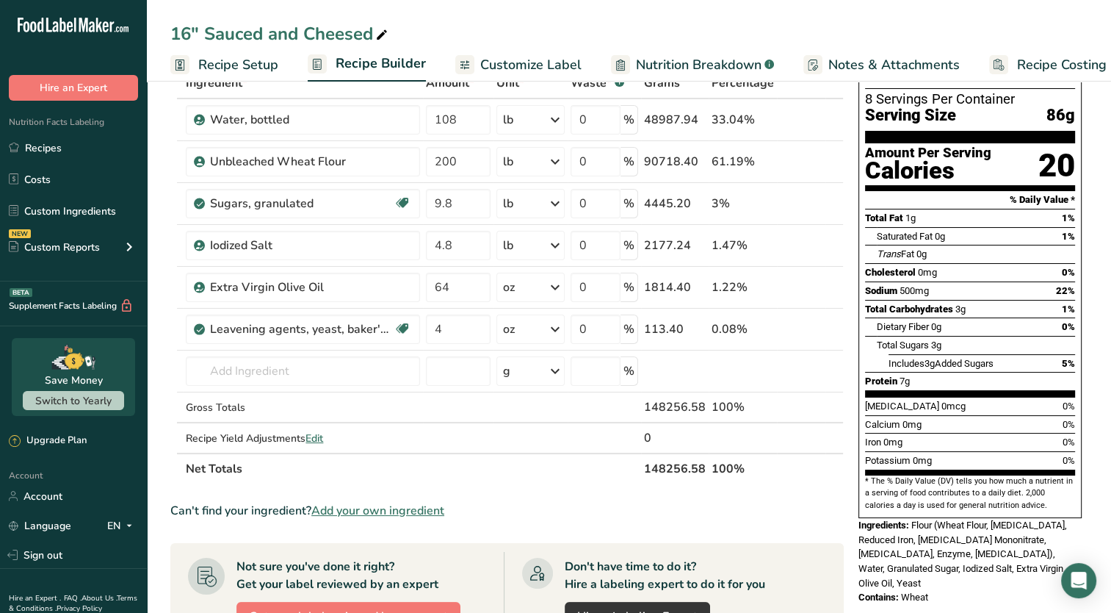
click at [369, 511] on span "Add your own ingredient" at bounding box center [377, 511] width 133 height 18
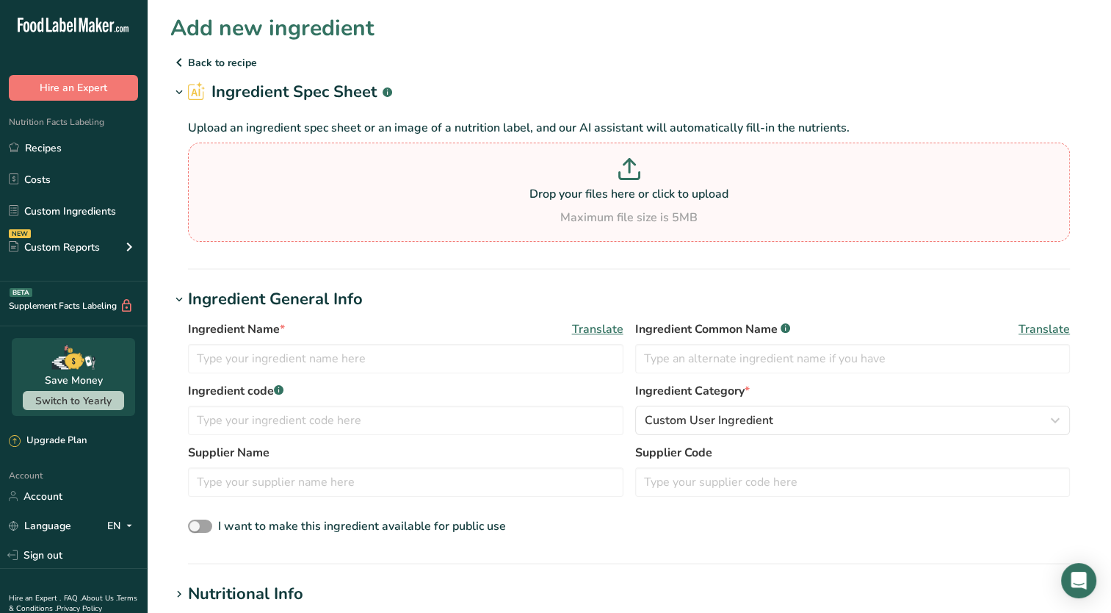
click at [549, 204] on div "Drop your files here or click to upload Maximum file size is 5MB" at bounding box center [629, 192] width 875 height 68
click at [549, 204] on input "Drop your files here or click to upload Maximum file size is 5MB" at bounding box center [629, 191] width 882 height 99
type input "C:\fakepath\Flour Spec.pdf"
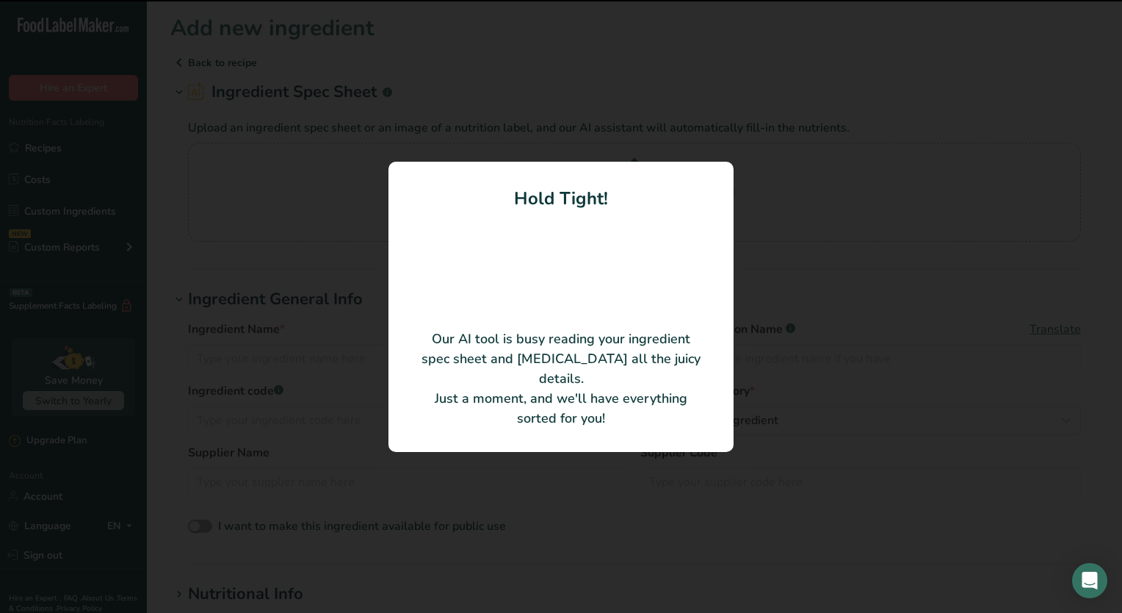
type input "Wheat Flour, Niacin, Reduced Iron, Thiamin Mononitrate, Riboflavin, Enzyme, Fol…"
type input "796800482305"
type input "FLIPPERS PREMIUM PIZZA"
type input "70057 T006 W50"
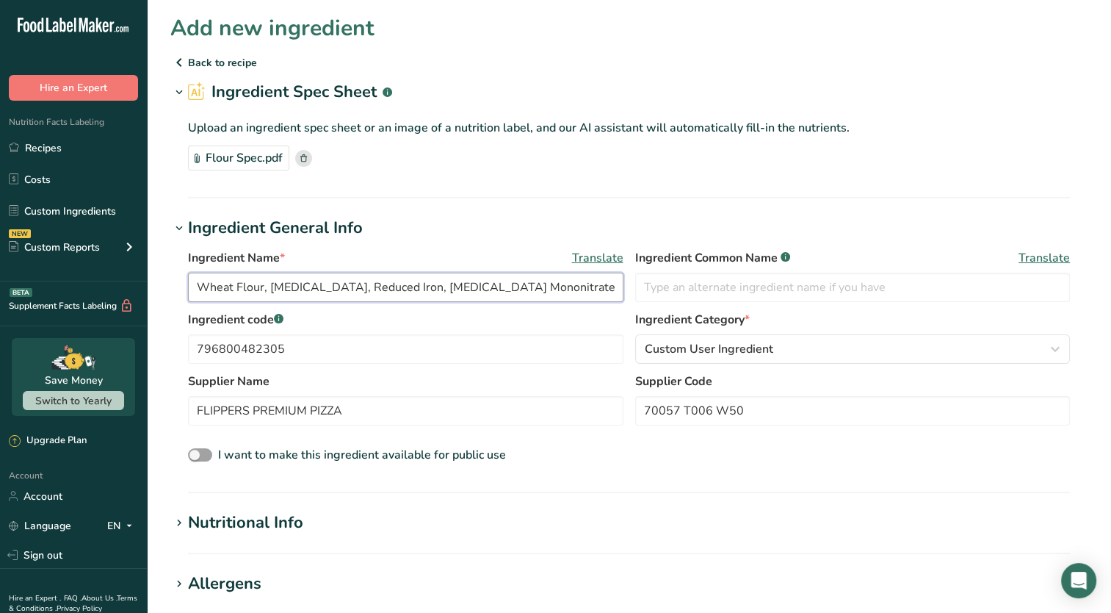
click at [397, 287] on input "Wheat Flour, Niacin, Reduced Iron, Thiamin Mononitrate, Riboflavin, Enzyme, Fol…" at bounding box center [406, 287] width 436 height 29
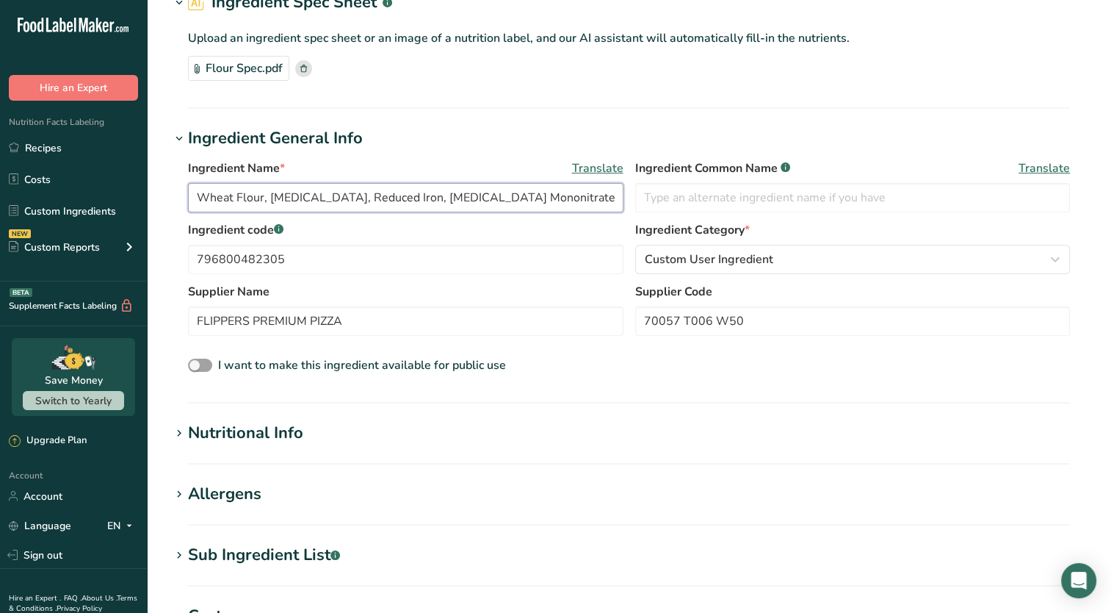
scroll to position [91, 0]
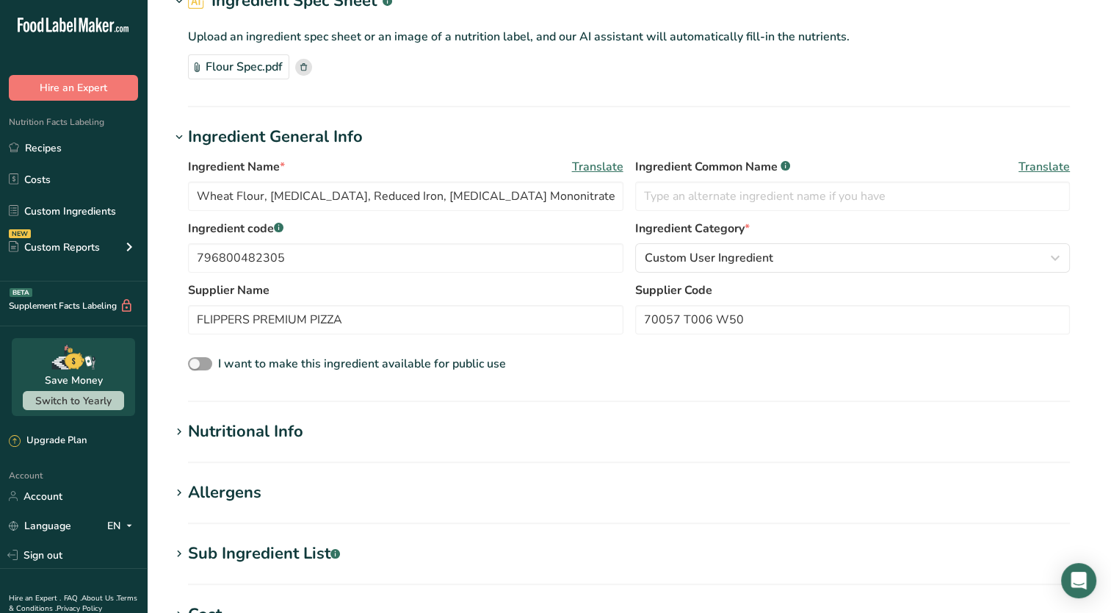
click at [180, 430] on icon at bounding box center [179, 432] width 13 height 21
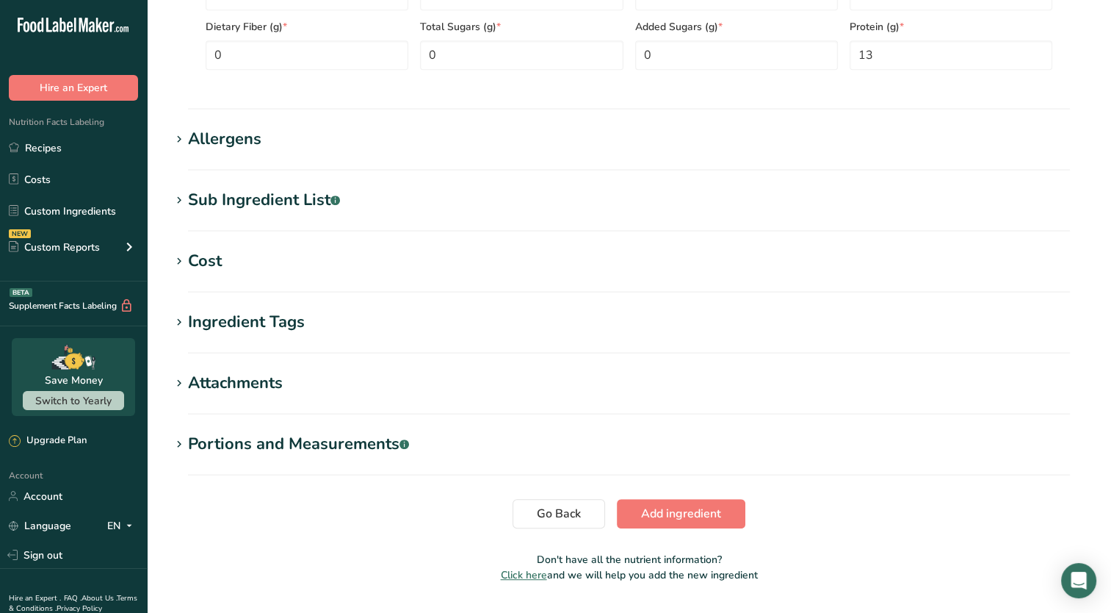
scroll to position [786, 0]
click at [182, 320] on icon at bounding box center [179, 321] width 13 height 21
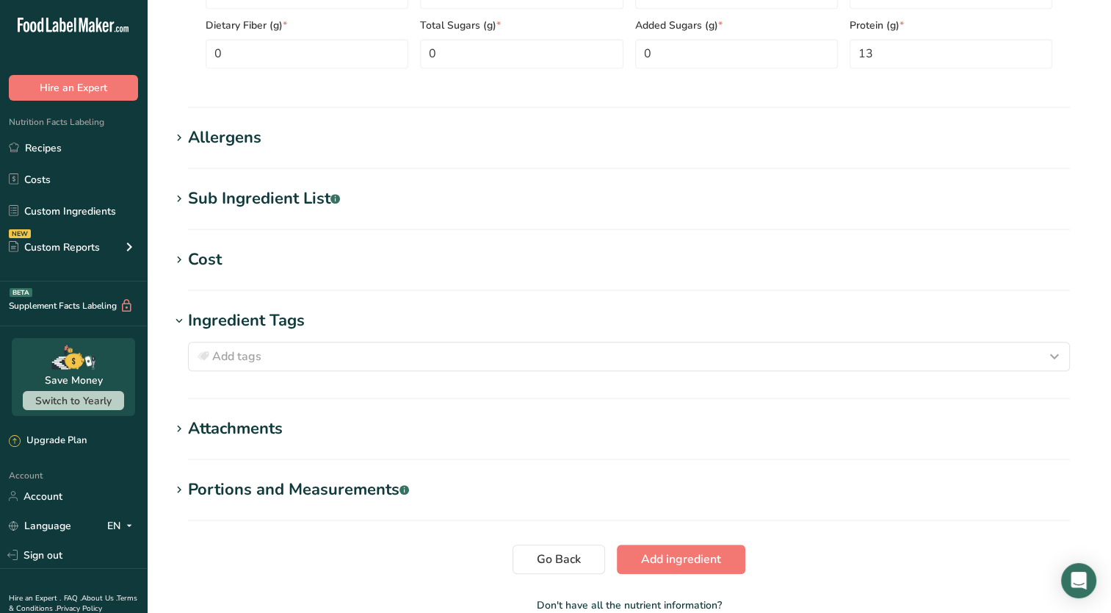
click at [178, 264] on icon at bounding box center [179, 260] width 13 height 21
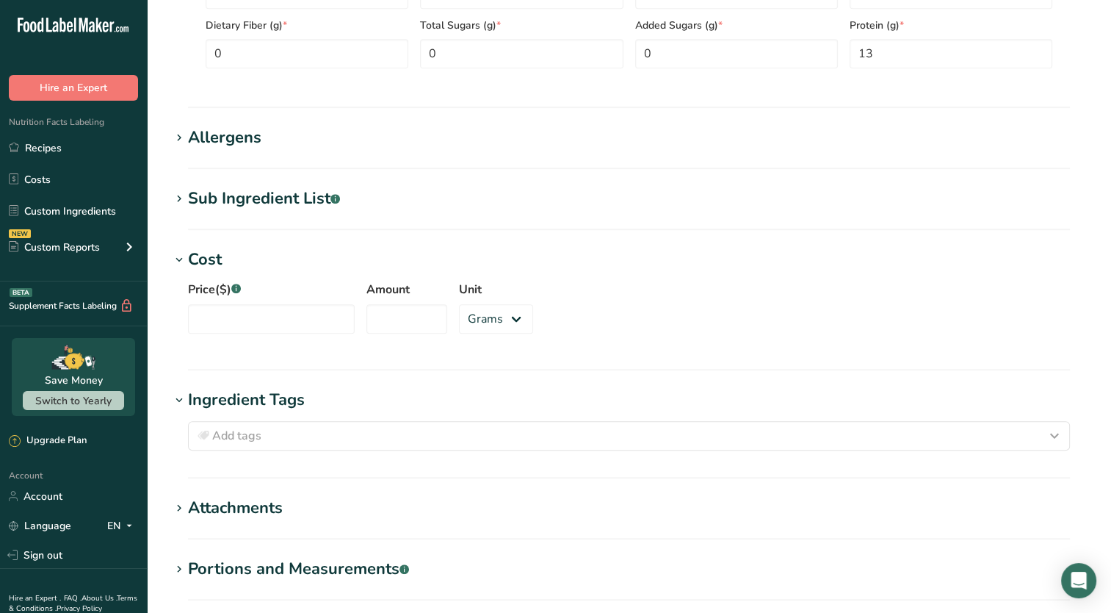
click at [179, 131] on icon at bounding box center [179, 138] width 13 height 21
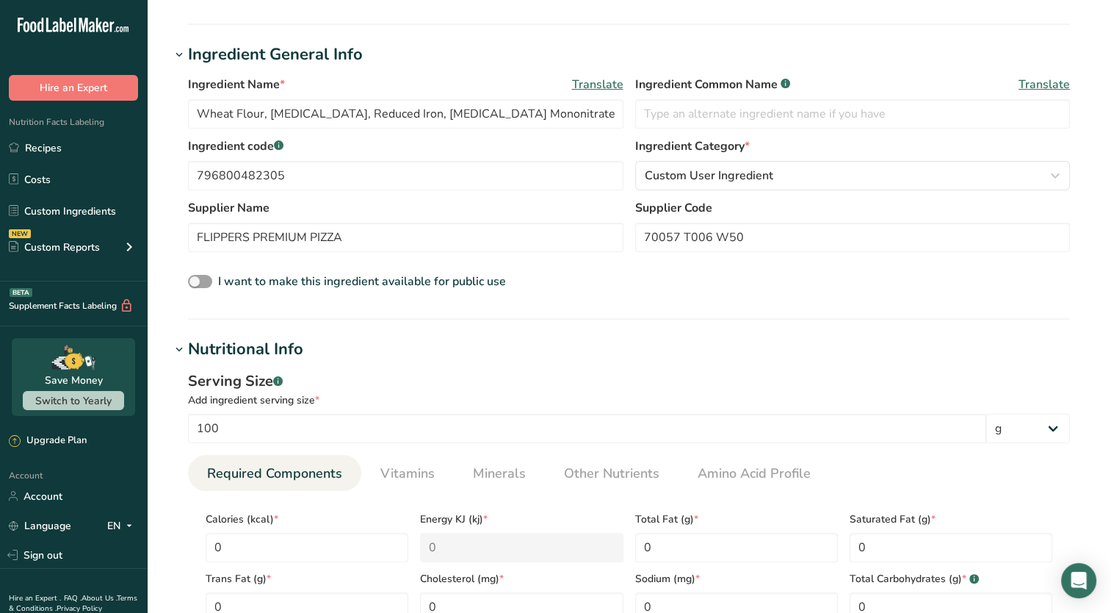
scroll to position [0, 0]
